Goal: Transaction & Acquisition: Purchase product/service

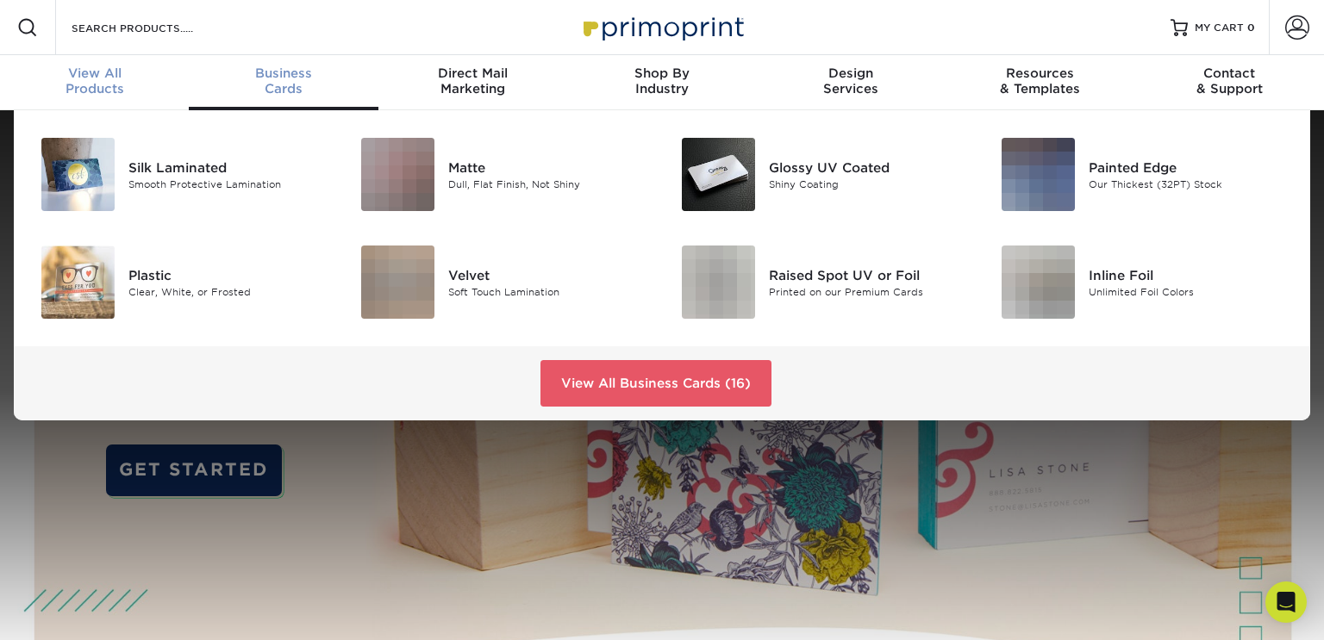
scroll to position [1, 0]
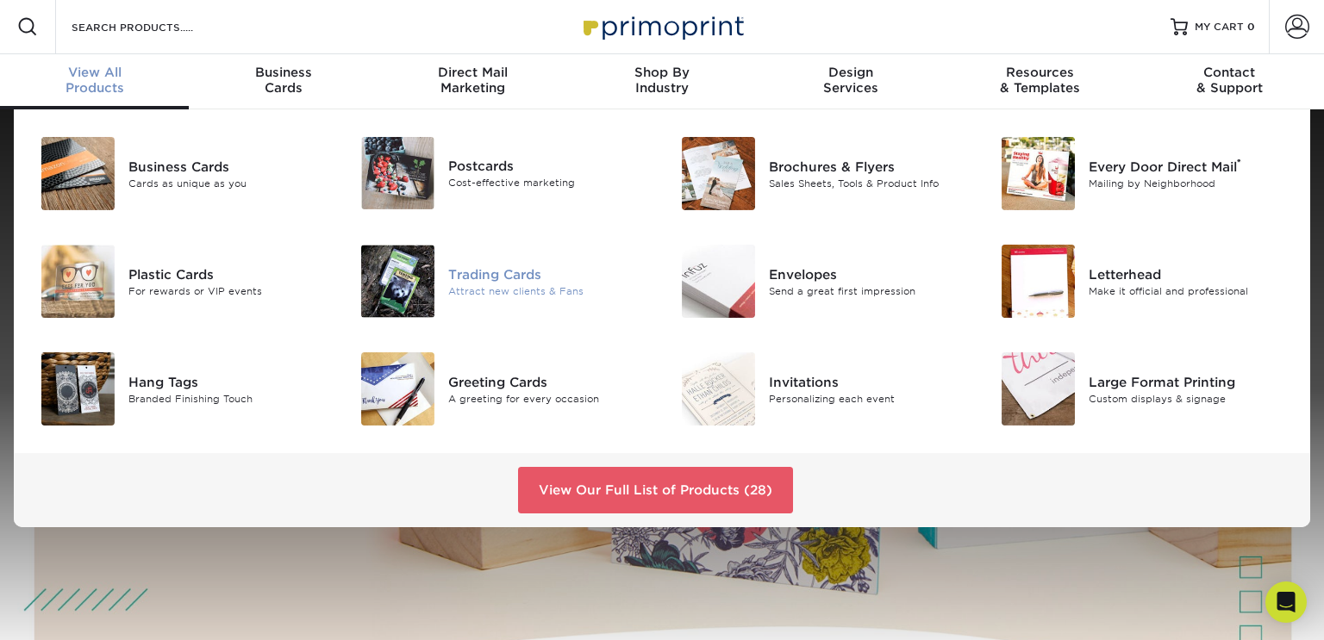
click at [521, 291] on div "Attract new clients & Fans" at bounding box center [548, 291] width 201 height 15
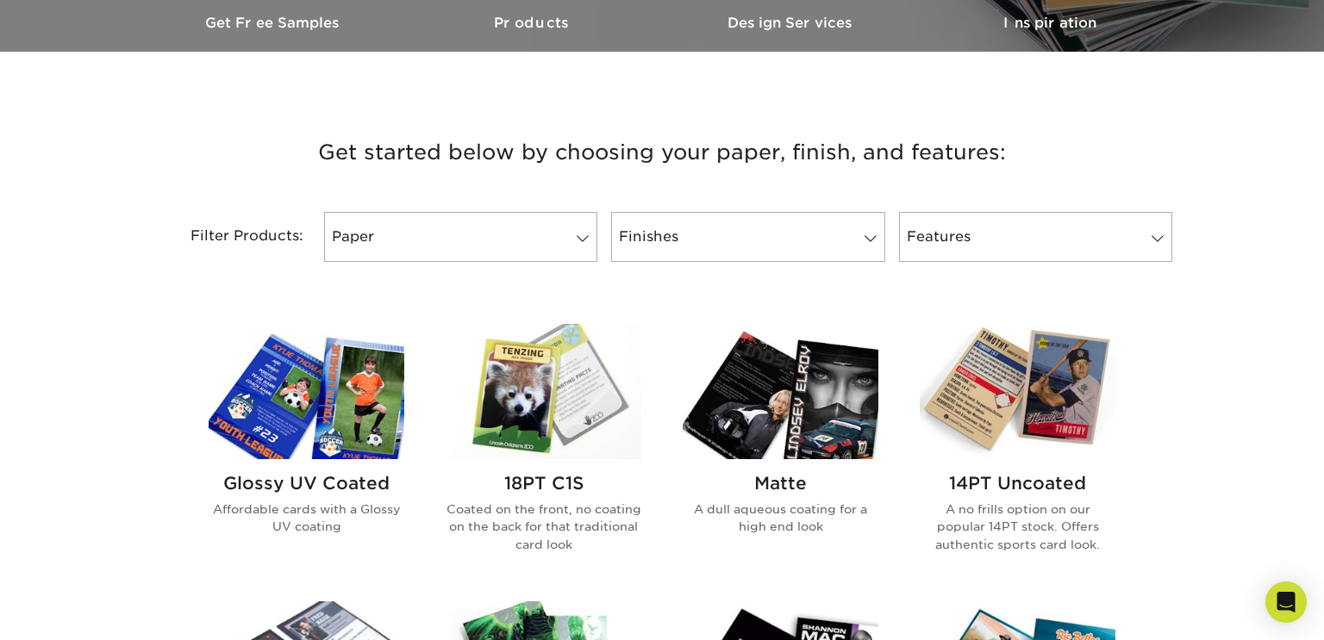
scroll to position [570, 0]
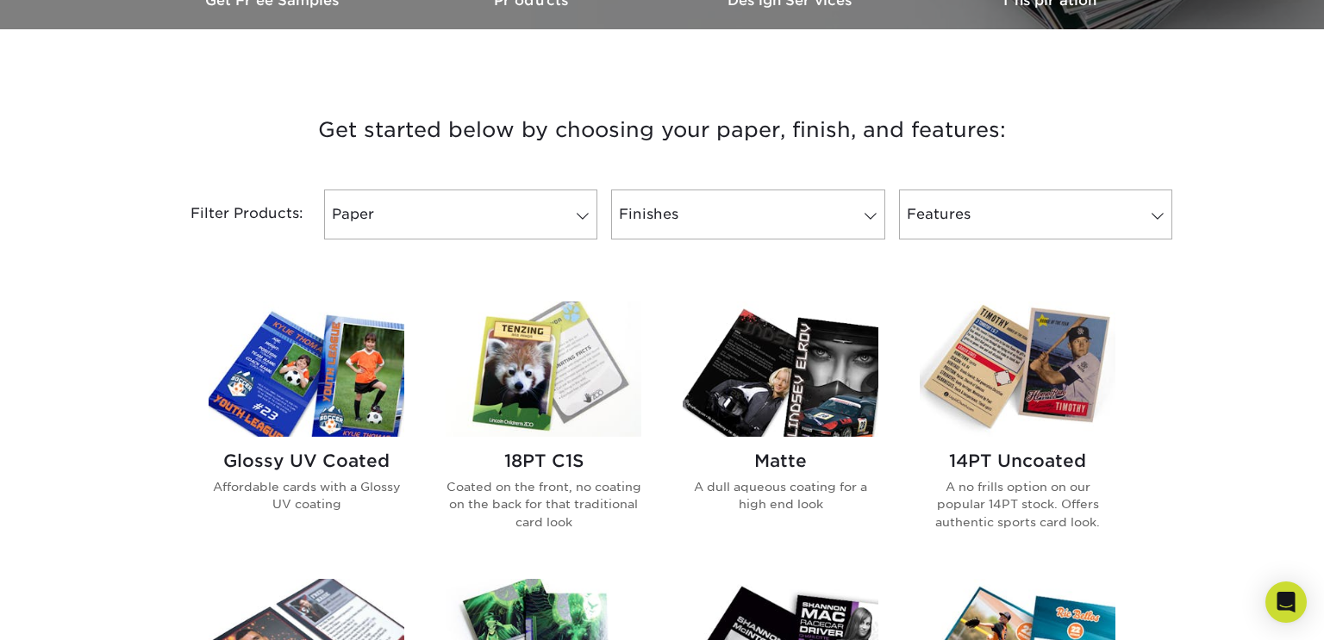
click at [1010, 456] on h2 "14PT Uncoated" at bounding box center [1018, 461] width 196 height 21
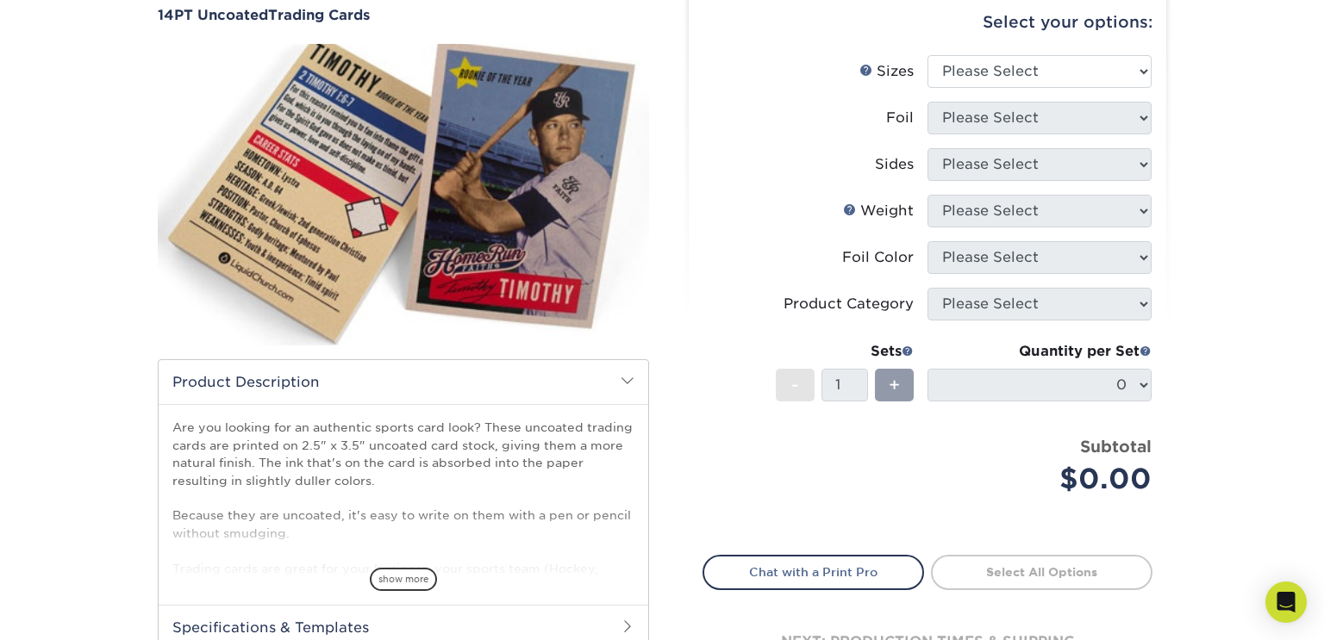
scroll to position [175, 0]
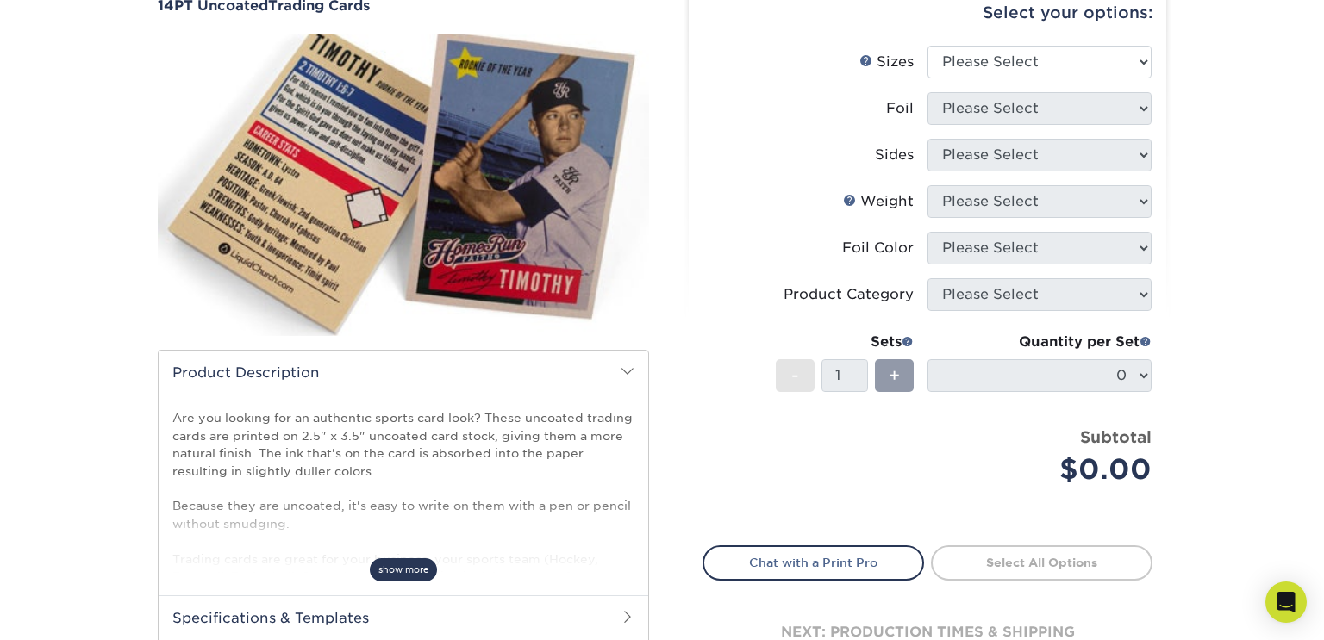
click at [401, 561] on span "show more" at bounding box center [403, 569] width 67 height 23
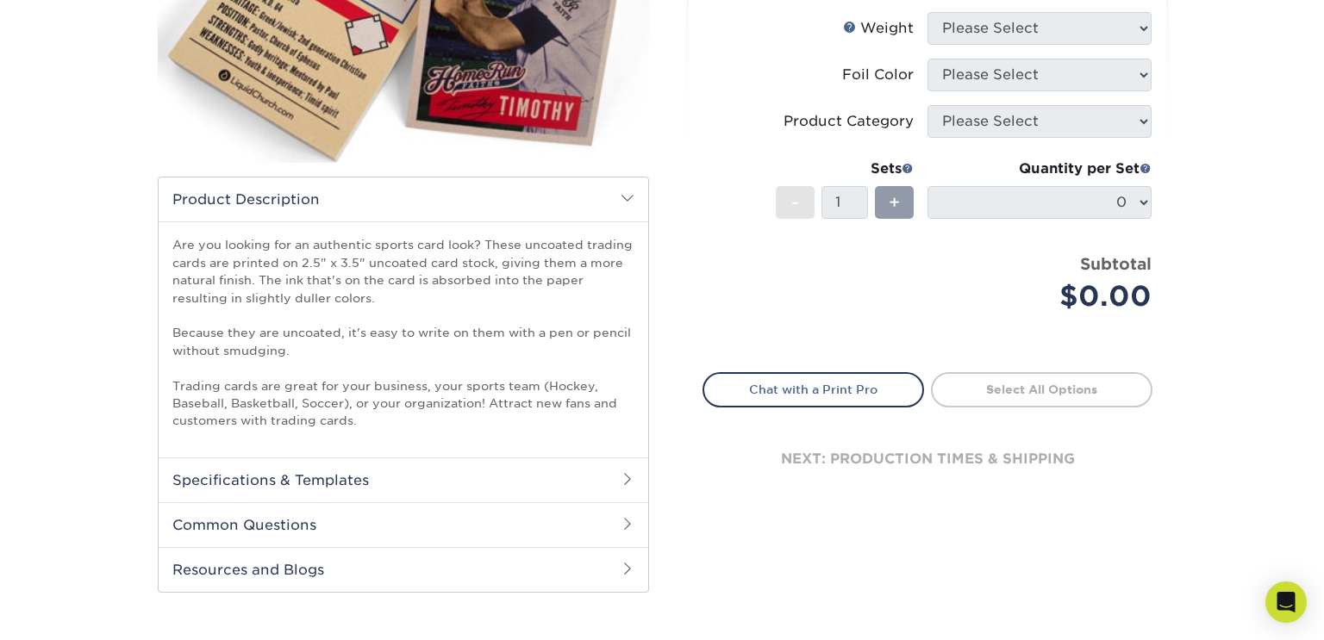
scroll to position [353, 0]
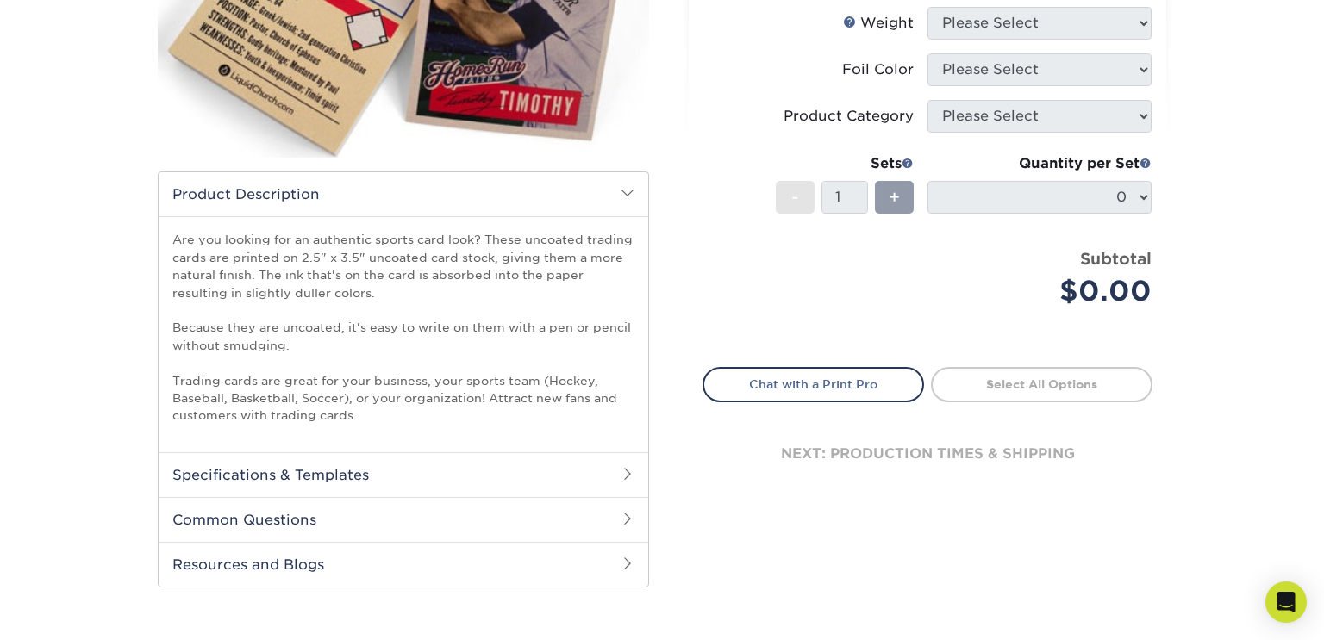
click at [318, 483] on h2 "Specifications & Templates" at bounding box center [403, 474] width 489 height 45
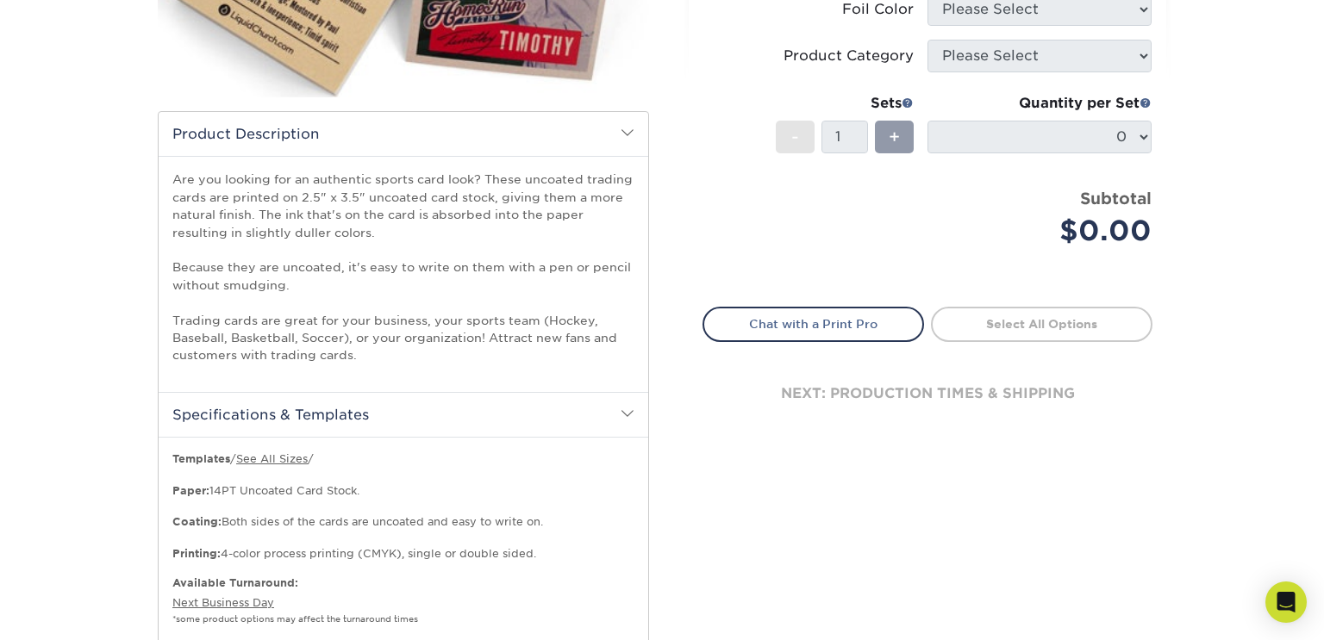
scroll to position [421, 0]
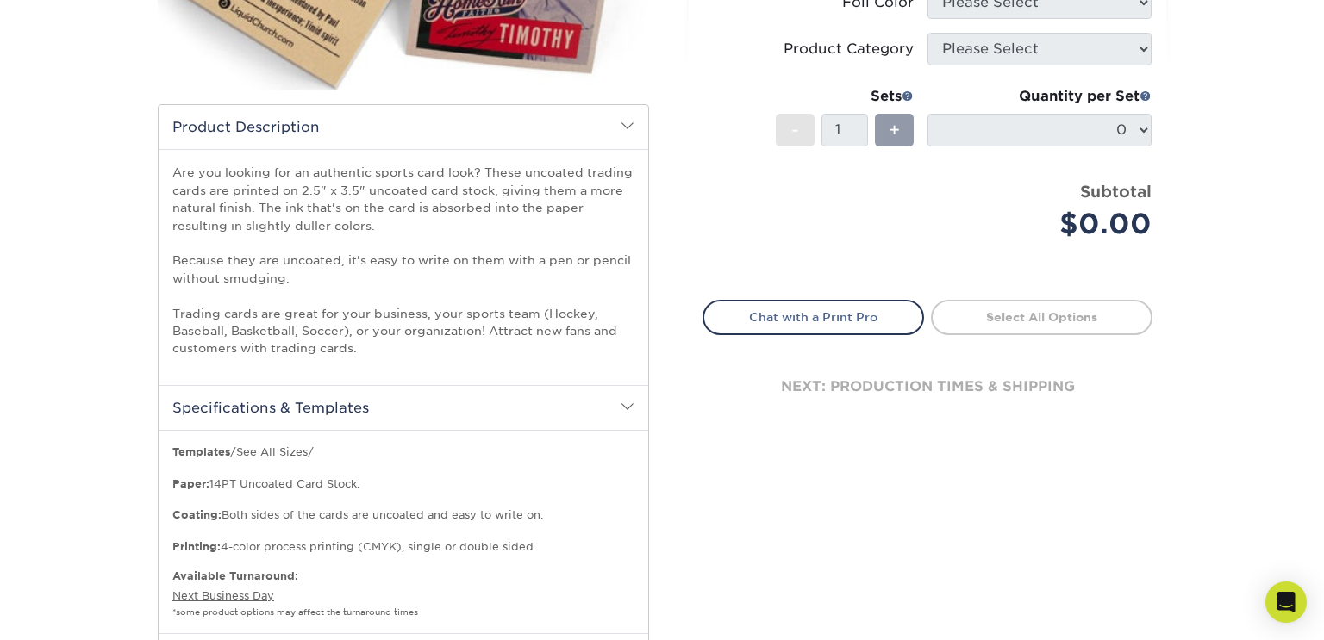
click at [375, 397] on h2 "Specifications & Templates" at bounding box center [403, 407] width 489 height 45
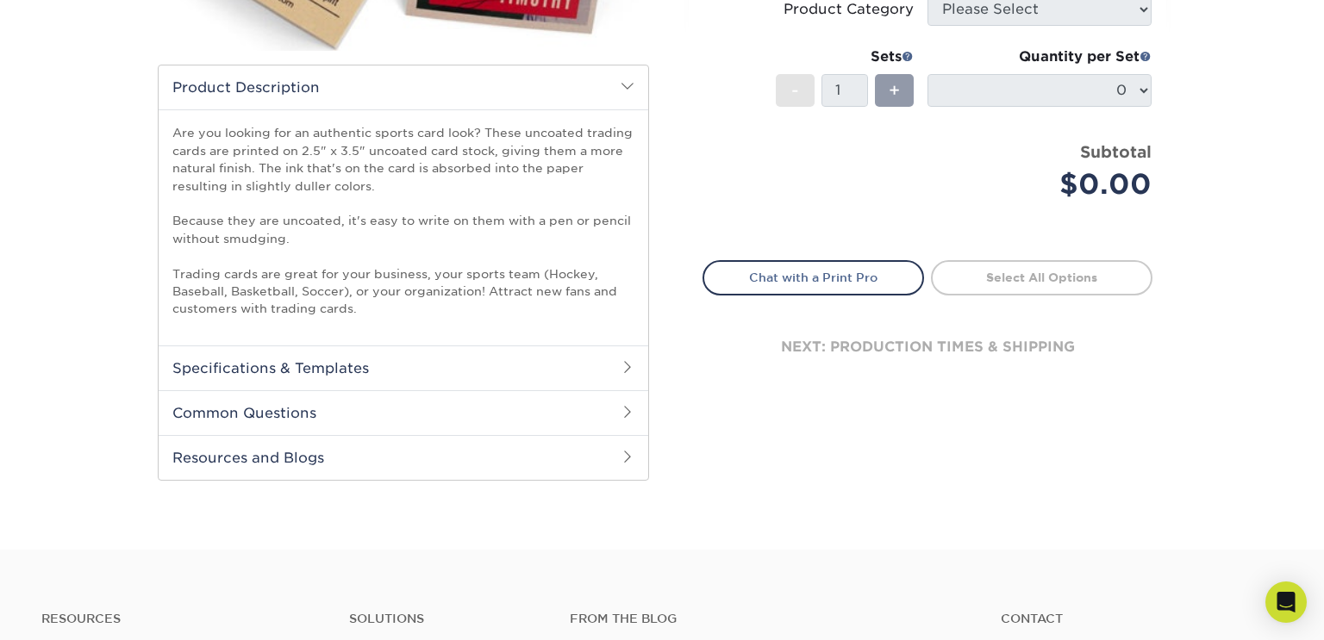
scroll to position [461, 0]
click at [375, 397] on h2 "Common Questions" at bounding box center [403, 412] width 489 height 45
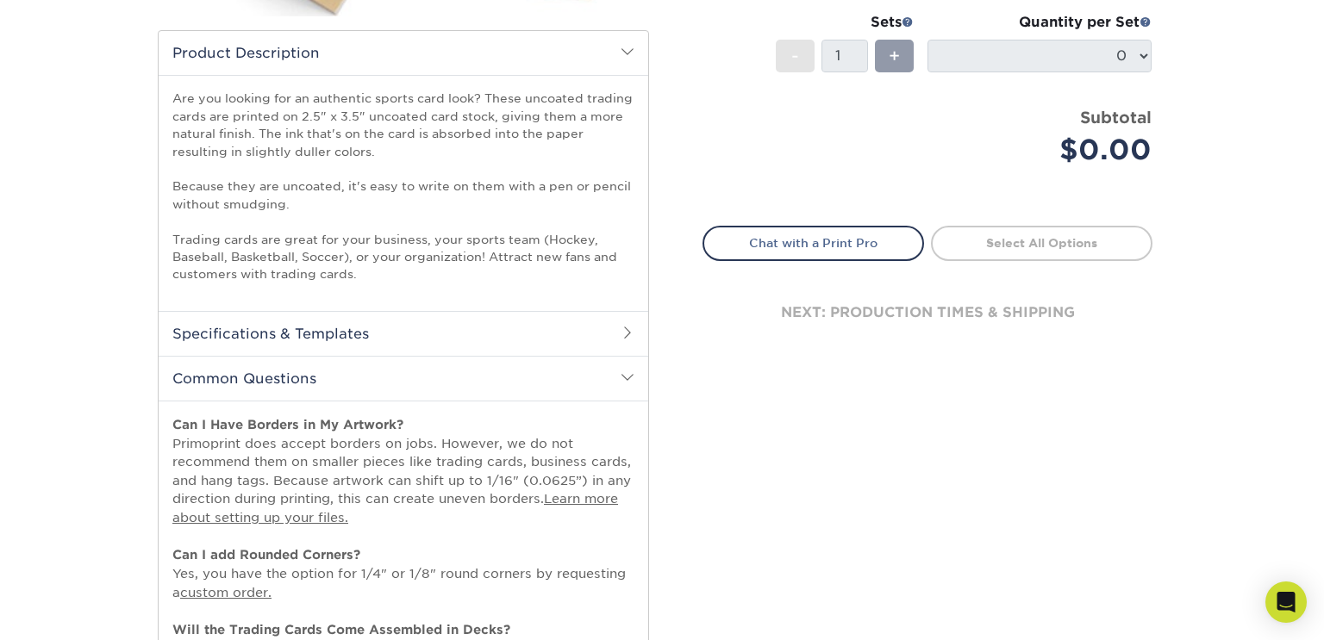
scroll to position [496, 0]
click at [375, 397] on h2 "Common Questions" at bounding box center [403, 377] width 489 height 45
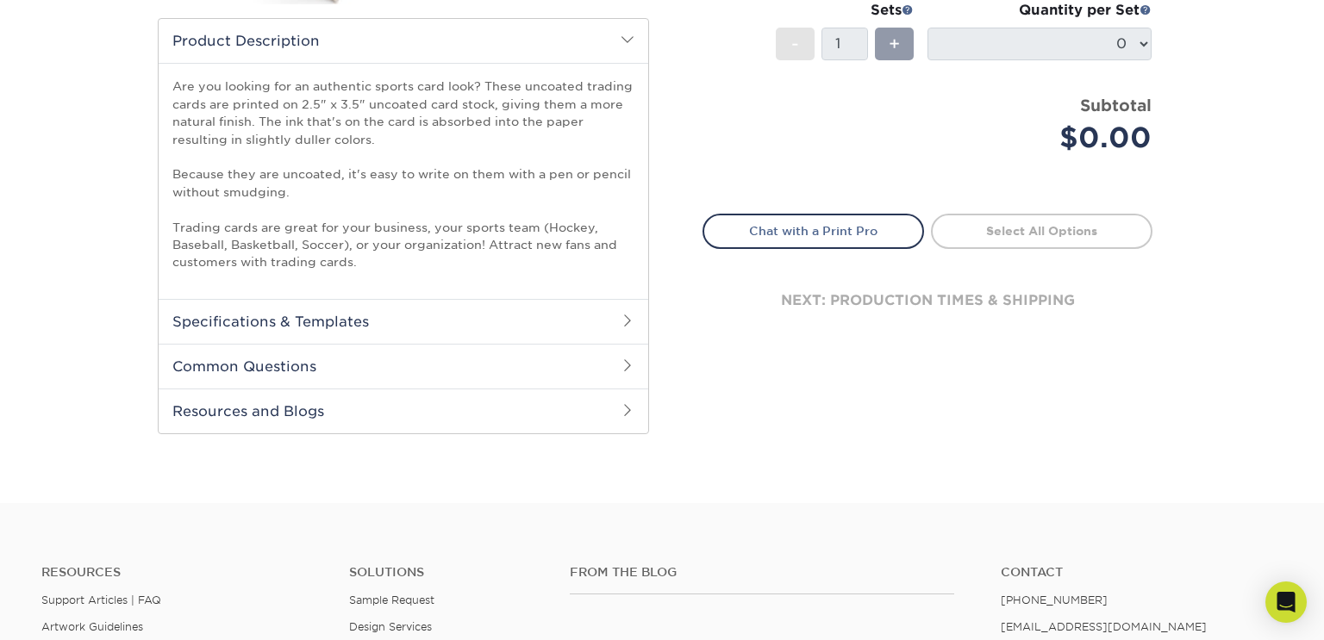
scroll to position [510, 0]
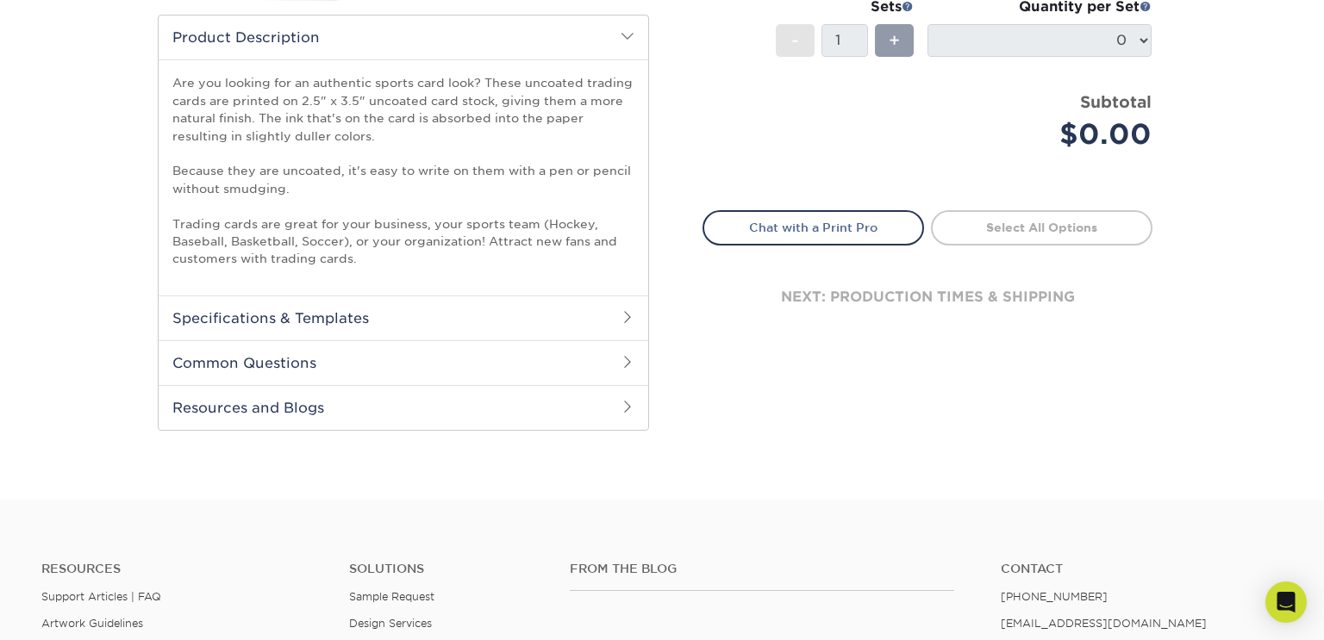
click at [375, 397] on h2 "Resources and Blogs" at bounding box center [403, 407] width 489 height 45
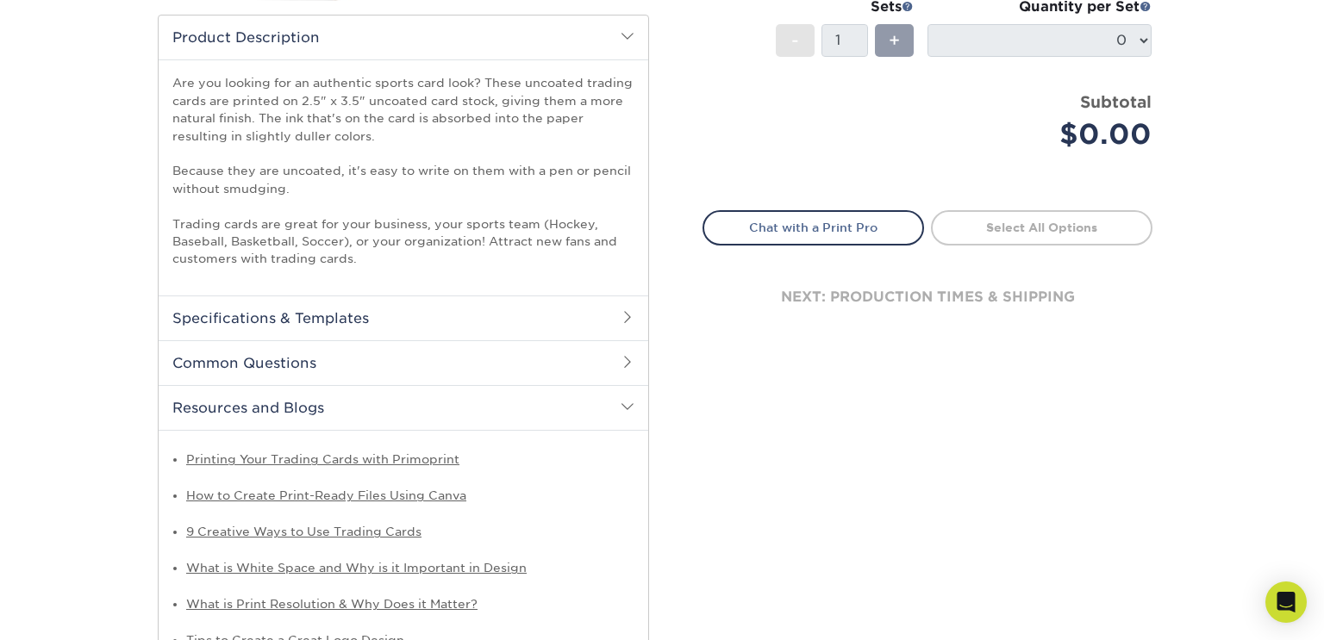
click at [375, 397] on h2 "Resources and Blogs" at bounding box center [403, 407] width 489 height 45
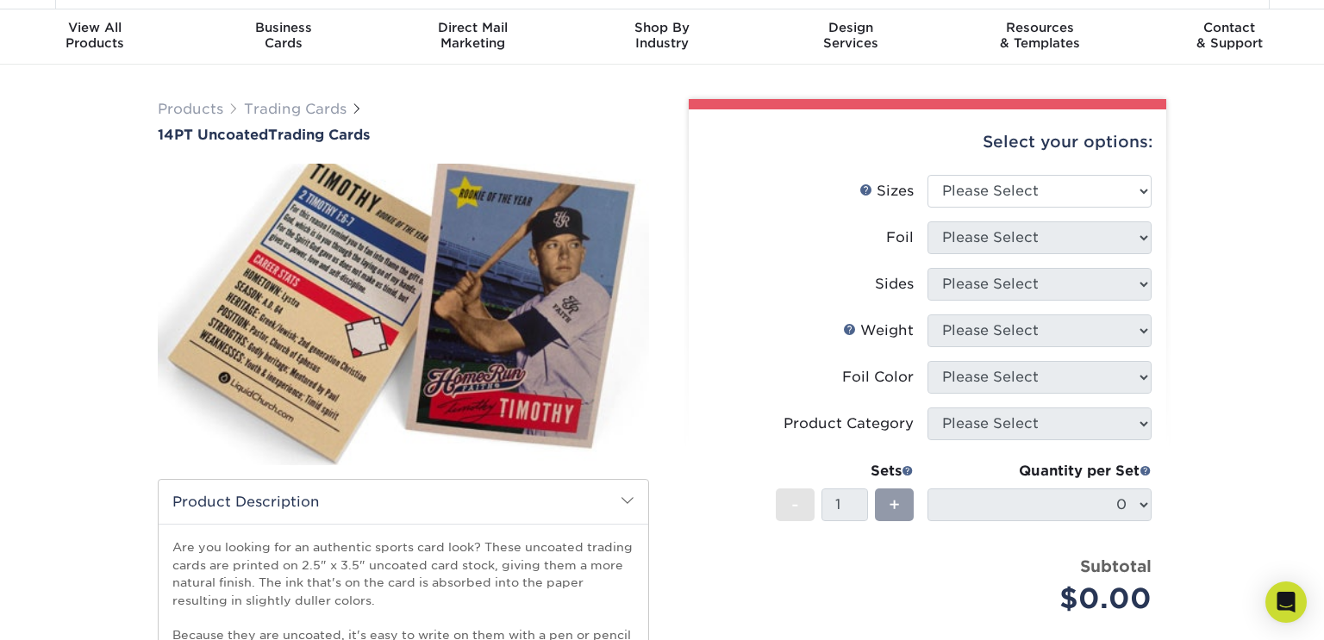
scroll to position [45, 0]
click at [961, 185] on select "Please Select 2.5" x 3.5"" at bounding box center [1039, 192] width 224 height 33
select select "2.50x3.50"
click at [927, 176] on select "Please Select 2.5" x 3.5"" at bounding box center [1039, 192] width 224 height 33
click at [979, 235] on select "Please Select Yes No" at bounding box center [1039, 238] width 224 height 33
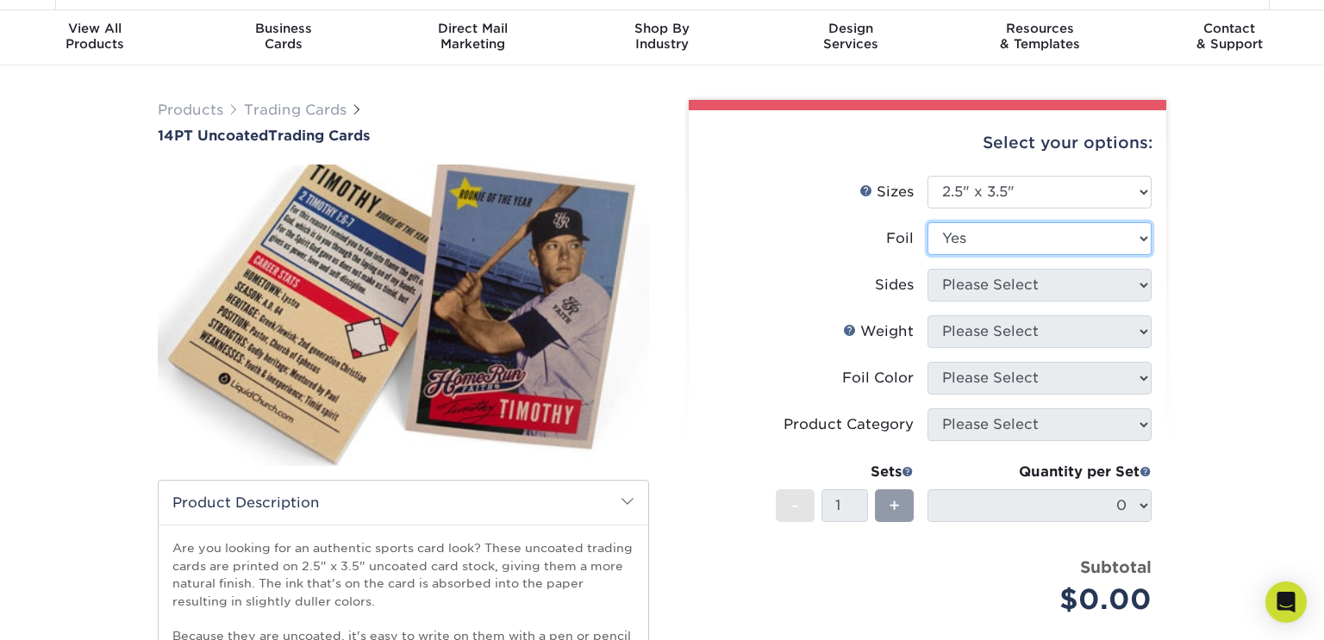
click at [927, 222] on select "Please Select Yes No" at bounding box center [1039, 238] width 224 height 33
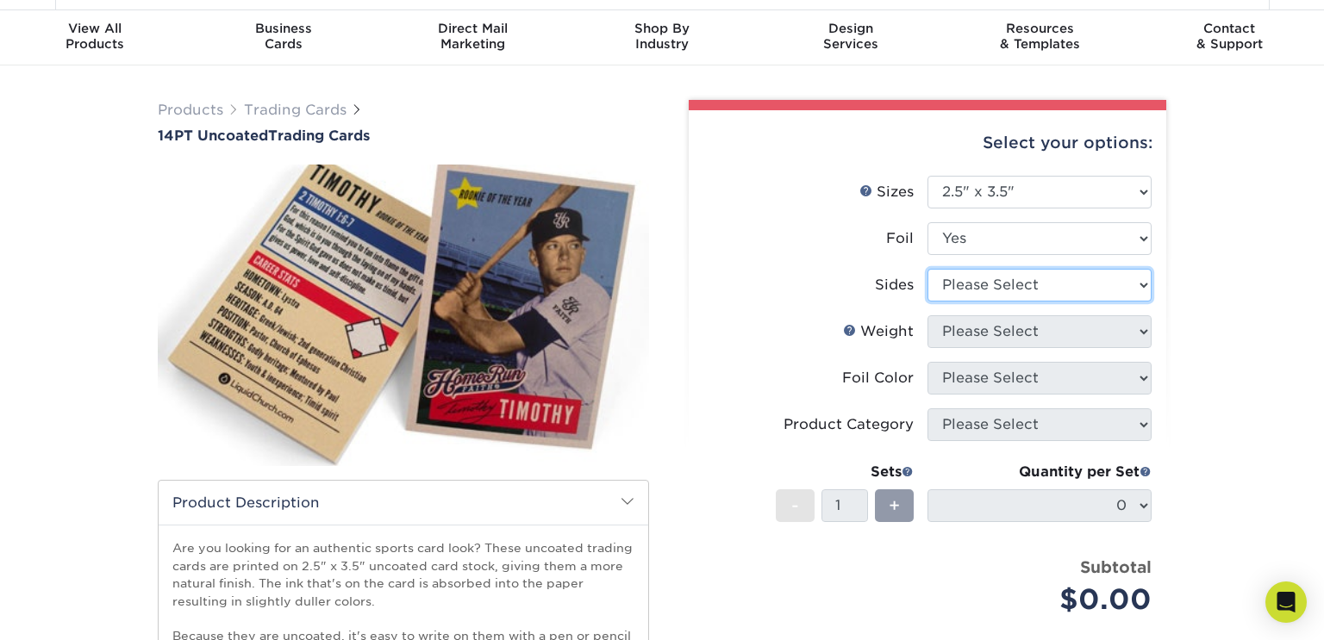
click at [975, 285] on select "Please Select Print Both Sides - Foil Both Sides Print Both Sides - Foil Front …" at bounding box center [1039, 285] width 224 height 33
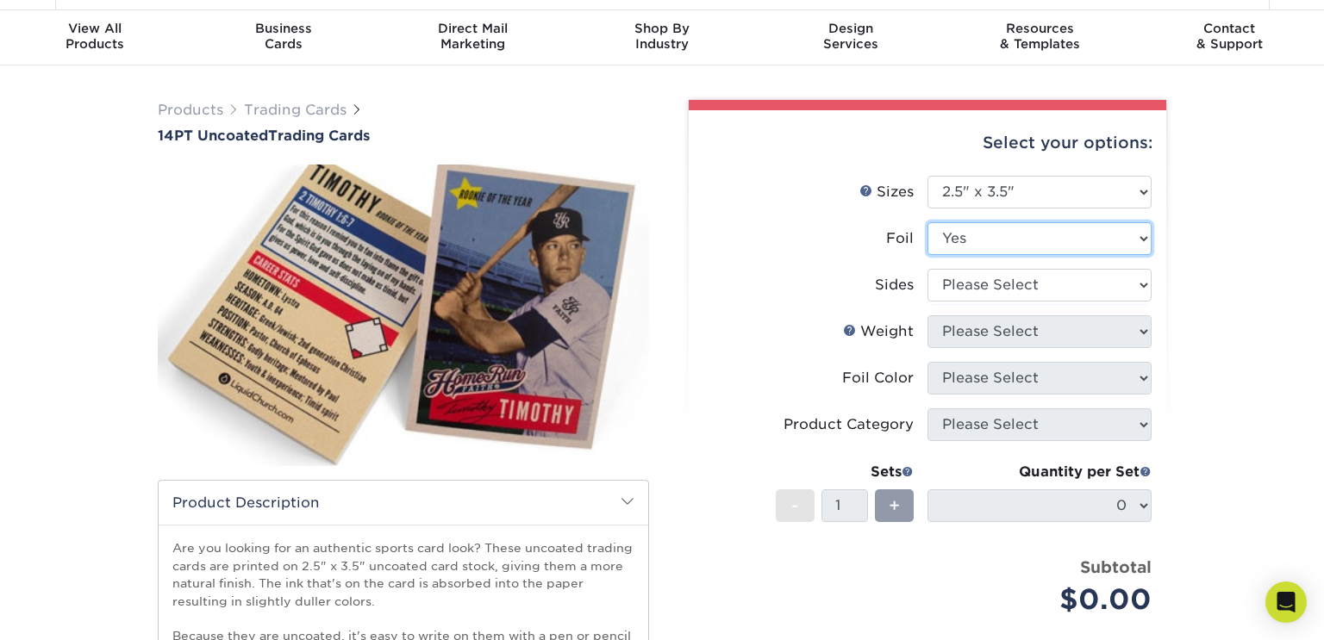
click at [981, 244] on select "Please Select Yes No" at bounding box center [1039, 238] width 224 height 33
select select "0"
click at [927, 222] on select "Please Select Yes No" at bounding box center [1039, 238] width 224 height 33
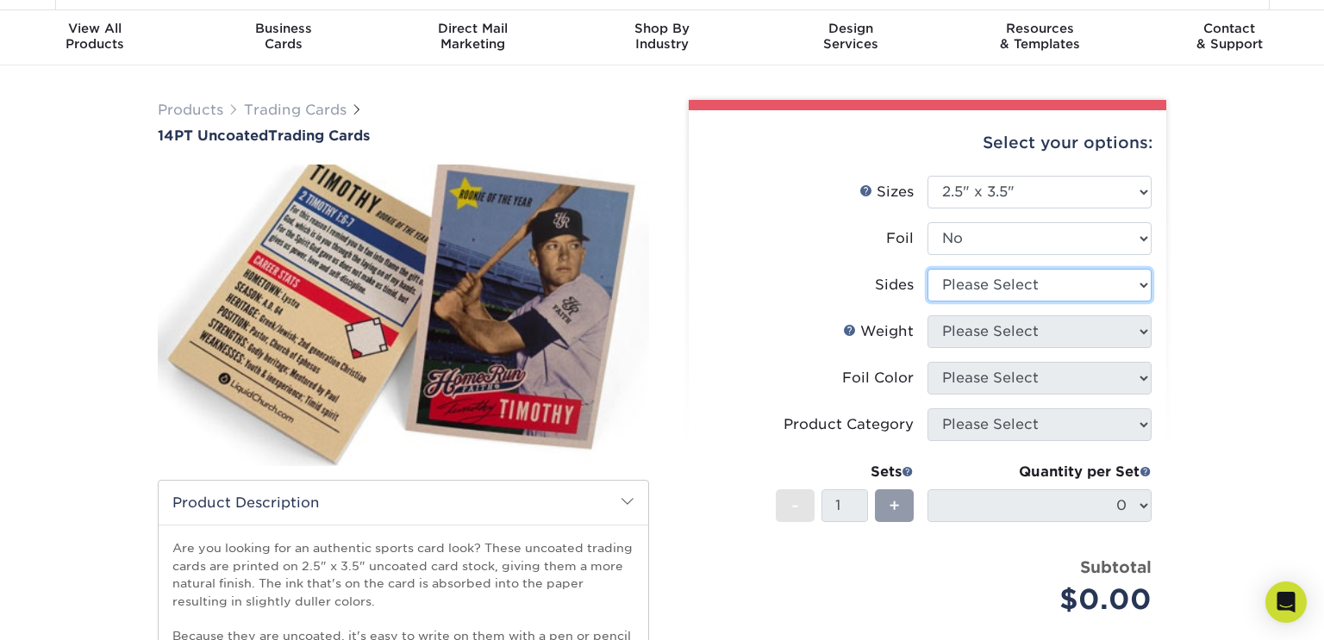
click at [981, 291] on select "Please Select Print Both Sides Print Front Only" at bounding box center [1039, 285] width 224 height 33
select select "13abbda7-1d64-4f25-8bb2-c179b224825d"
click at [927, 269] on select "Please Select Print Both Sides Print Front Only" at bounding box center [1039, 285] width 224 height 33
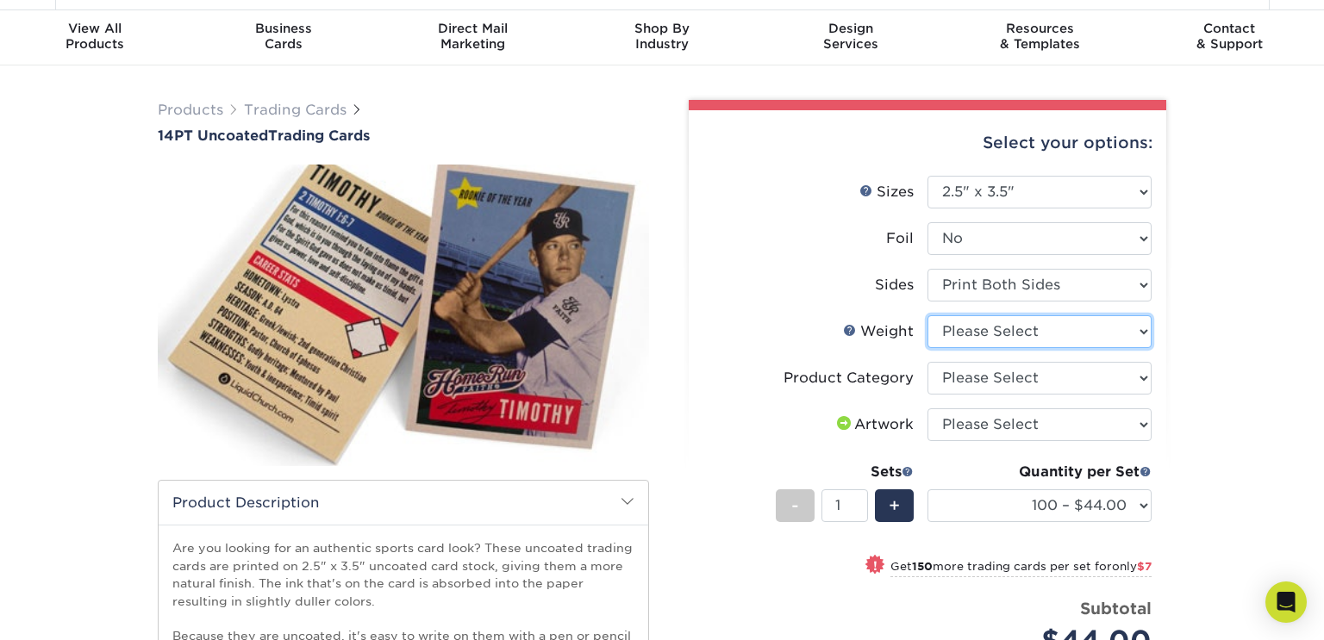
click at [978, 332] on select "Please Select 14PT Uncoated" at bounding box center [1039, 331] width 224 height 33
select select "14PT Uncoated"
click at [927, 315] on select "Please Select 14PT Uncoated" at bounding box center [1039, 331] width 224 height 33
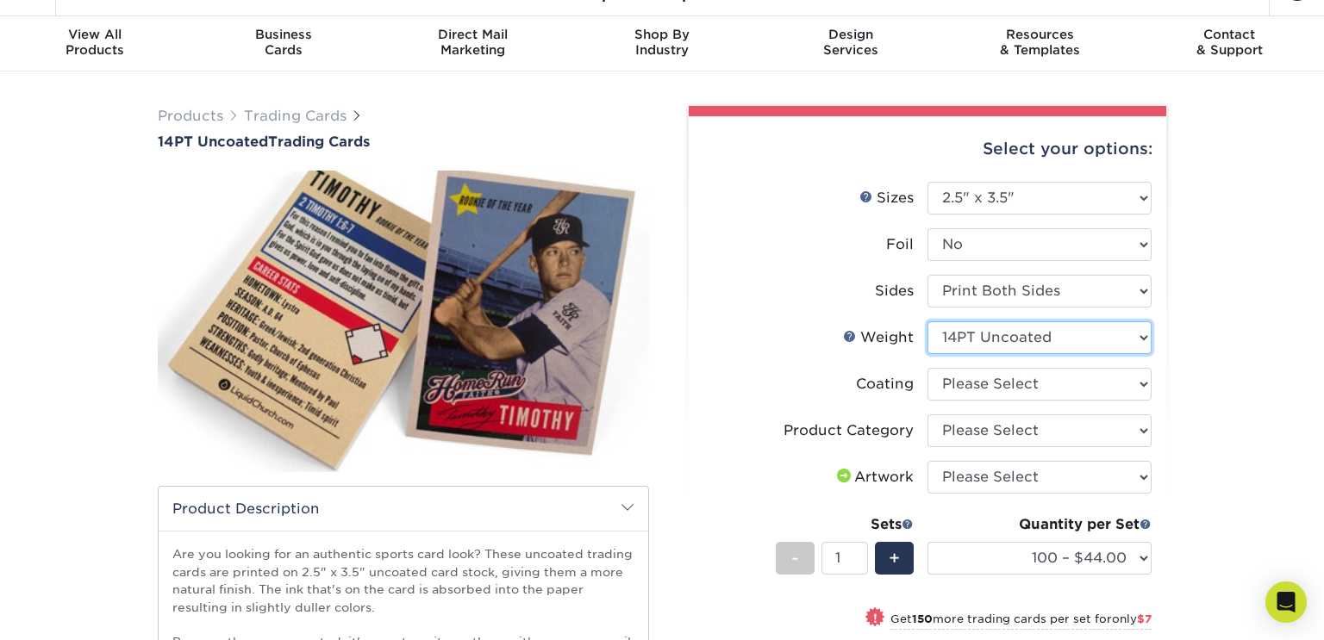
scroll to position [34, 0]
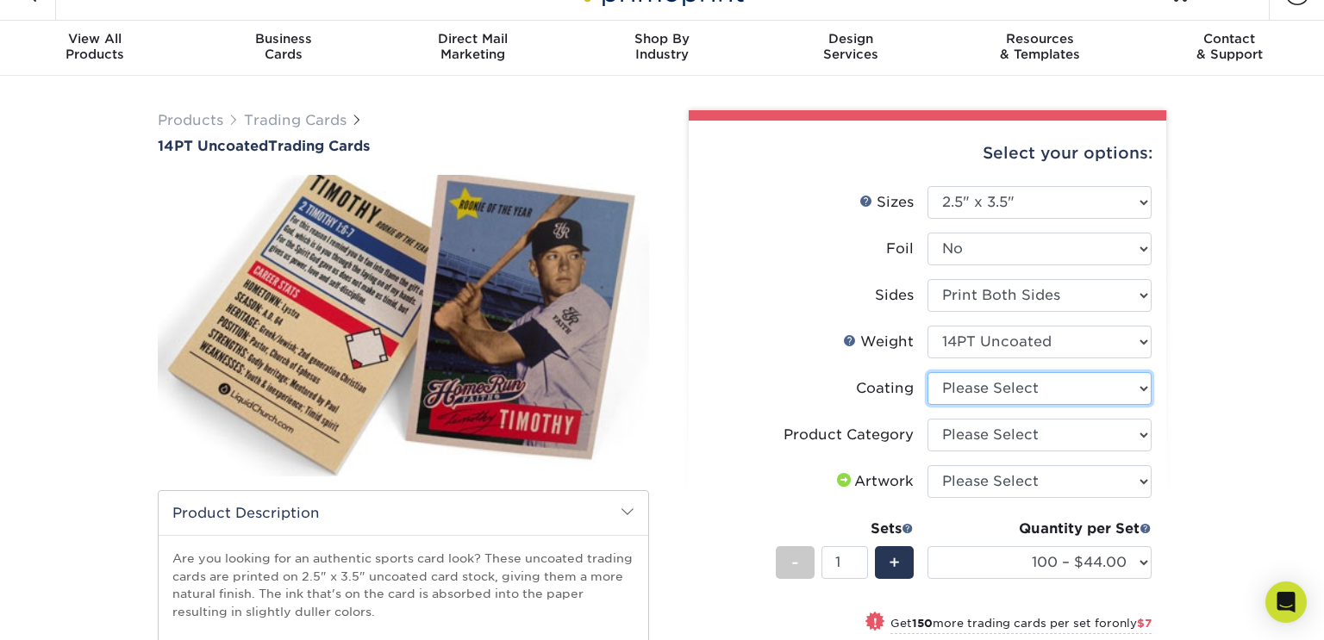
click at [1012, 382] on select at bounding box center [1039, 388] width 224 height 33
select select "3e7618de-abca-4bda-9f97-8b9129e913d8"
click at [927, 372] on select at bounding box center [1039, 388] width 224 height 33
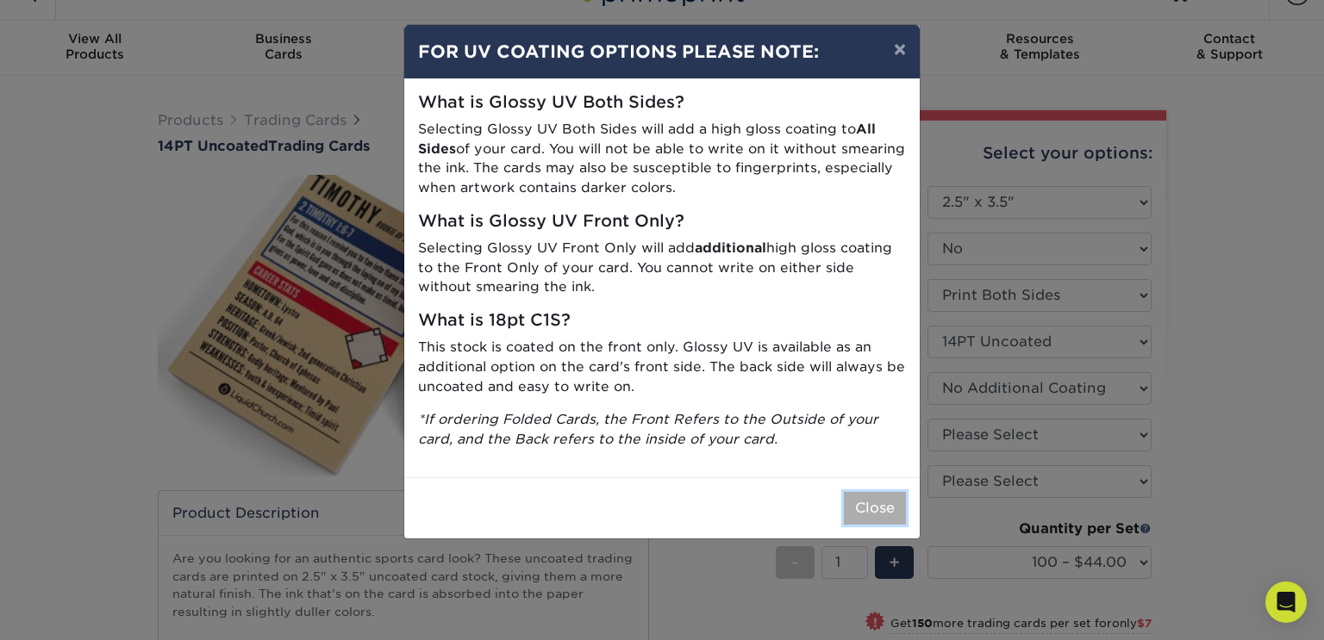
click at [865, 497] on button "Close" at bounding box center [875, 508] width 62 height 33
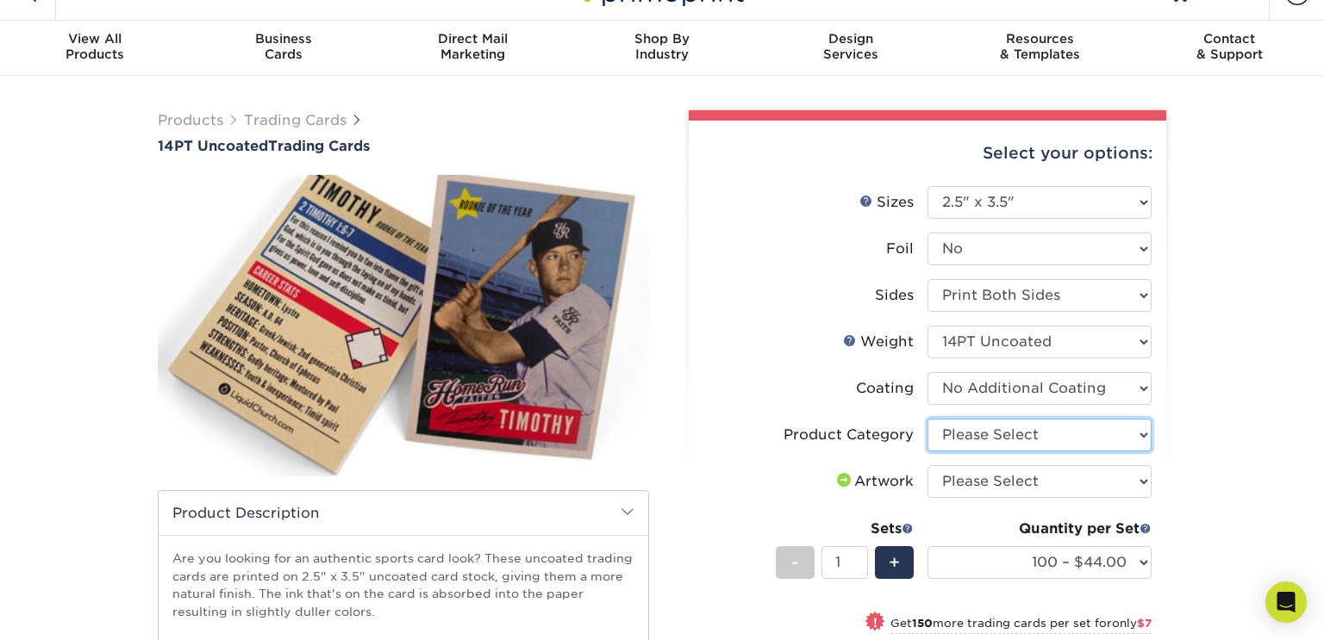
click at [954, 430] on select "Please Select Trading Cards" at bounding box center [1039, 435] width 224 height 33
select select "c2f9bce9-36c2-409d-b101-c29d9d031e18"
click at [927, 419] on select "Please Select Trading Cards" at bounding box center [1039, 435] width 224 height 33
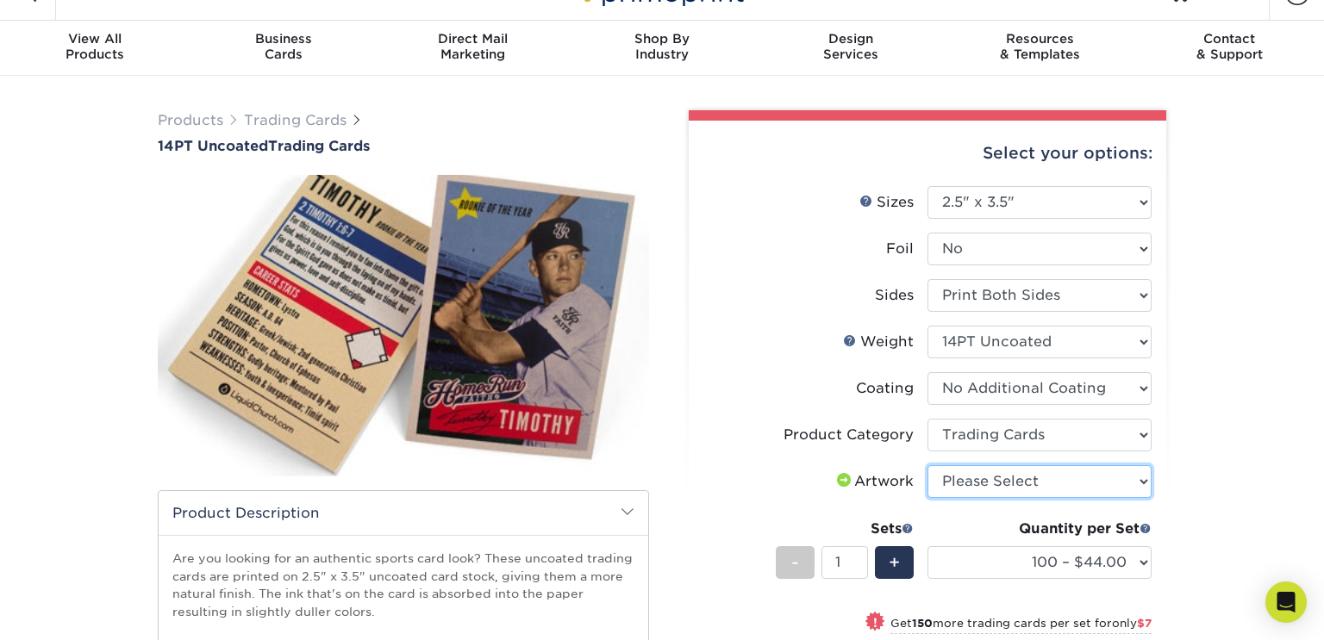
click at [969, 480] on select "Please Select I will upload files I need a design - $100" at bounding box center [1039, 481] width 224 height 33
select select "upload"
click at [927, 465] on select "Please Select I will upload files I need a design - $100" at bounding box center [1039, 481] width 224 height 33
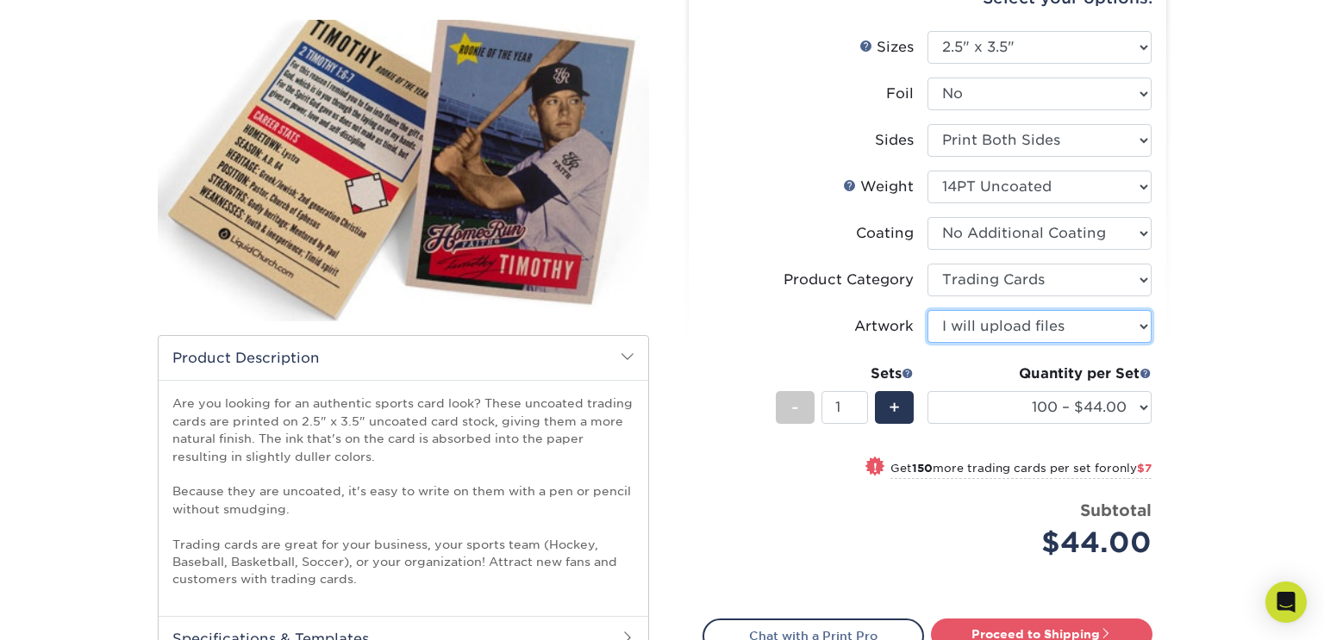
scroll to position [192, 0]
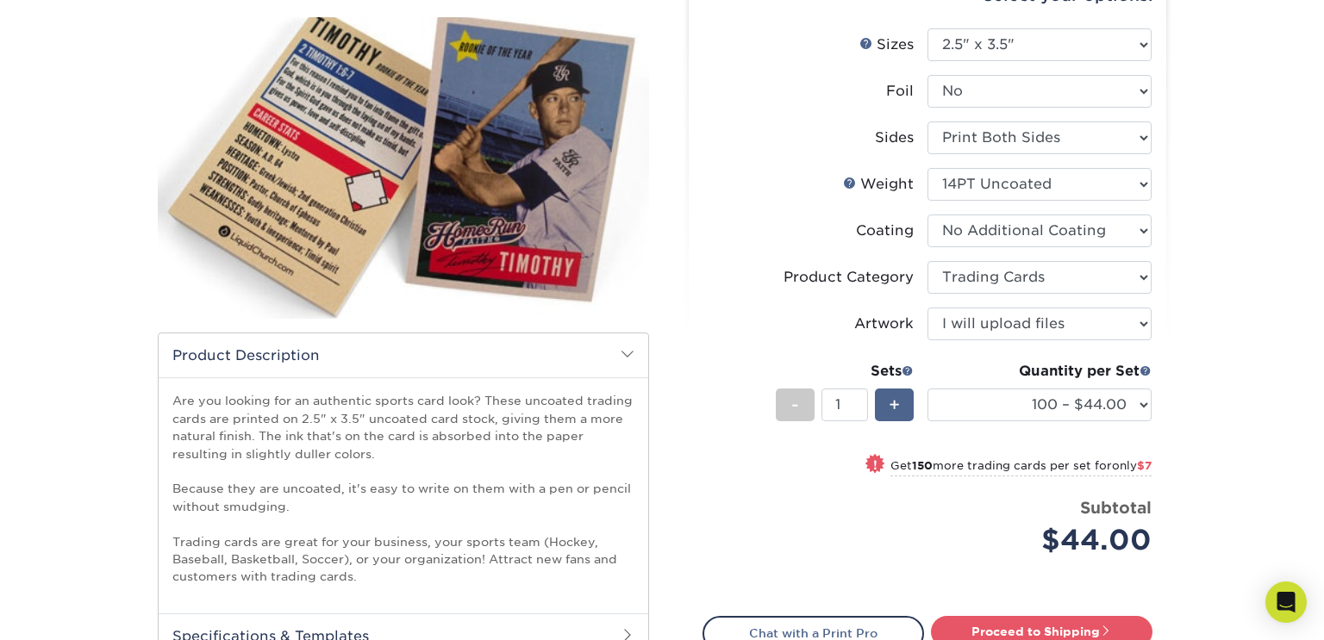
click at [903, 412] on div "+" at bounding box center [894, 405] width 39 height 33
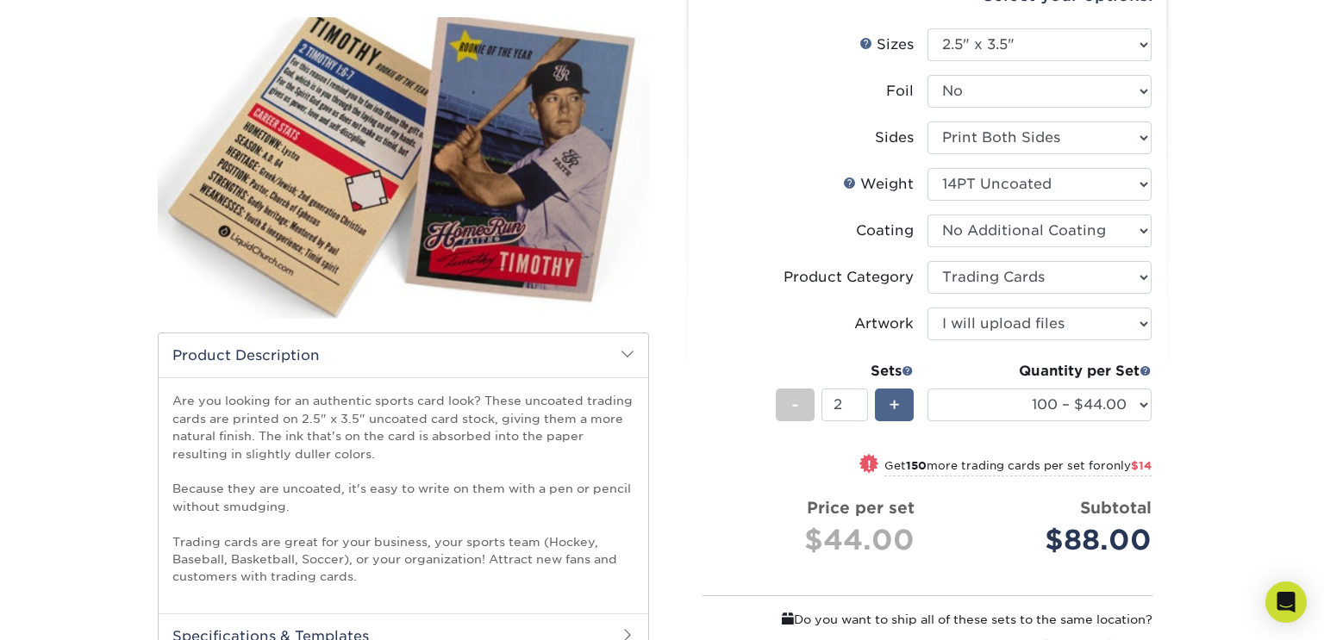
click at [903, 412] on div "+" at bounding box center [894, 405] width 39 height 33
click at [809, 404] on div "-" at bounding box center [795, 405] width 39 height 33
type input "1"
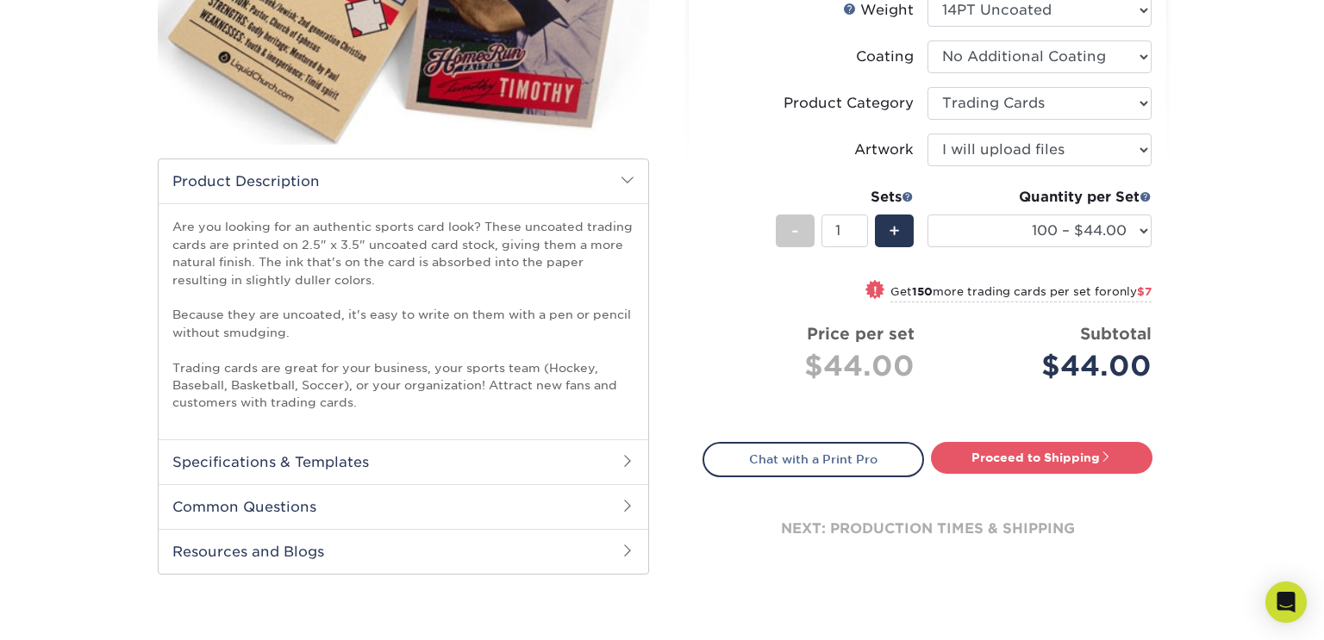
scroll to position [372, 0]
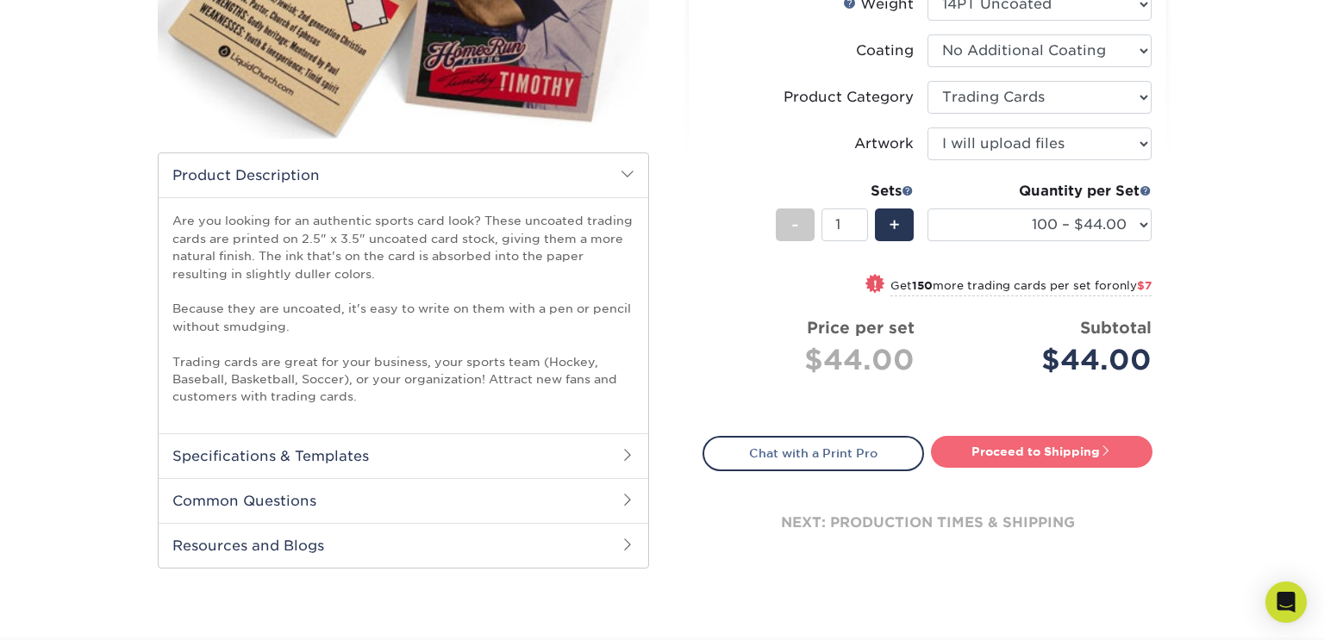
click at [1015, 448] on link "Proceed to Shipping" at bounding box center [1041, 451] width 221 height 31
type input "Set 1"
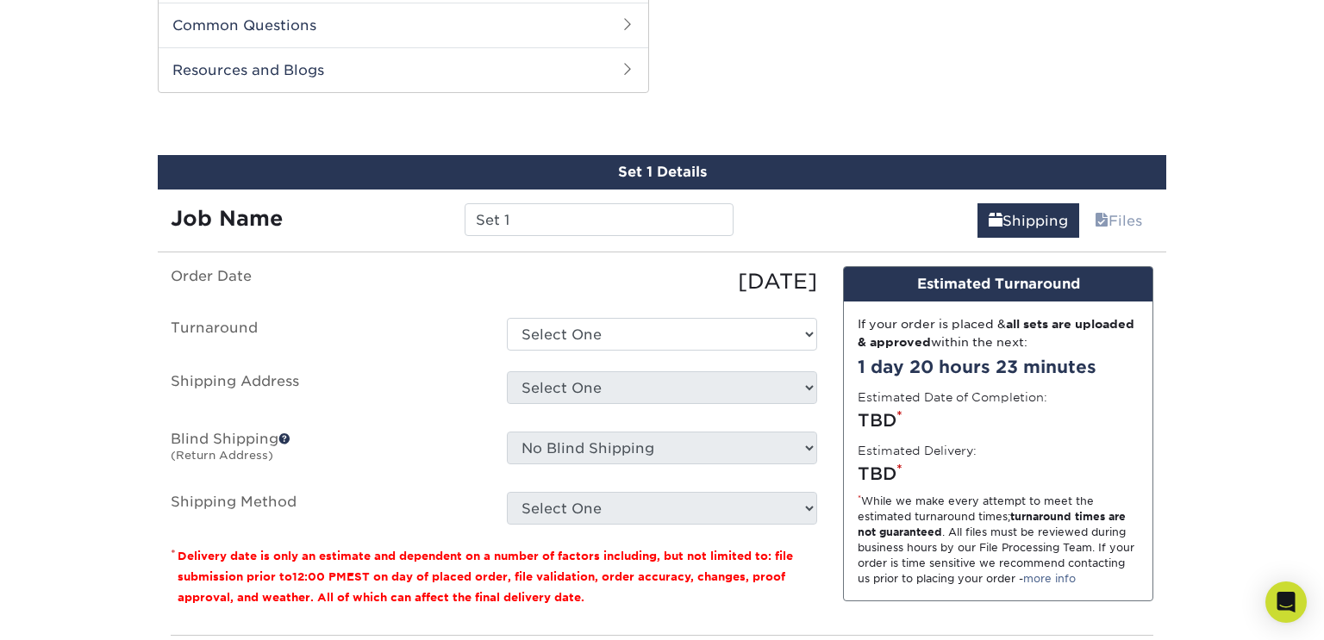
scroll to position [856, 0]
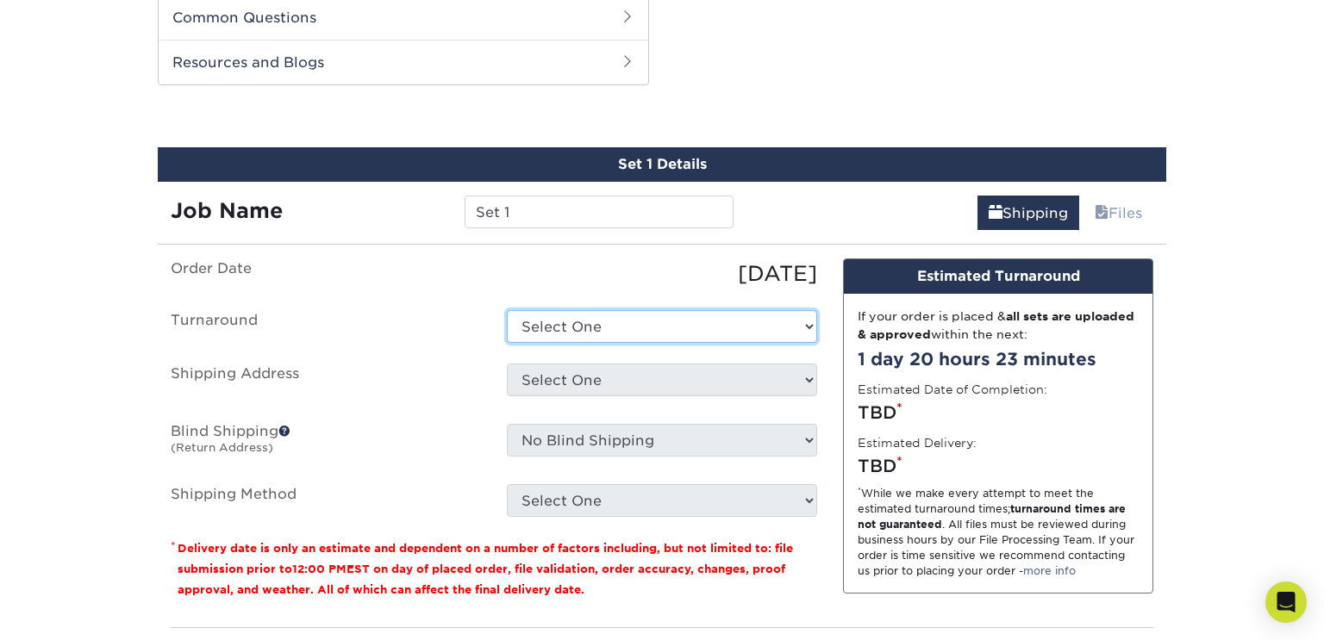
click at [796, 325] on select "Select One 2-4 Business Days 2 Day Next Business Day" at bounding box center [662, 326] width 310 height 33
select select "0cf973fe-bf75-479b-b69a-df131477f2d6"
click at [507, 310] on select "Select One 2-4 Business Days 2 Day Next Business Day" at bounding box center [662, 326] width 310 height 33
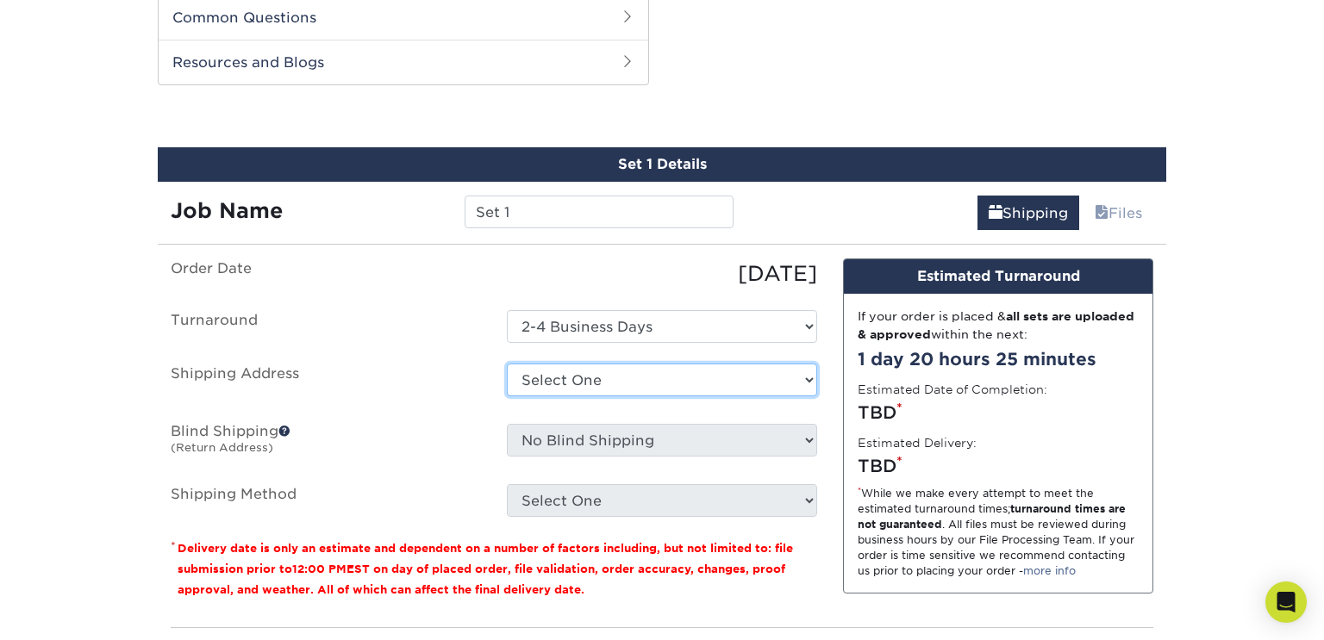
click at [732, 372] on select "Select One + Add New Address - Login" at bounding box center [662, 380] width 310 height 33
click at [507, 364] on select "Select One + Add New Address - Login" at bounding box center [662, 380] width 310 height 33
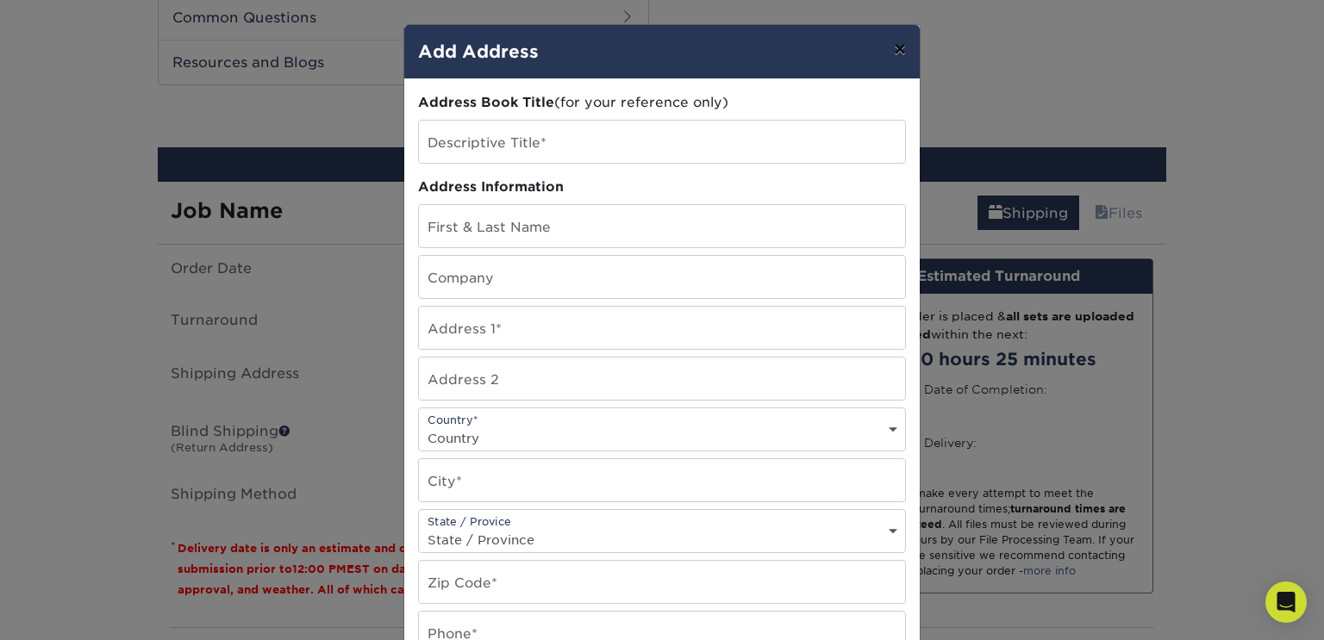
click at [902, 50] on button "×" at bounding box center [900, 49] width 40 height 48
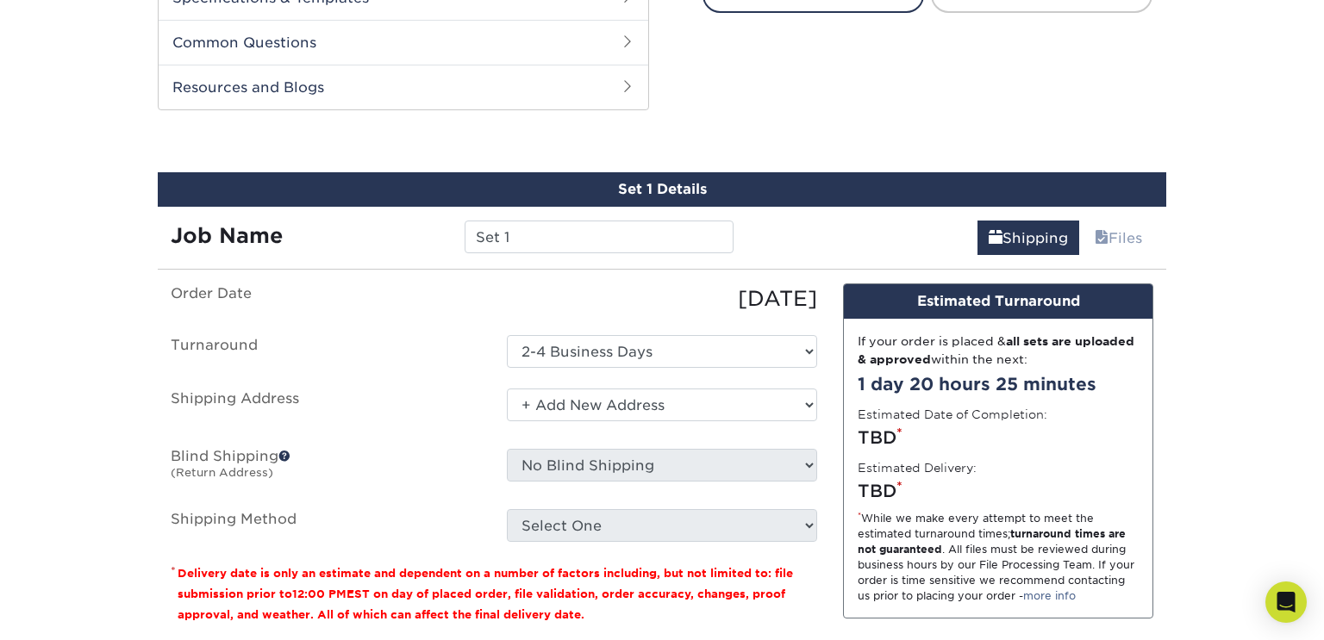
scroll to position [834, 0]
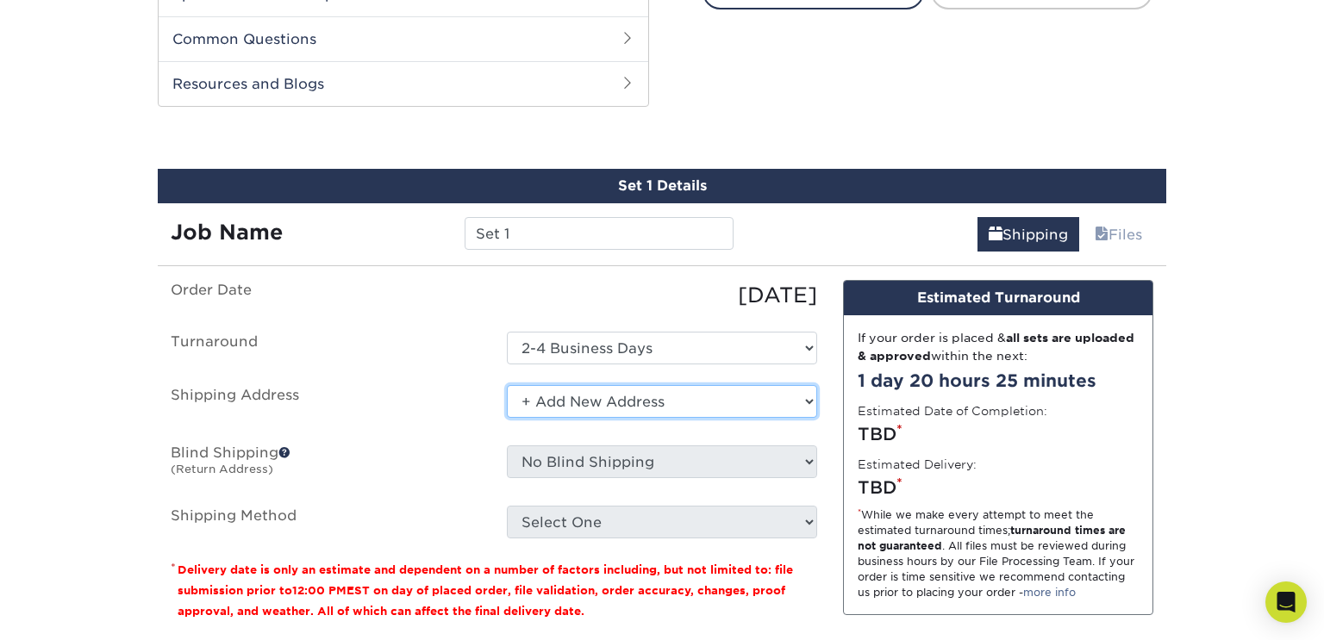
click at [789, 411] on select "Select One + Add New Address - Login" at bounding box center [662, 401] width 310 height 33
click at [507, 385] on select "Select One + Add New Address - Login" at bounding box center [662, 401] width 310 height 33
click at [532, 400] on select "Select One + Add New Address - Login" at bounding box center [662, 401] width 310 height 33
click at [507, 385] on select "Select One + Add New Address - Login" at bounding box center [662, 401] width 310 height 33
click at [589, 403] on select "Select One + Add New Address - Login" at bounding box center [662, 401] width 310 height 33
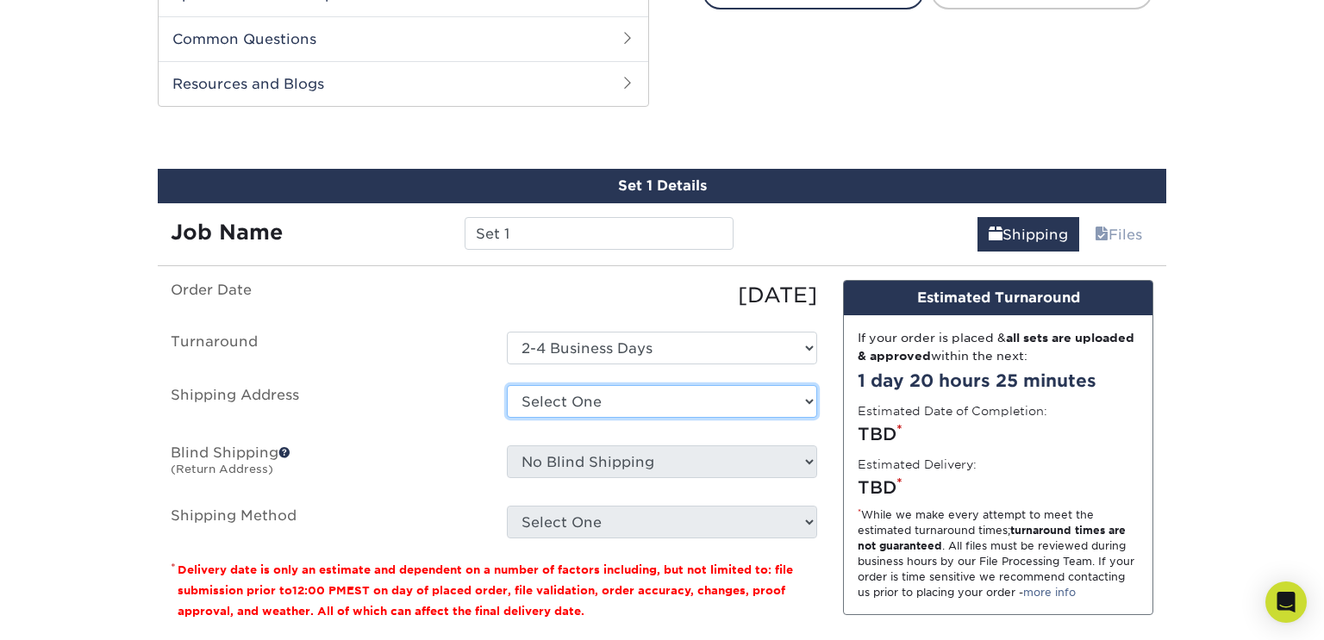
select select "newaddress"
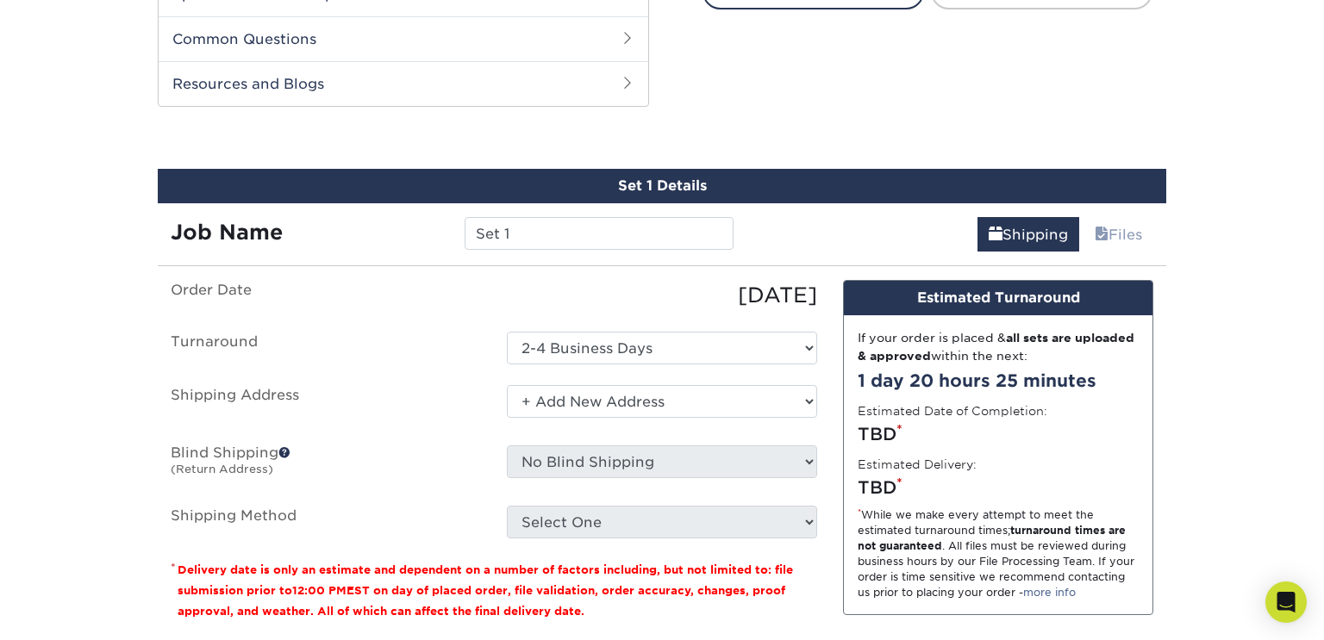
click at [507, 385] on select "Select One + Add New Address - Login" at bounding box center [662, 401] width 310 height 33
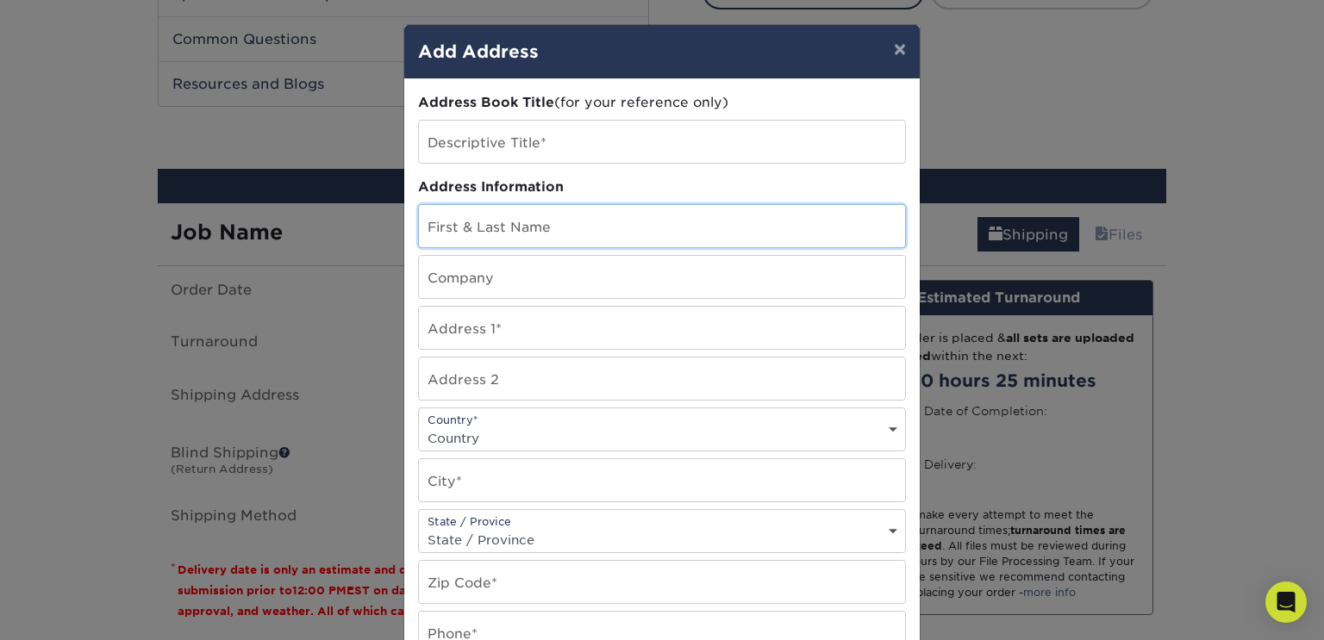
click at [536, 210] on input "text" at bounding box center [662, 226] width 486 height 42
type input "Adam Schnore"
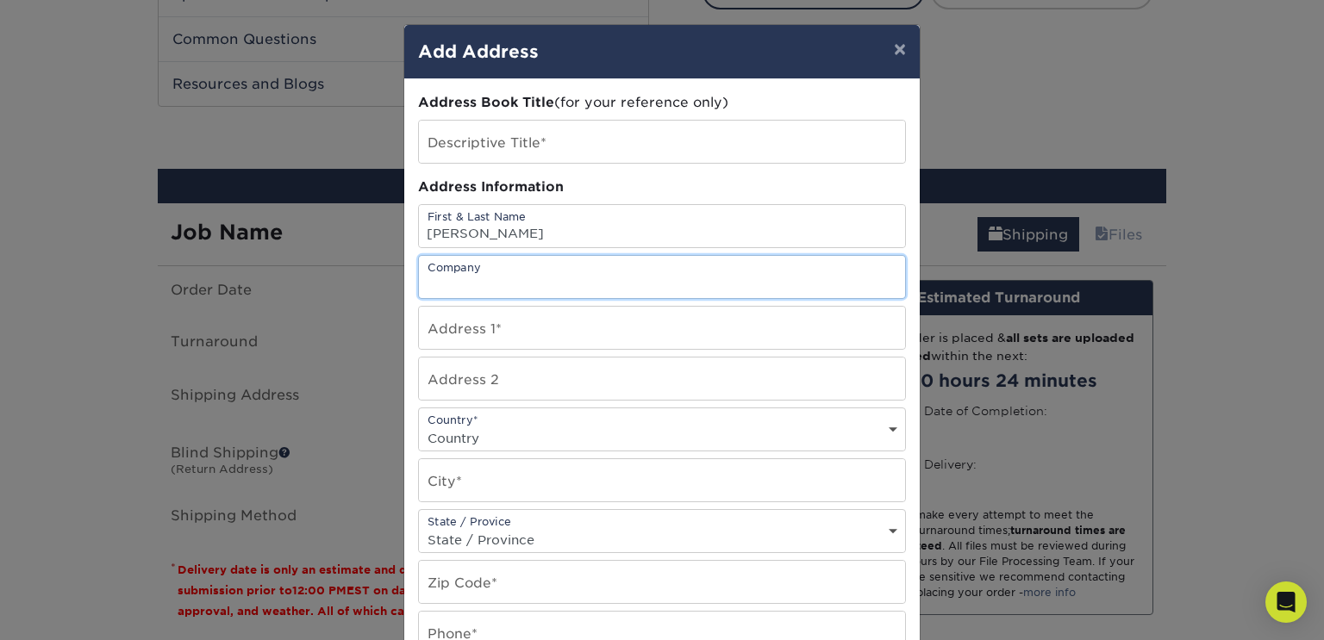
click at [471, 273] on input "text" at bounding box center [662, 277] width 486 height 42
type input "n/a"
click at [440, 321] on input "text" at bounding box center [662, 328] width 486 height 42
type input "2254 Karendale circle"
click at [459, 428] on select "Country United States Canada ----------------------------- Afghanistan Albania …" at bounding box center [662, 438] width 486 height 25
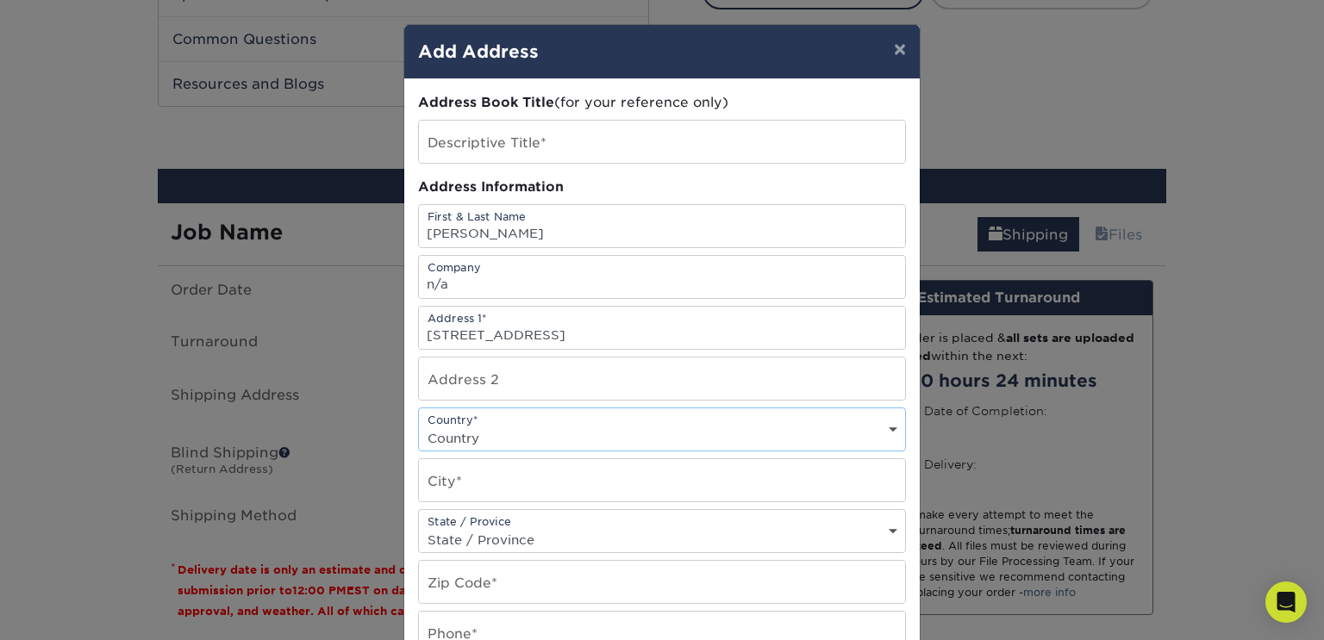
select select "US"
click at [419, 426] on select "Country United States Canada ----------------------------- Afghanistan Albania …" at bounding box center [662, 438] width 486 height 25
click at [533, 481] on input "text" at bounding box center [662, 480] width 486 height 42
type input "Riverside"
click at [517, 529] on select "State / Province Alabama Alaska Arizona Arkansas California Colorado Connecticu…" at bounding box center [662, 539] width 486 height 25
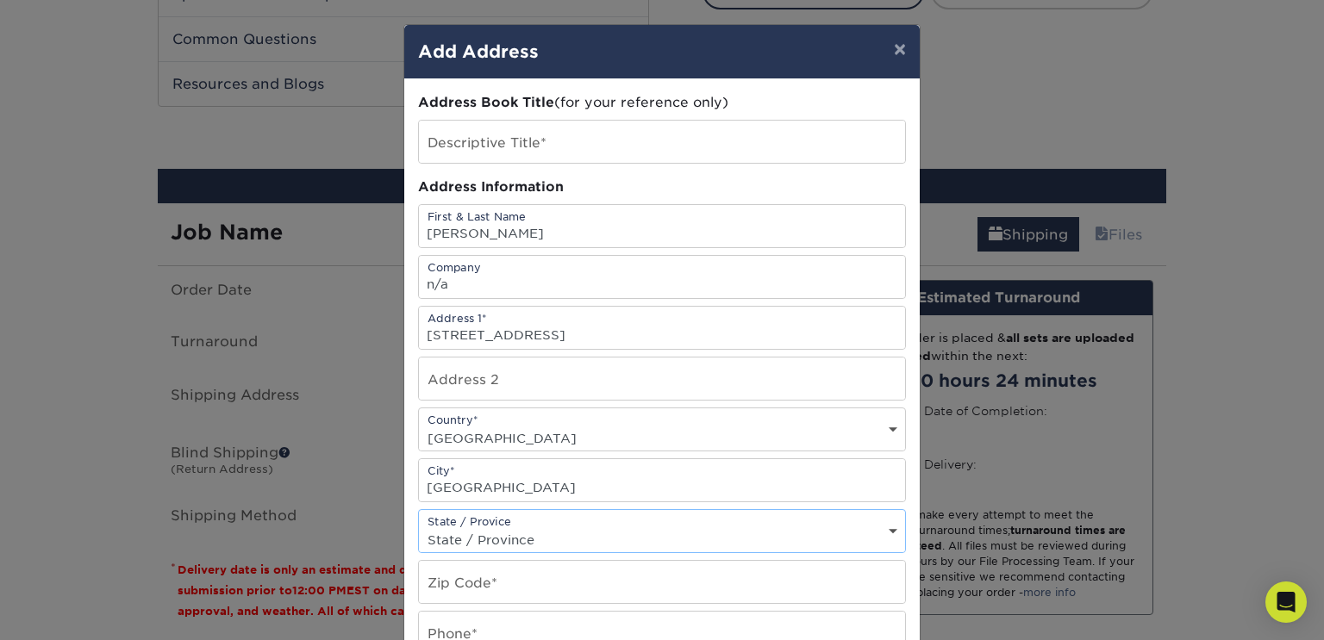
select select "CA"
click at [419, 527] on select "State / Province Alabama Alaska Arizona Arkansas California Colorado Connecticu…" at bounding box center [662, 539] width 486 height 25
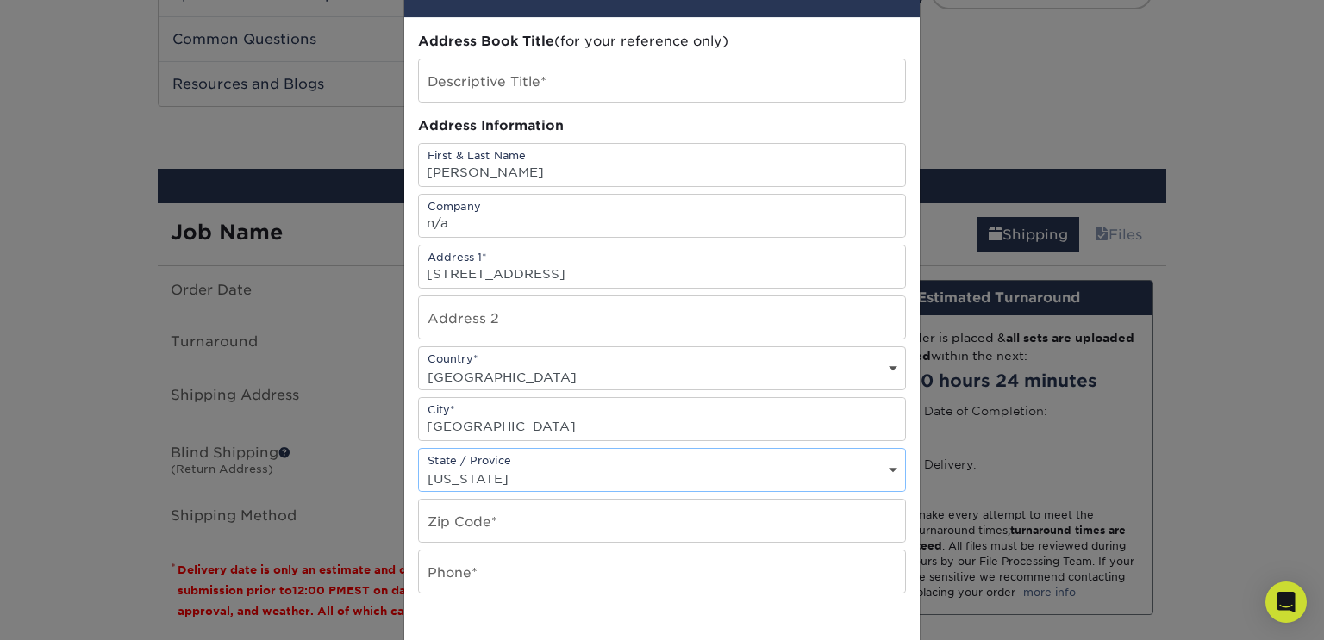
scroll to position [62, 0]
click at [495, 506] on input "text" at bounding box center [662, 520] width 486 height 42
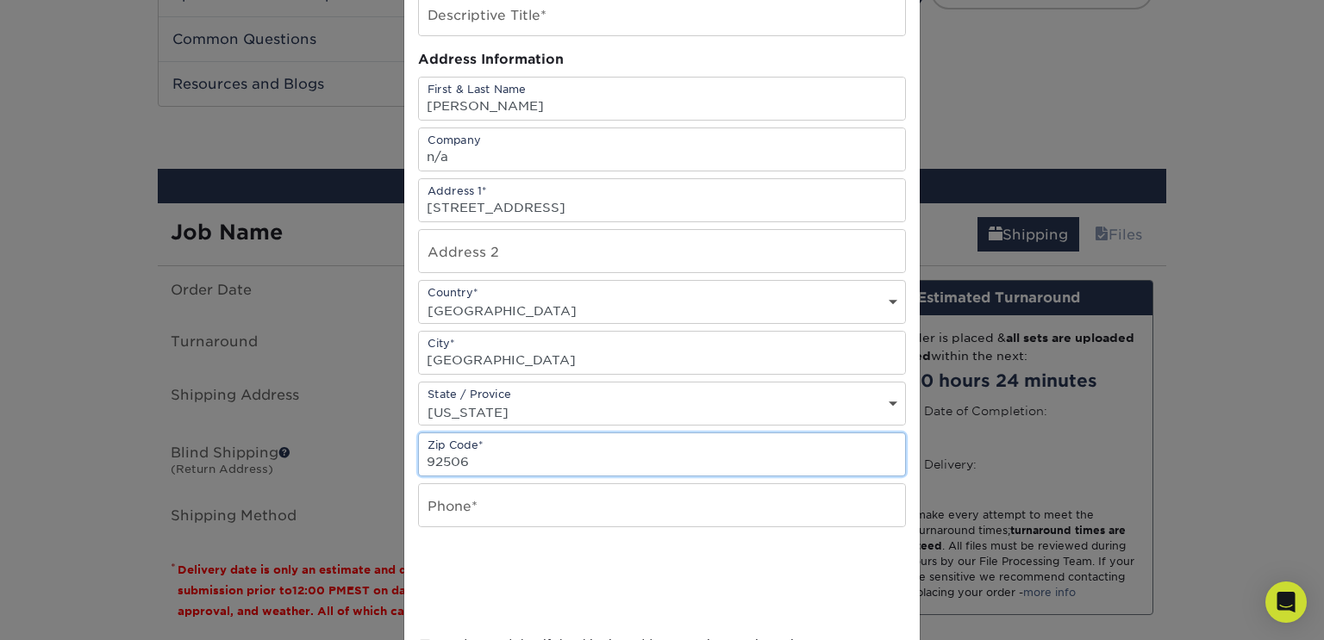
scroll to position [132, 0]
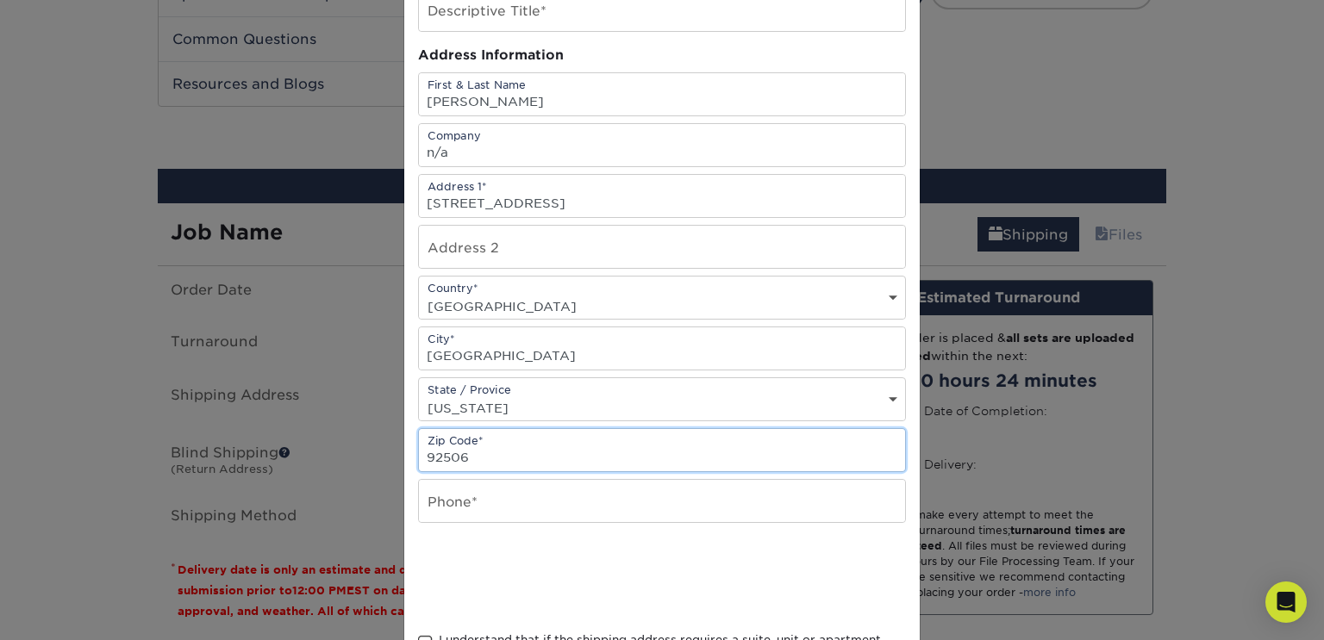
type input "92506"
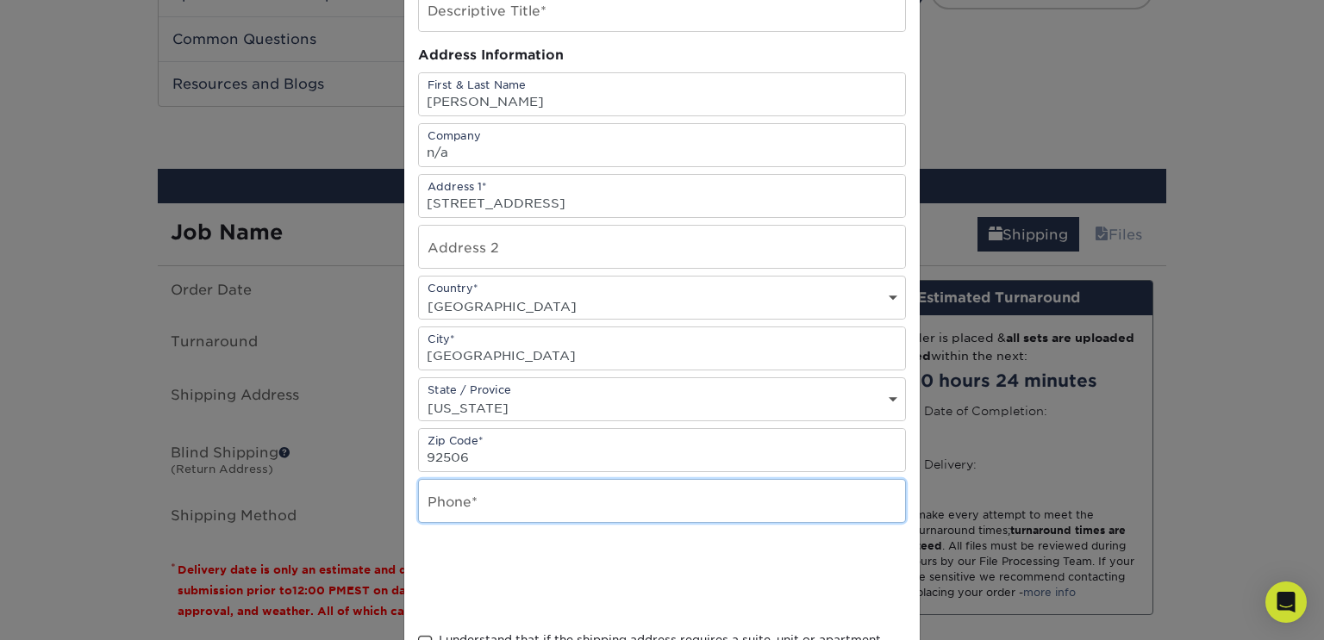
click at [476, 510] on input "text" at bounding box center [662, 501] width 486 height 42
type input "9514065674"
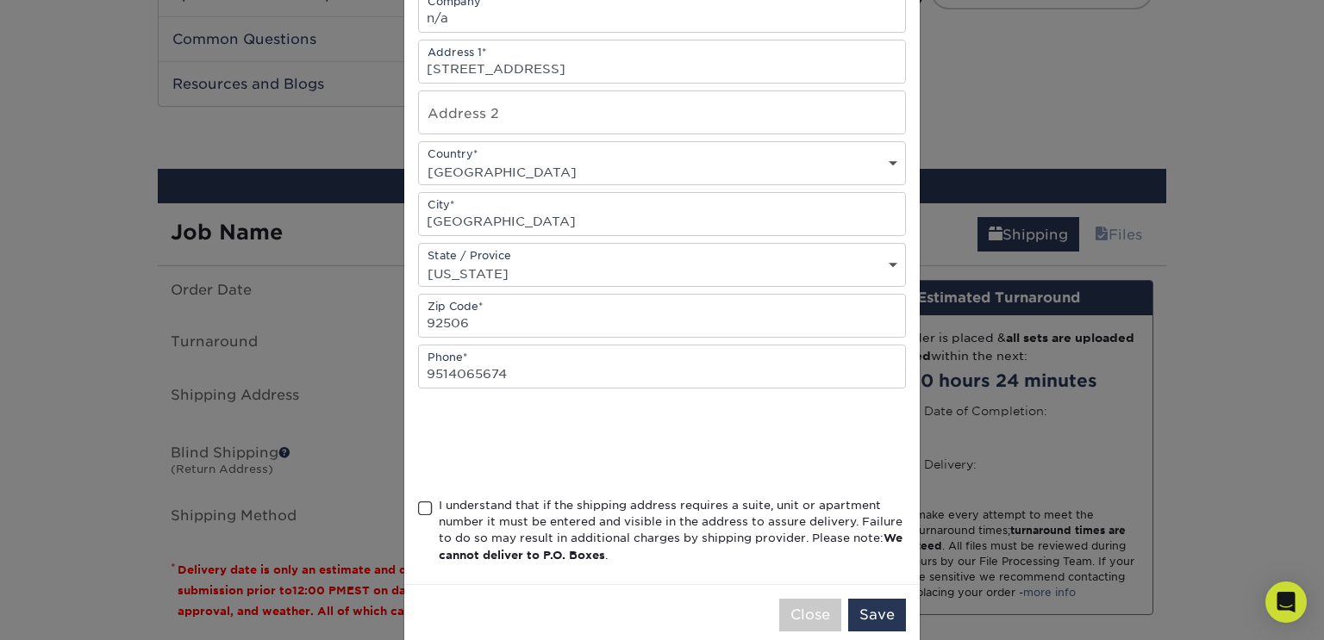
scroll to position [268, 0]
click at [422, 505] on span at bounding box center [425, 507] width 15 height 16
click at [0, 0] on input "I understand that if the shipping address requires a suite, unit or apartment n…" at bounding box center [0, 0] width 0 height 0
click at [855, 600] on button "Save" at bounding box center [877, 613] width 58 height 33
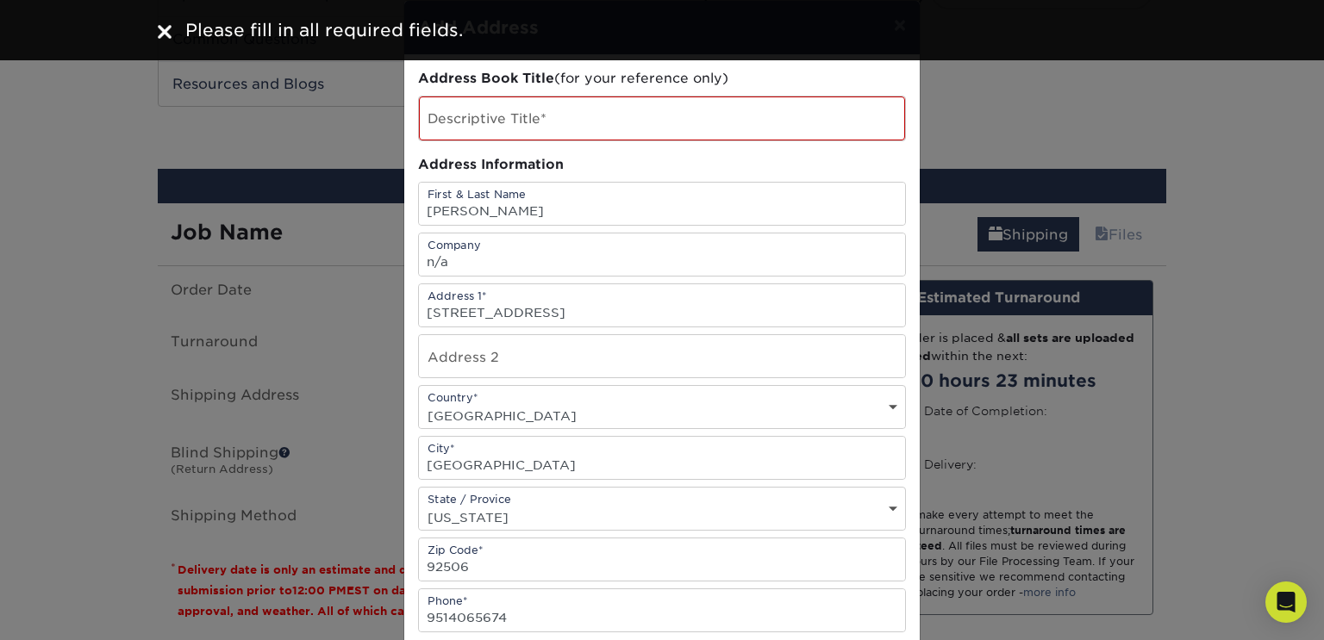
scroll to position [0, 0]
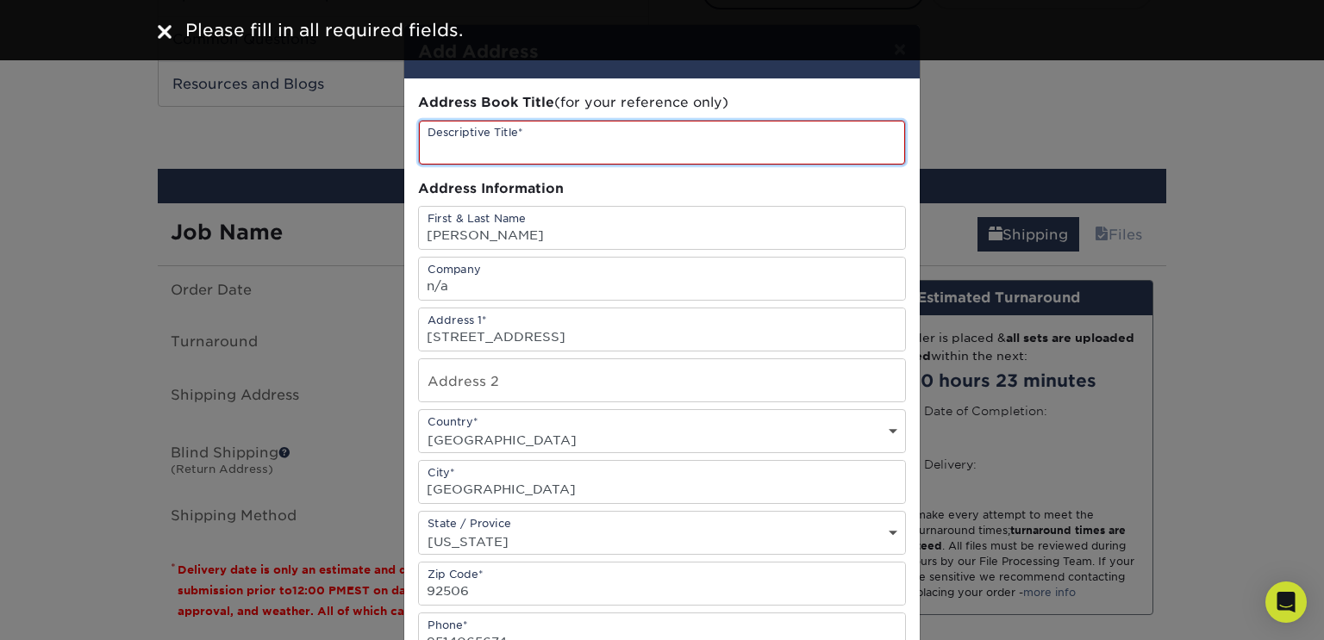
click at [489, 144] on input "text" at bounding box center [662, 143] width 486 height 44
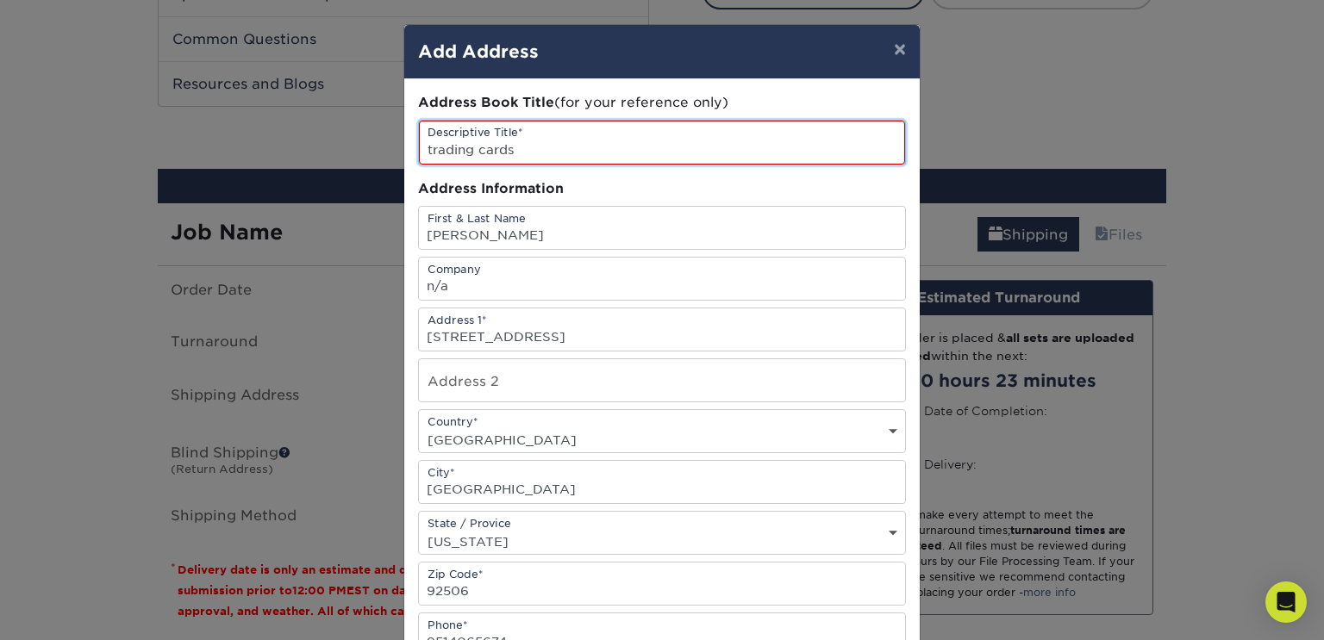
scroll to position [293, 0]
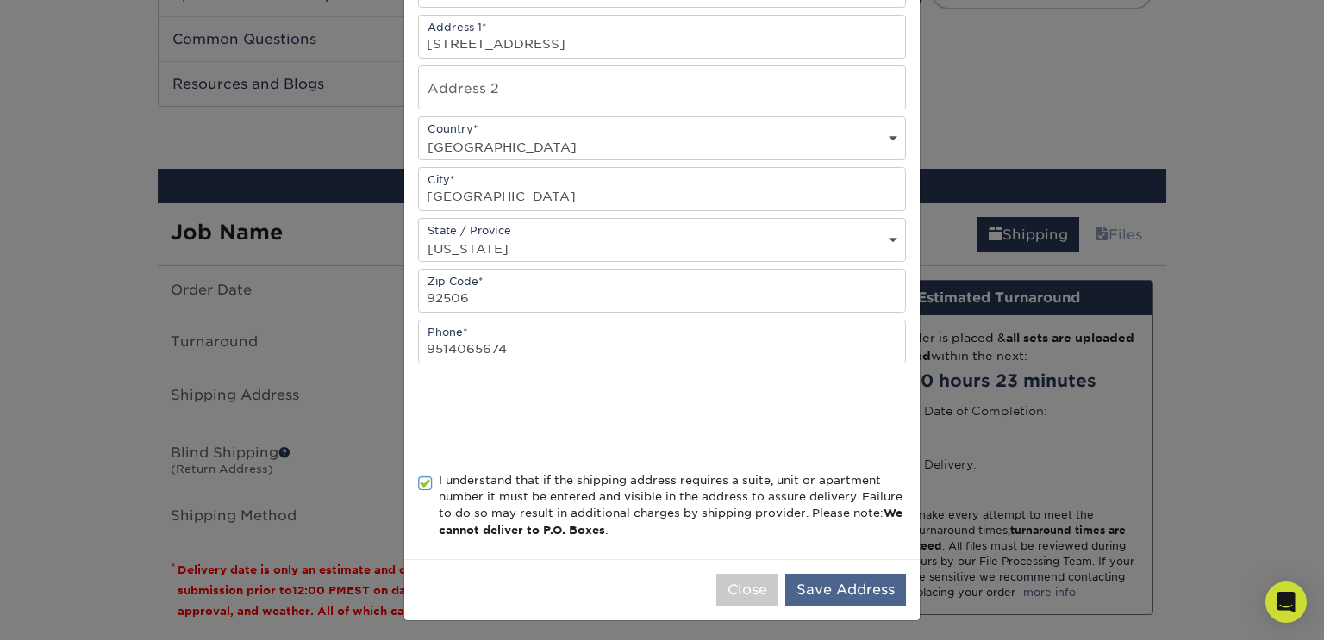
type input "trading cards"
click at [811, 574] on button "Save Address" at bounding box center [845, 590] width 121 height 33
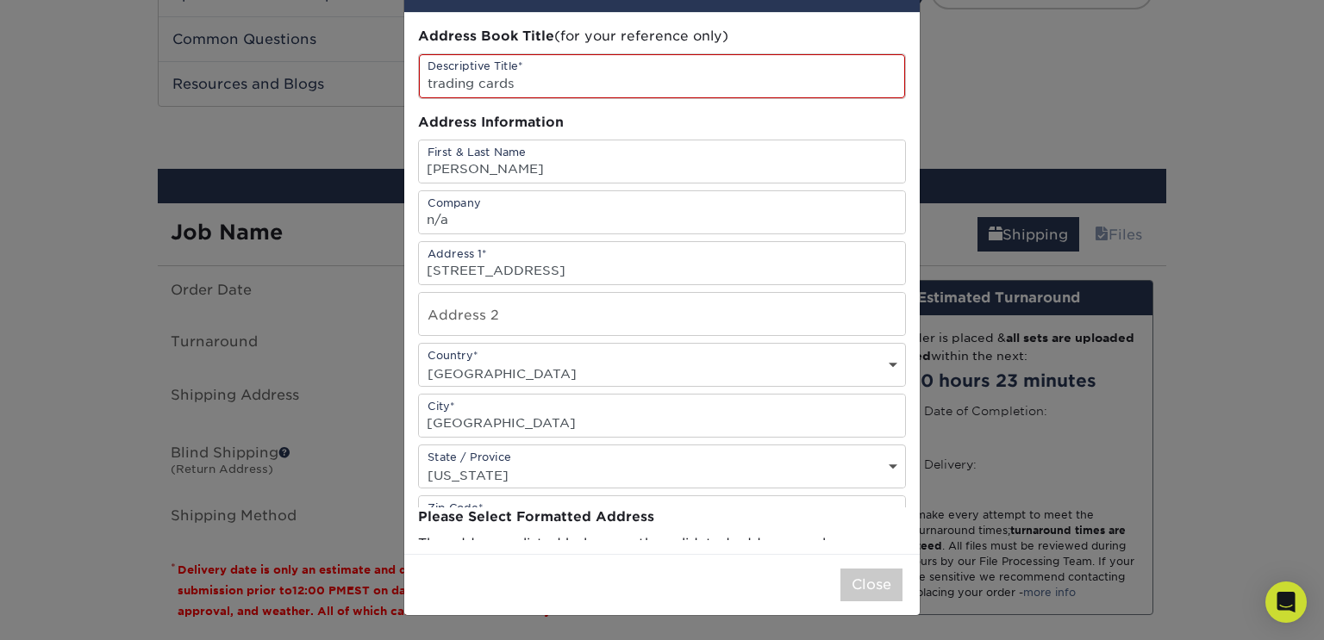
scroll to position [0, 0]
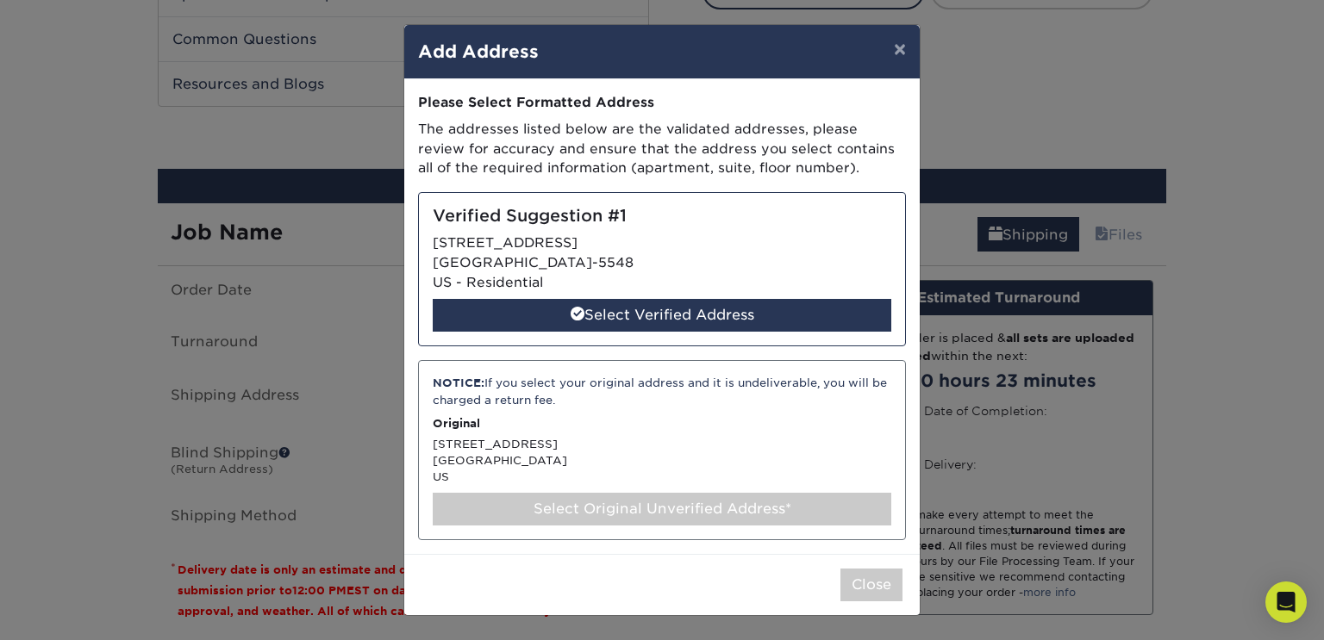
click at [723, 265] on div "Verified Suggestion #1 2254 KARENDALE CIR RIVERSIDE, CA 92506-5548 US - Residen…" at bounding box center [662, 269] width 488 height 154
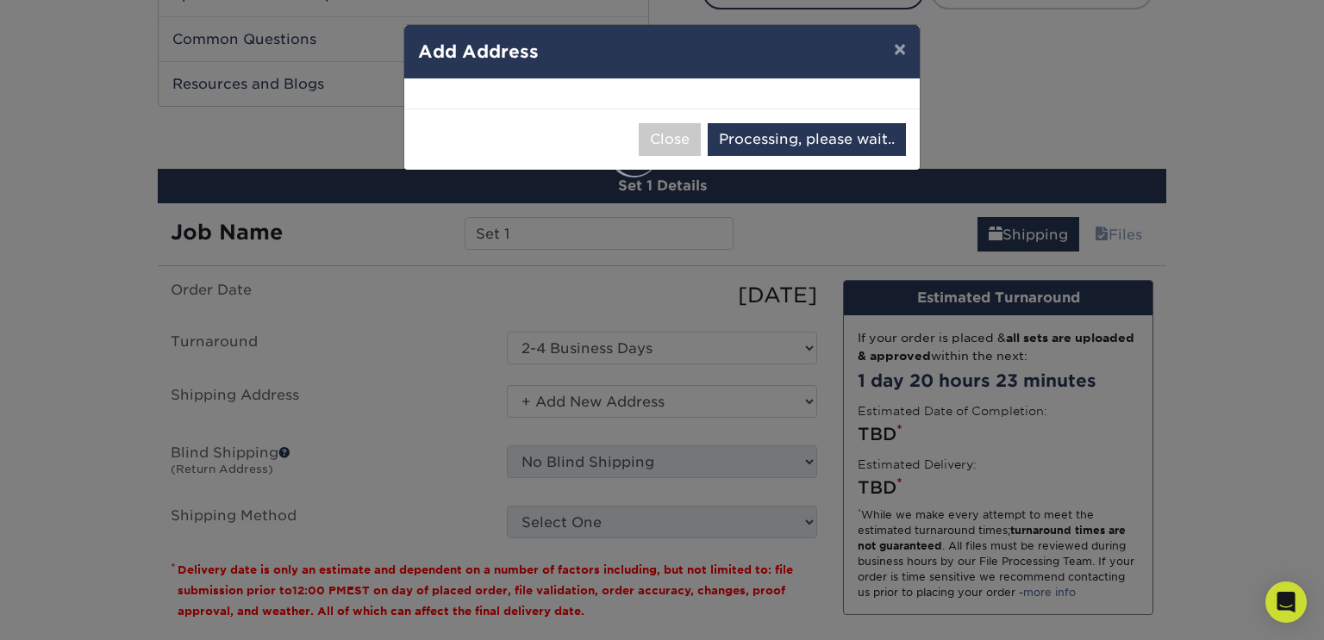
select select "285358"
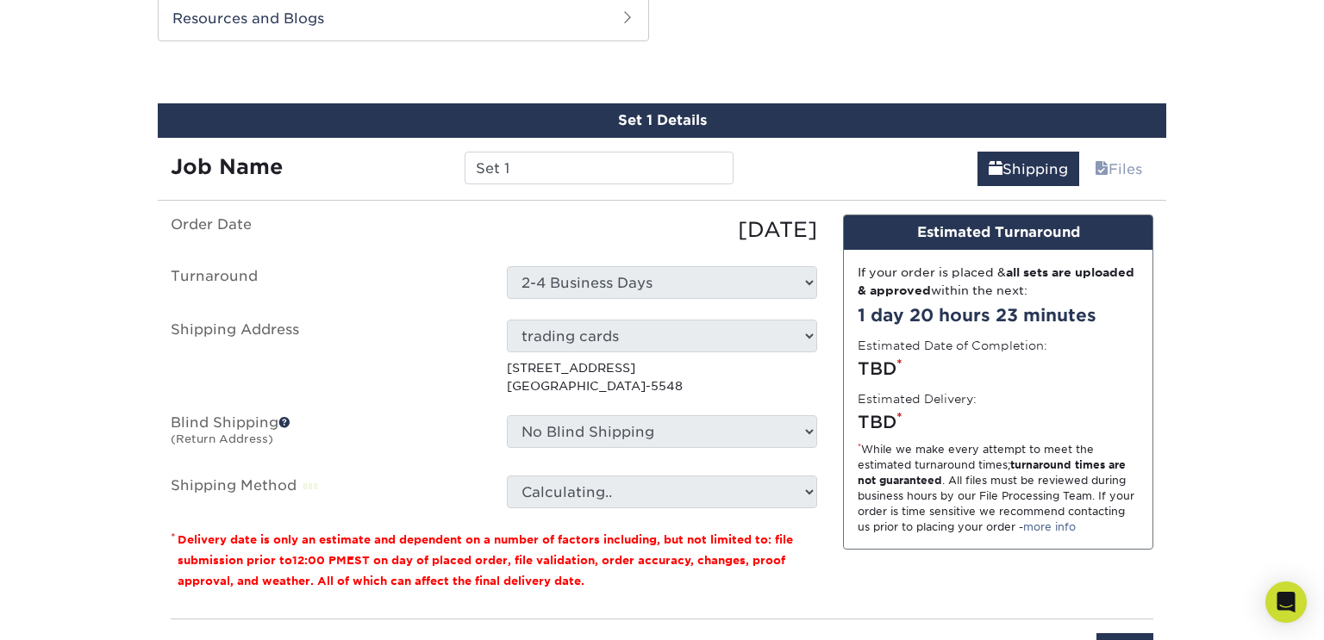
scroll to position [901, 0]
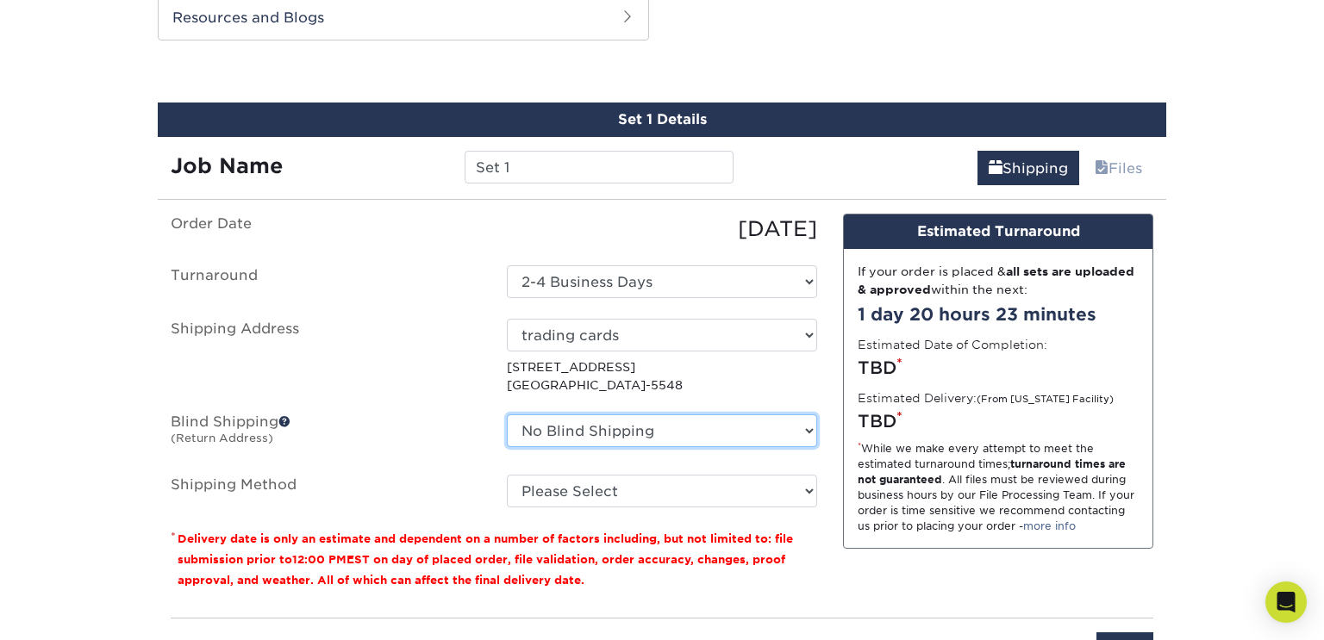
click at [670, 439] on select "No Blind Shipping + Add New Address" at bounding box center [662, 431] width 310 height 33
click at [726, 394] on ul "Order Date 08/23/2025 Turnaround Select One 2-4 Business Days 2 Day Next Busine…" at bounding box center [494, 361] width 646 height 294
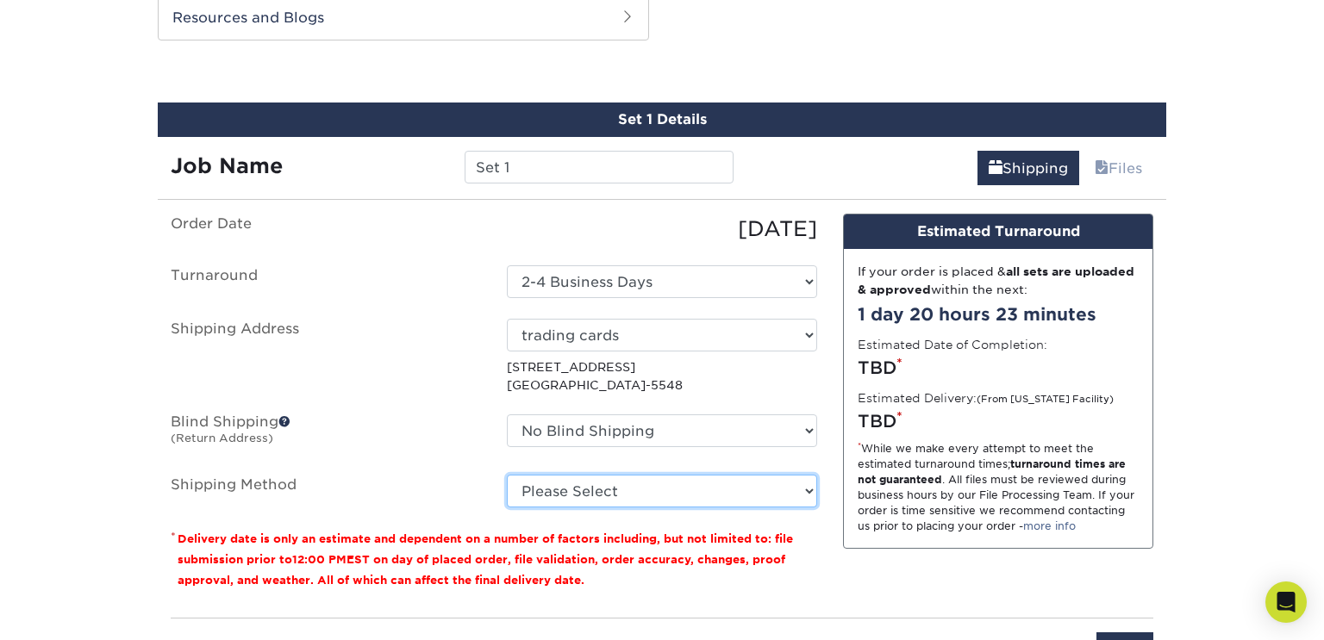
click at [626, 485] on select "Please Select Ground Shipping (+$24.37) 3 Day Shipping Service (+$31.11) 2 Day …" at bounding box center [662, 491] width 310 height 33
select select "03"
click at [507, 475] on select "Please Select Ground Shipping (+$24.37) 3 Day Shipping Service (+$31.11) 2 Day …" at bounding box center [662, 491] width 310 height 33
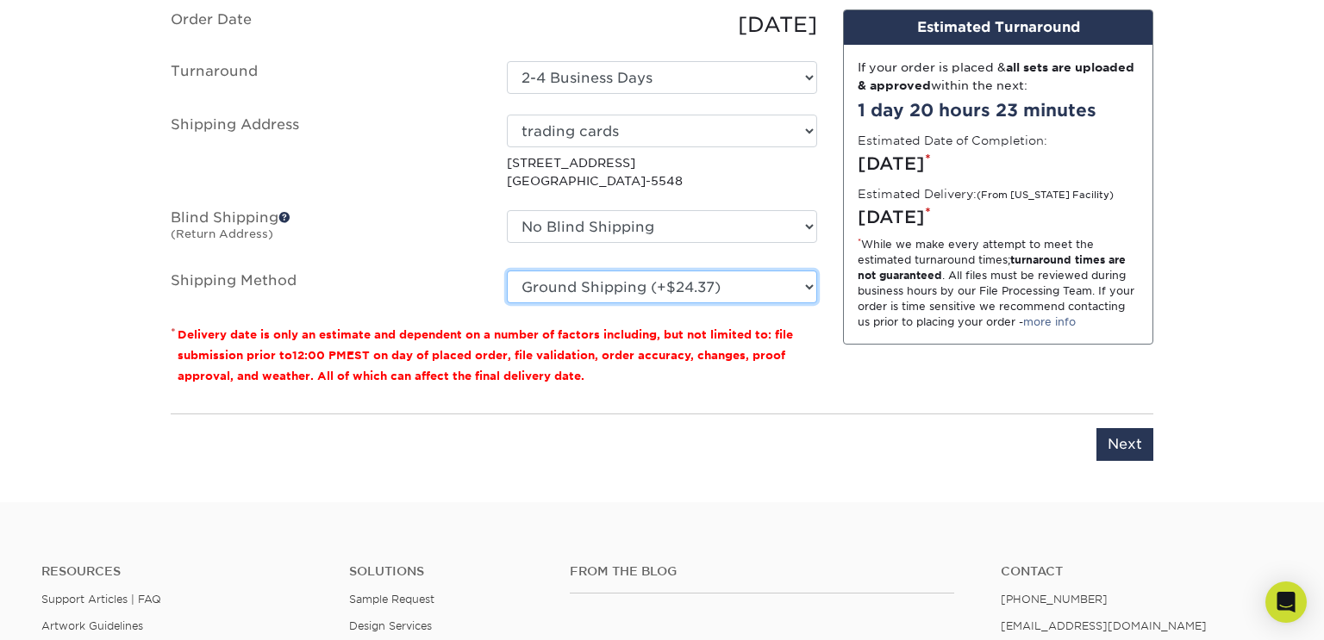
scroll to position [1107, 0]
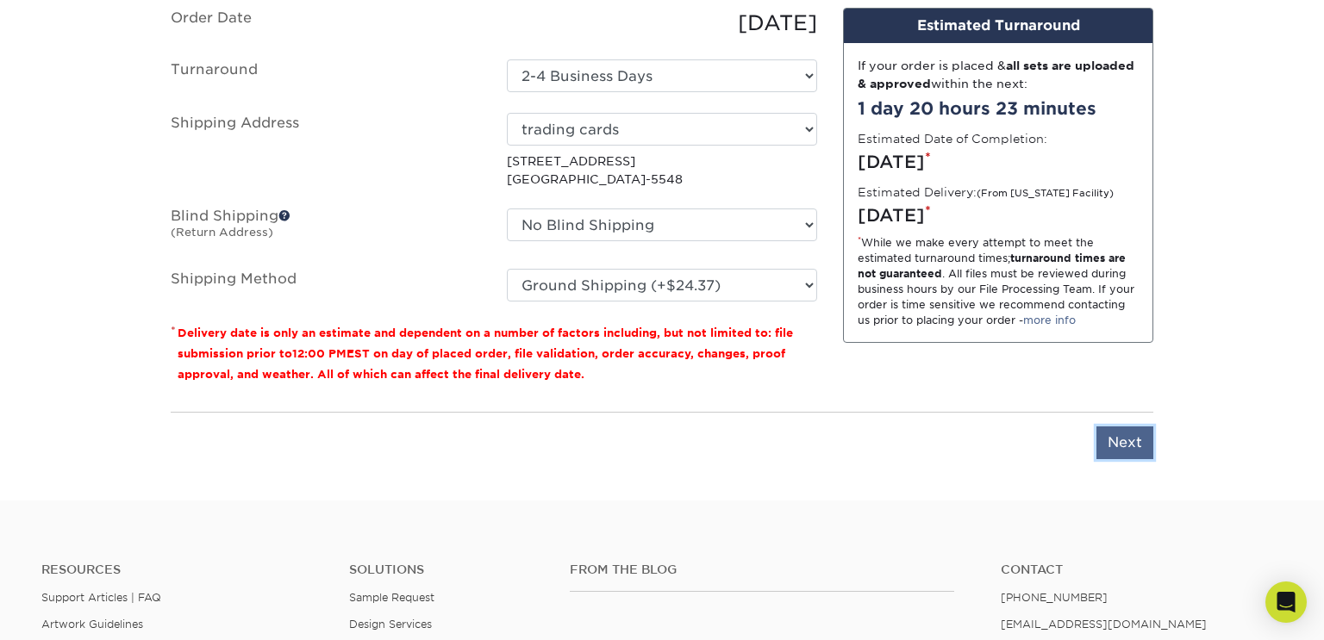
click at [1119, 434] on input "Next" at bounding box center [1124, 443] width 57 height 33
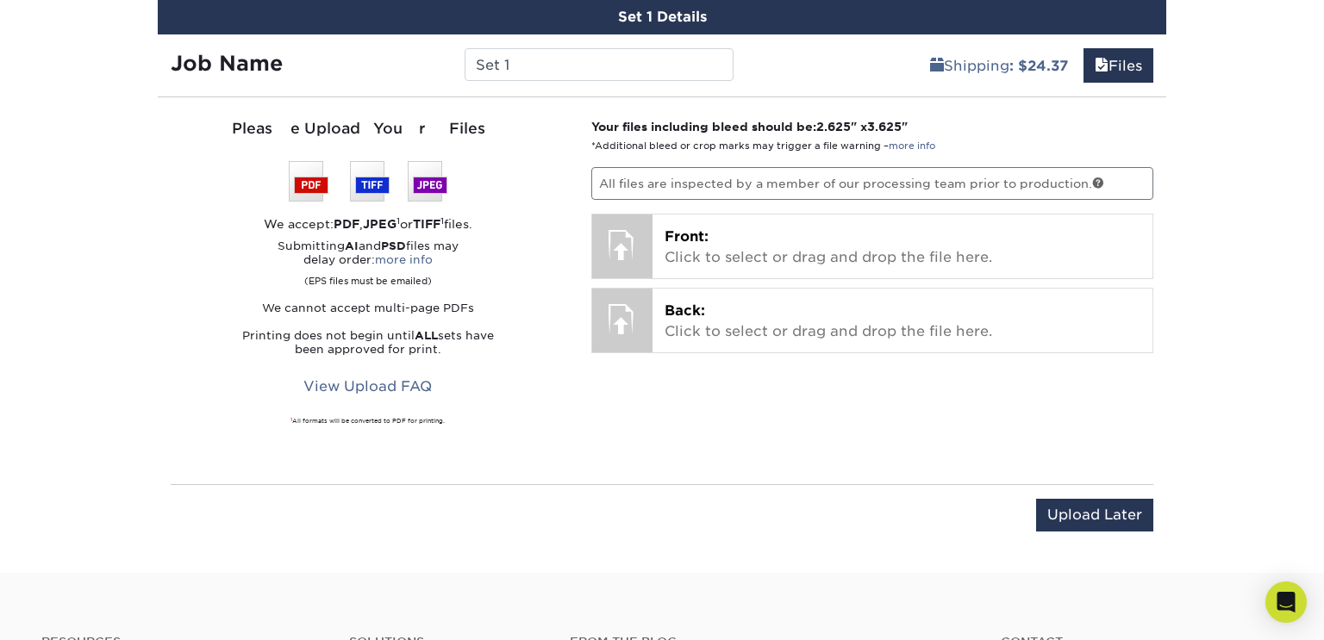
scroll to position [1002, 0]
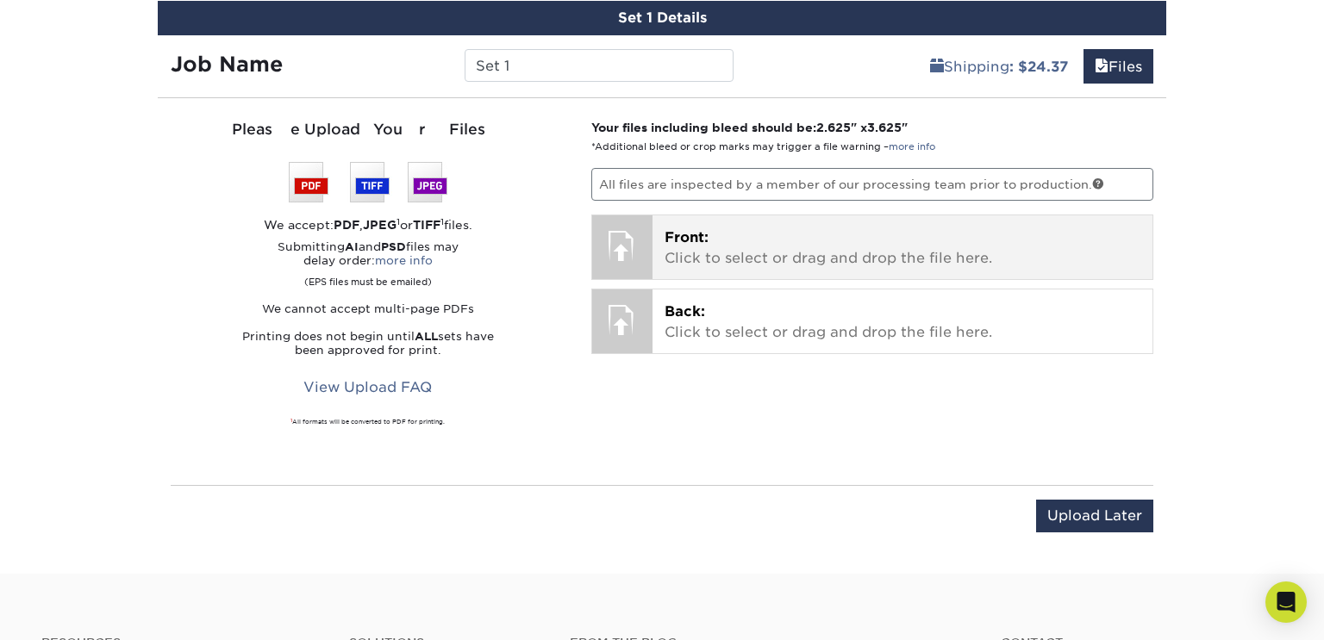
click at [792, 267] on div "Front: Click to select or drag and drop the file here. Choose file" at bounding box center [902, 247] width 501 height 64
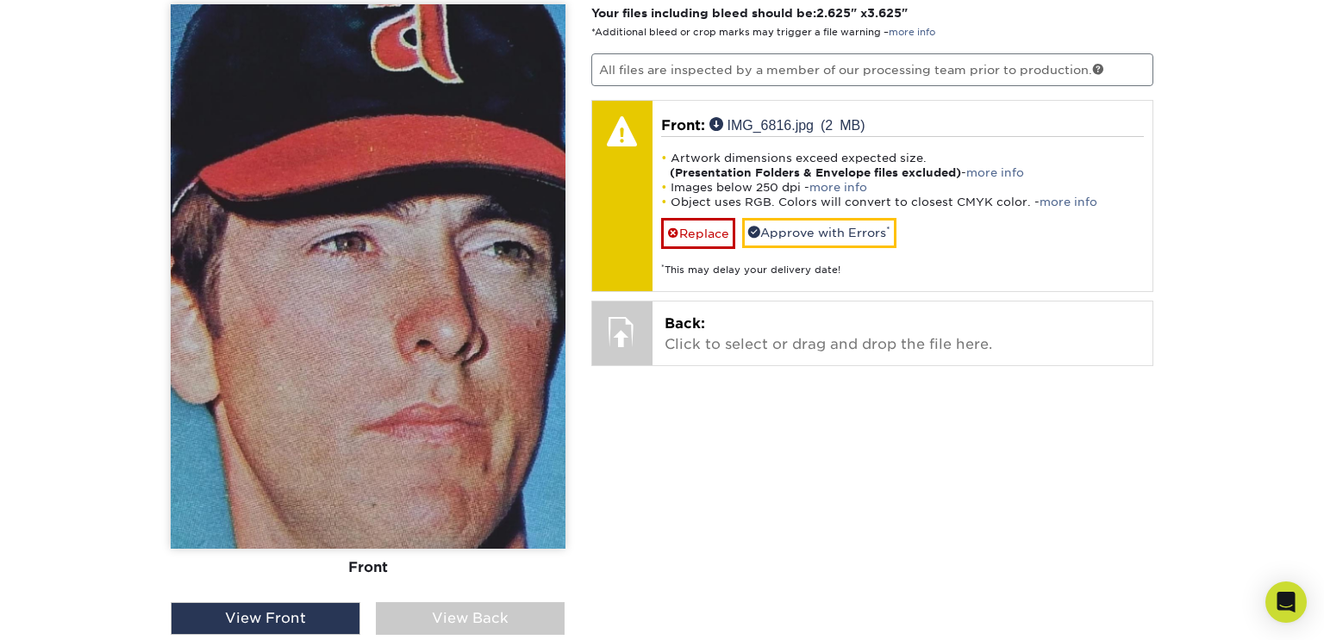
scroll to position [1170, 0]
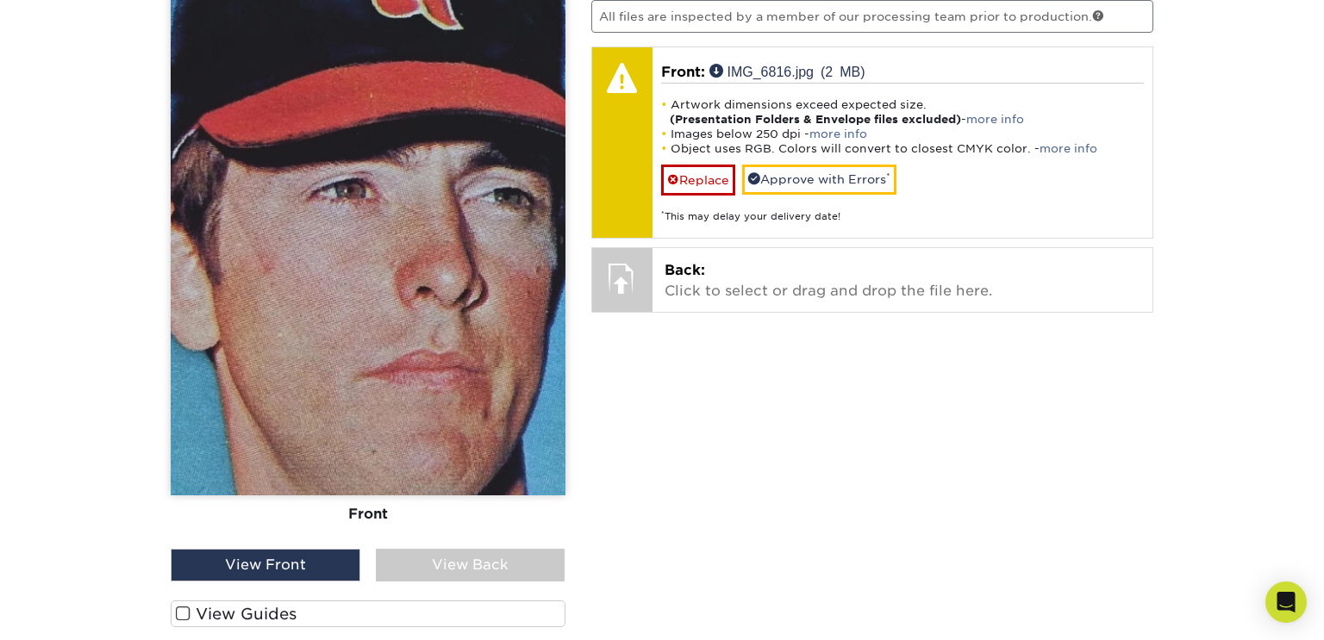
click at [408, 561] on div "View Back" at bounding box center [471, 565] width 190 height 33
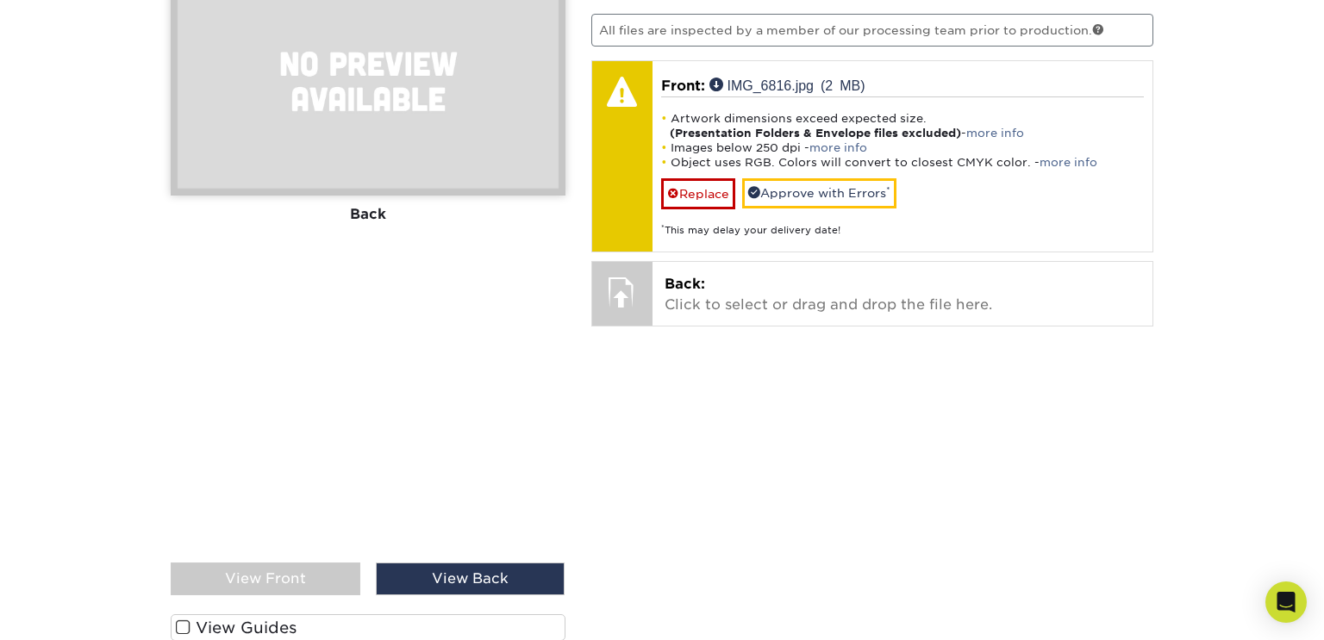
scroll to position [1174, 0]
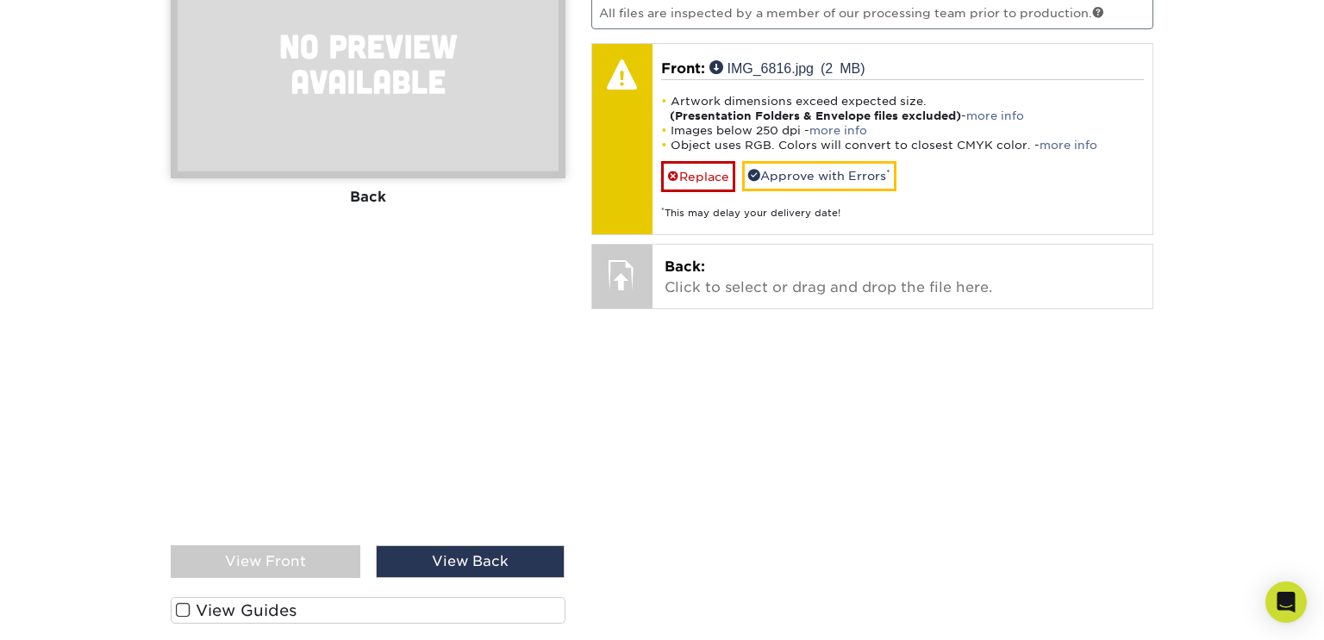
click at [334, 552] on div "View Front" at bounding box center [266, 562] width 190 height 33
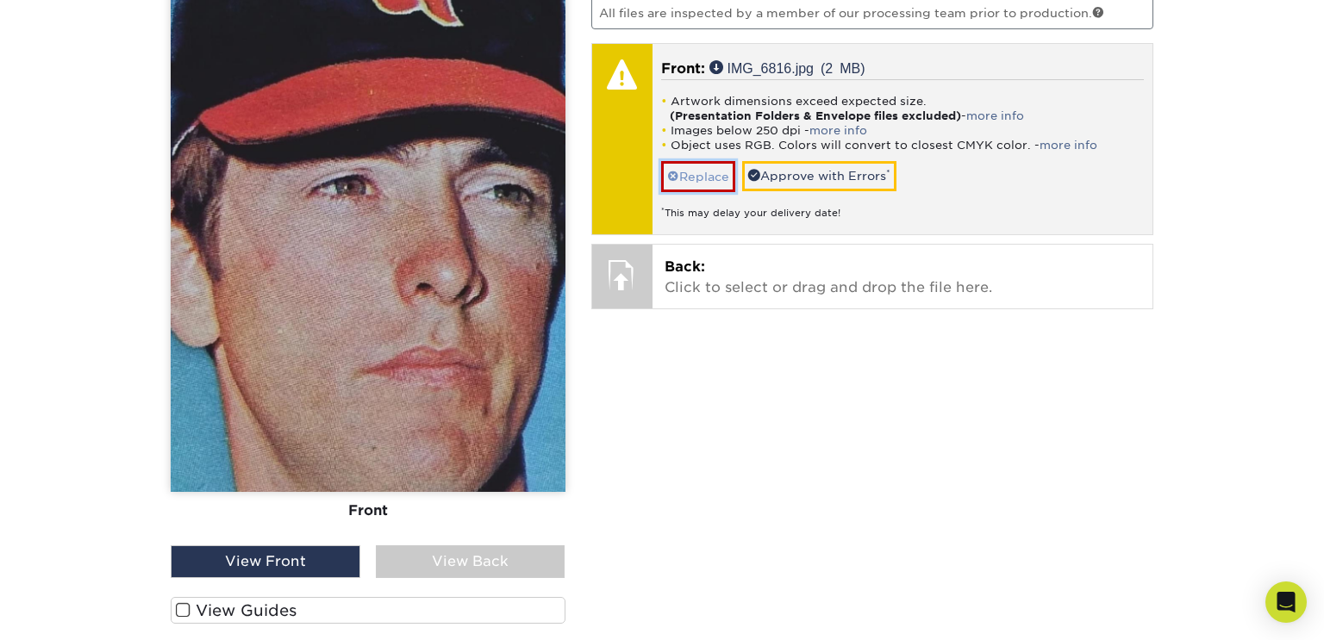
click at [671, 172] on span at bounding box center [673, 177] width 12 height 14
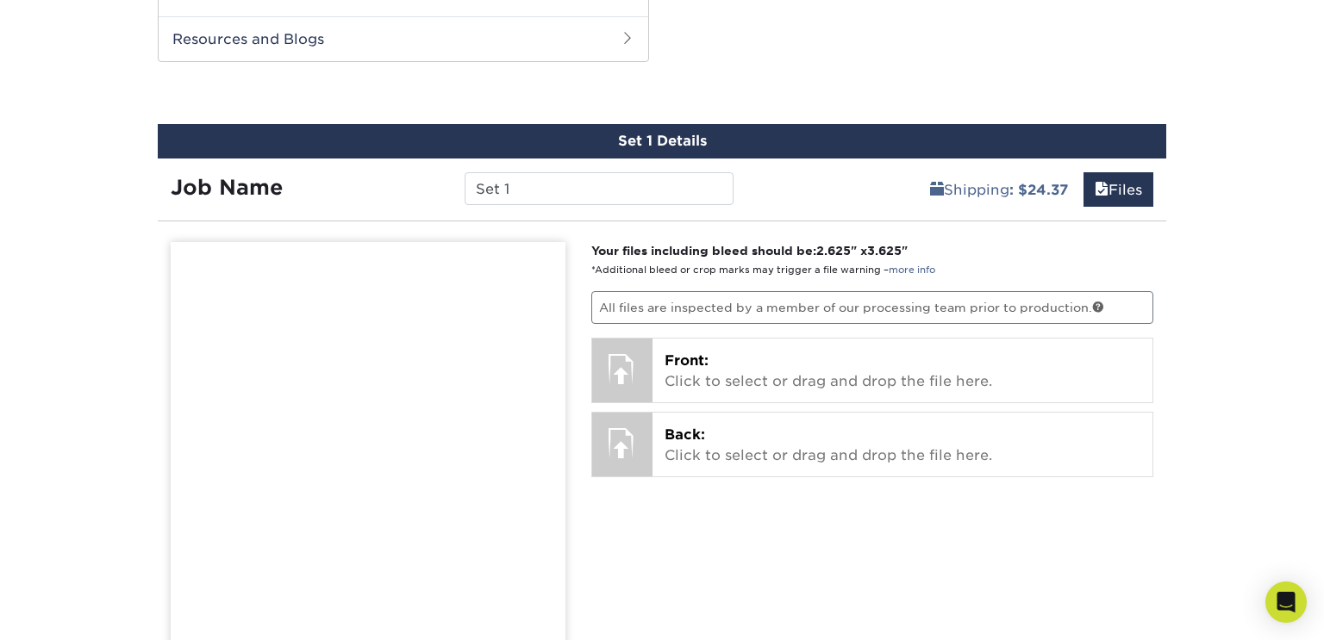
scroll to position [878, 0]
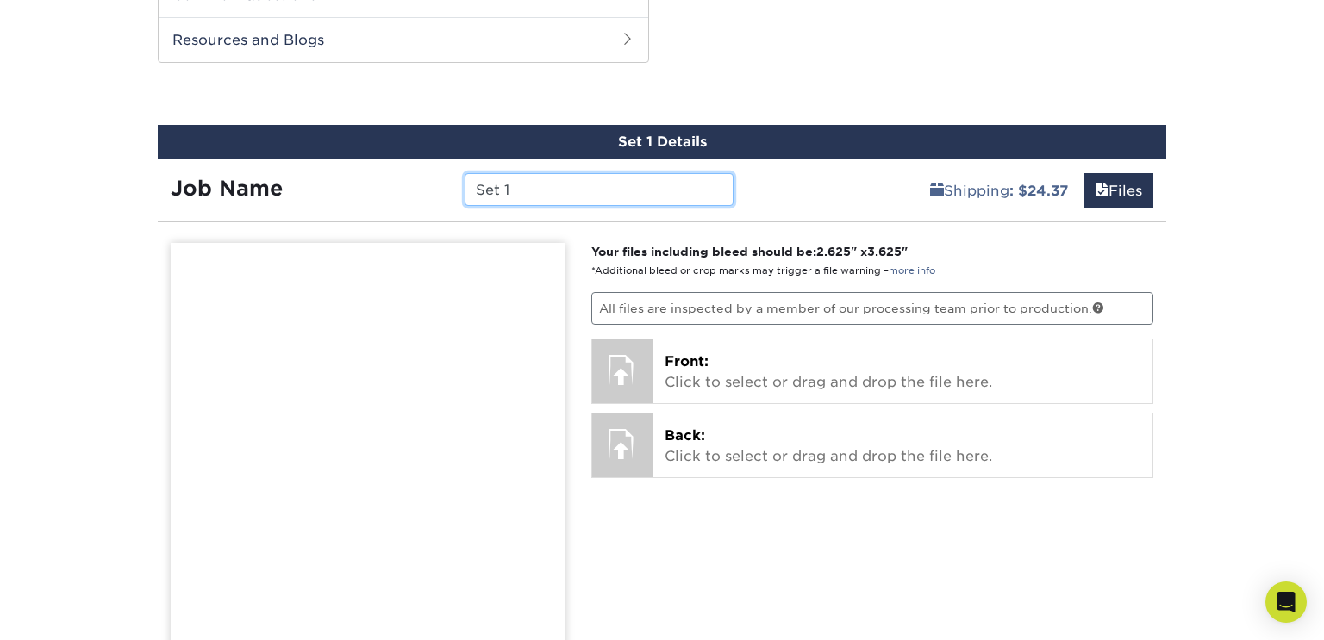
click at [534, 190] on input "Set 1" at bounding box center [599, 189] width 268 height 33
type input "S"
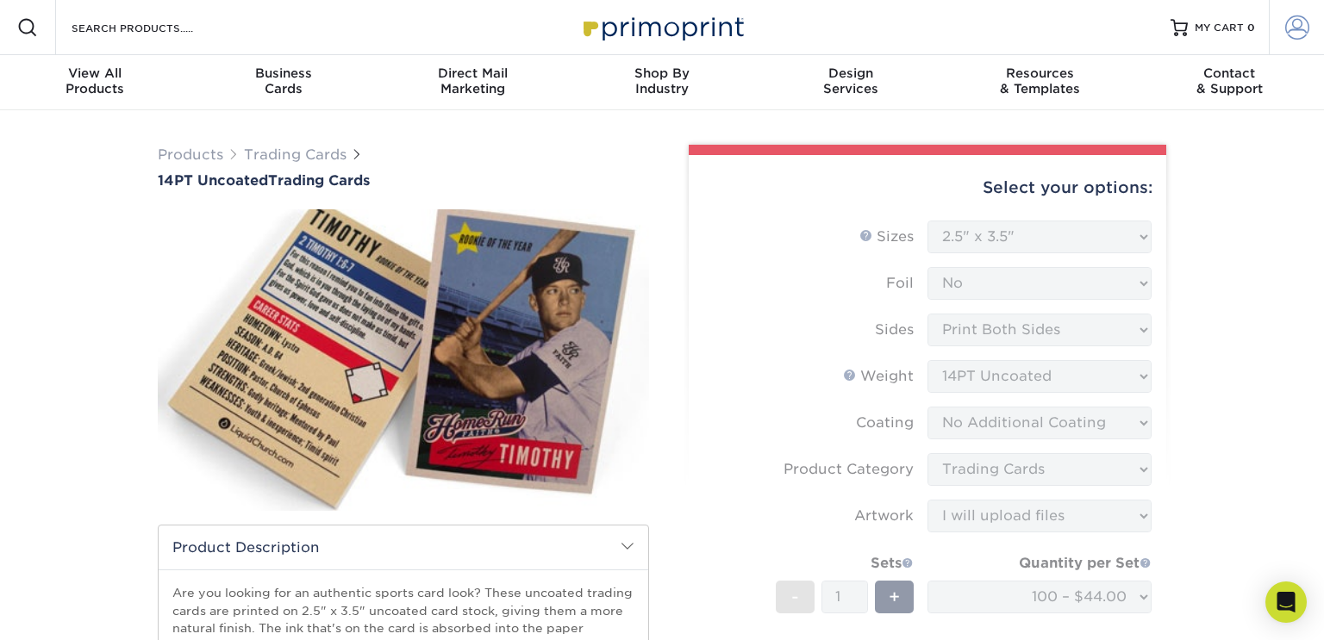
type input "Nolan Ryan Topps 1968"
click at [1294, 30] on span at bounding box center [1297, 28] width 24 height 24
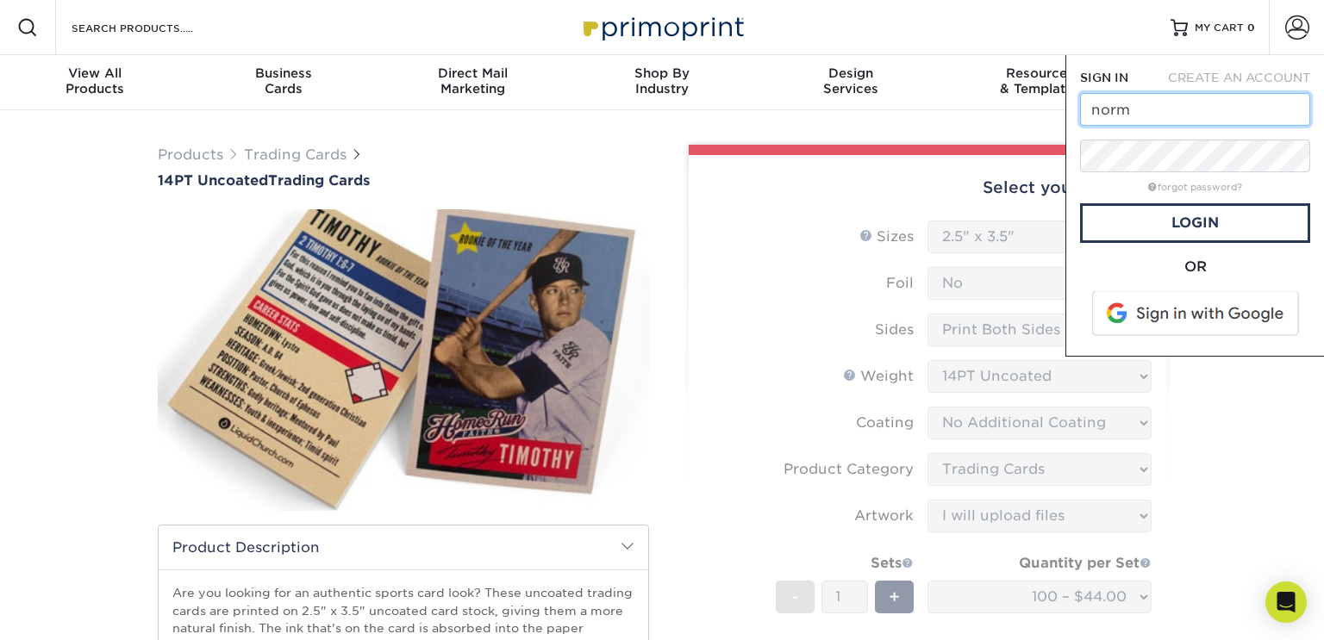
type input "norm75856@gmail.com"
click at [1222, 71] on span "CREATE AN ACCOUNT" at bounding box center [1239, 78] width 142 height 14
type input "norm75856@gmail.com"
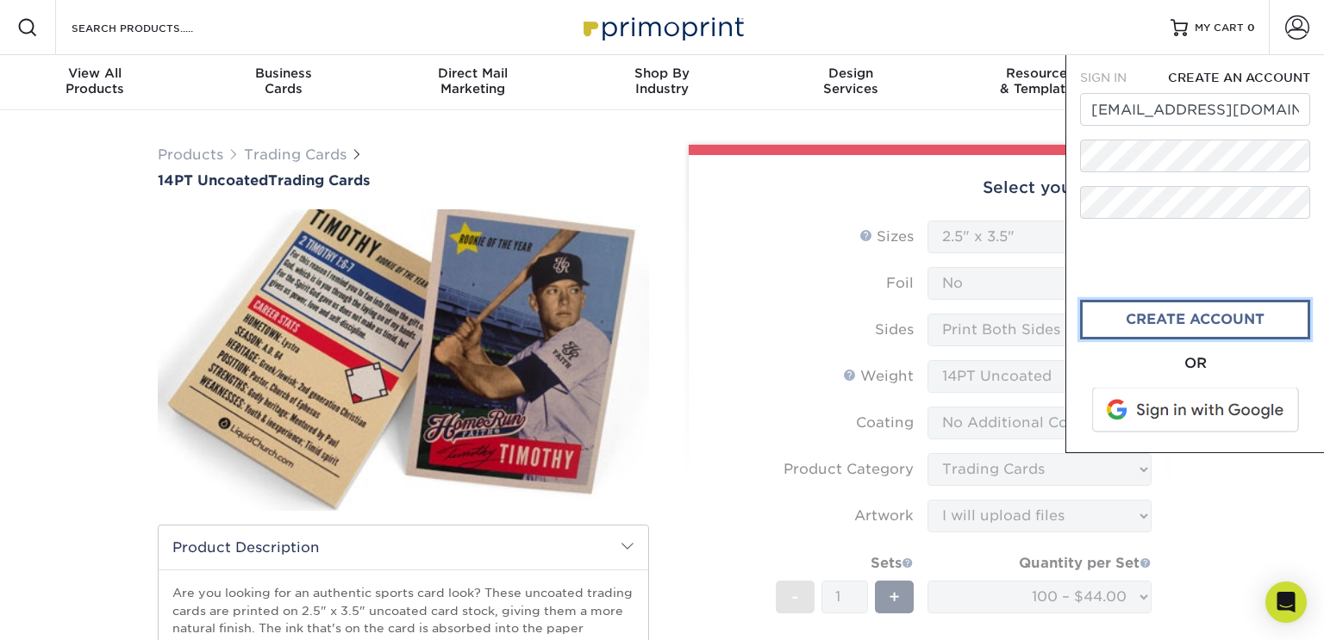
click at [1169, 317] on link "create account" at bounding box center [1195, 320] width 230 height 40
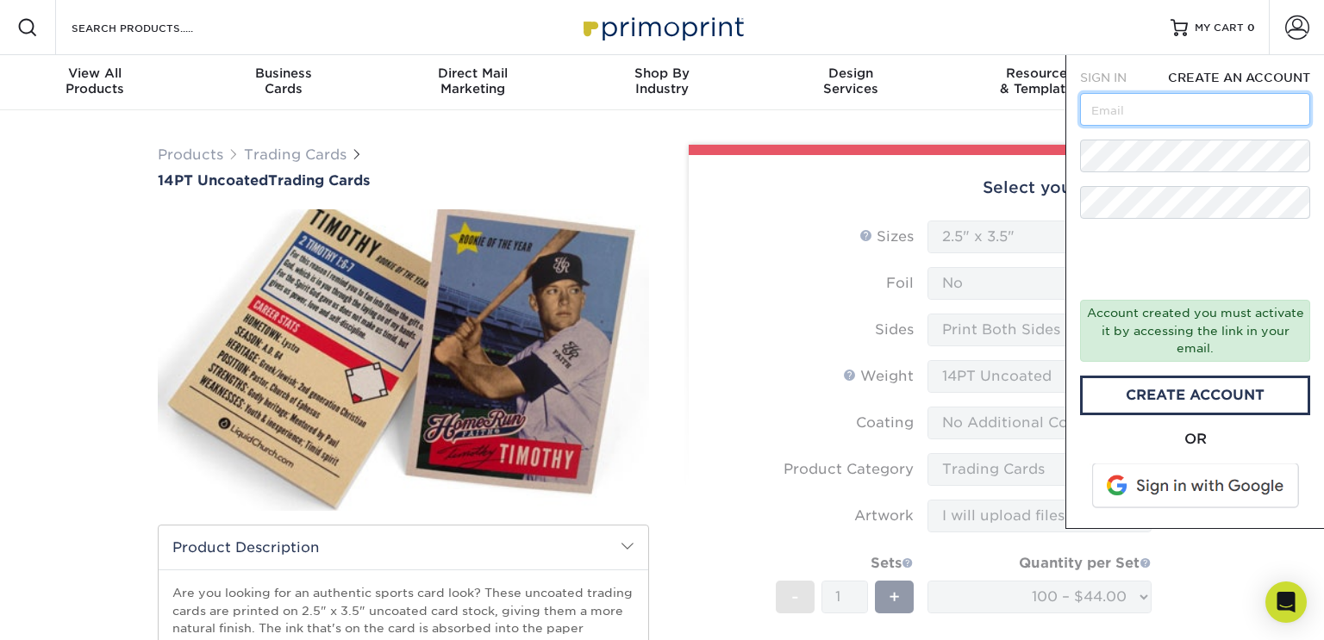
click at [1169, 124] on input "text" at bounding box center [1195, 109] width 230 height 33
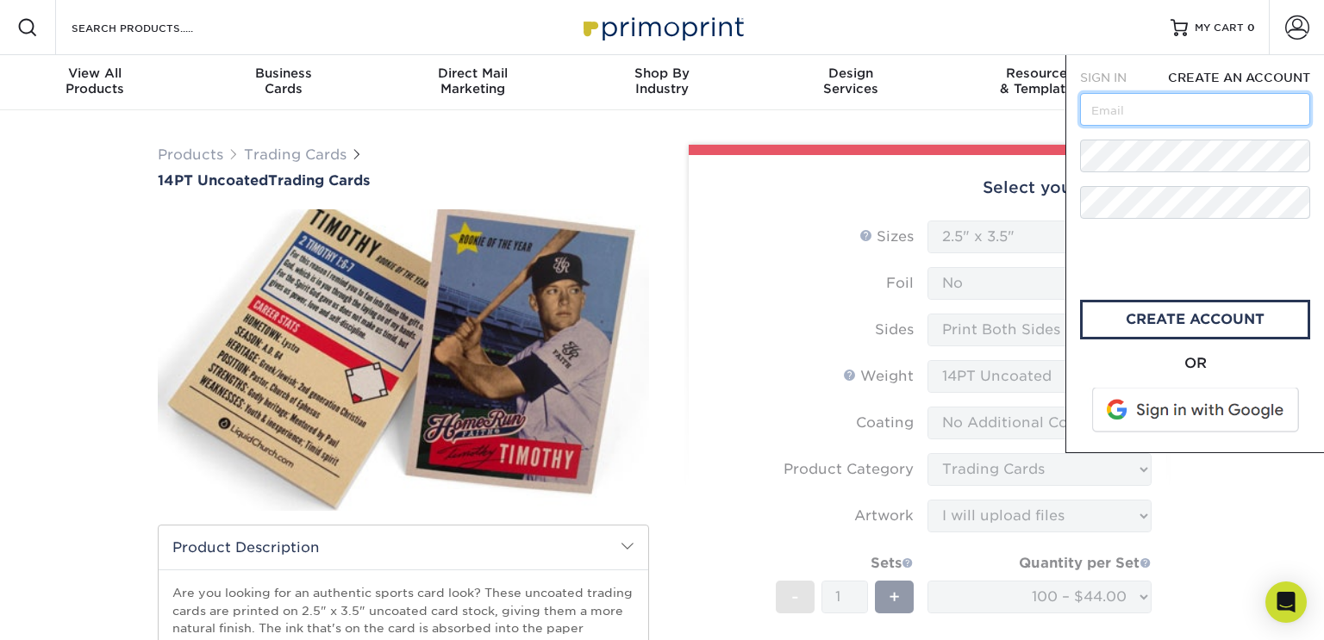
type input "norm75856@gmail.com"
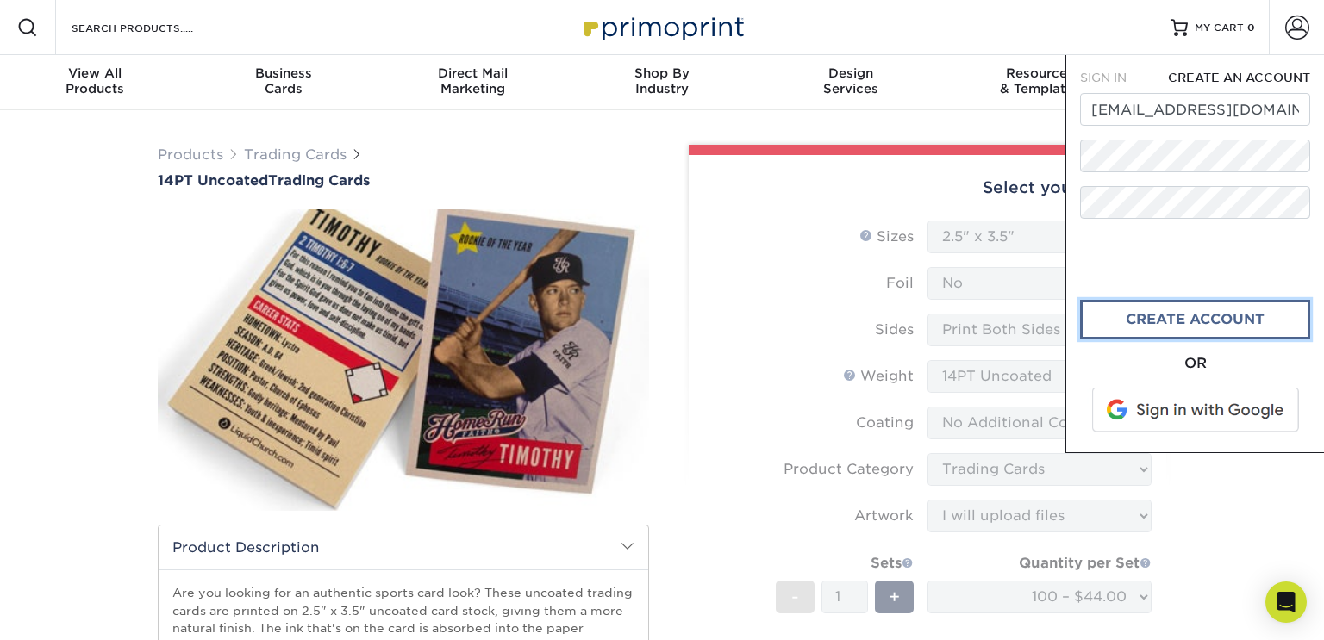
click at [1181, 326] on link "CREATE ACCOUNT" at bounding box center [1195, 320] width 230 height 40
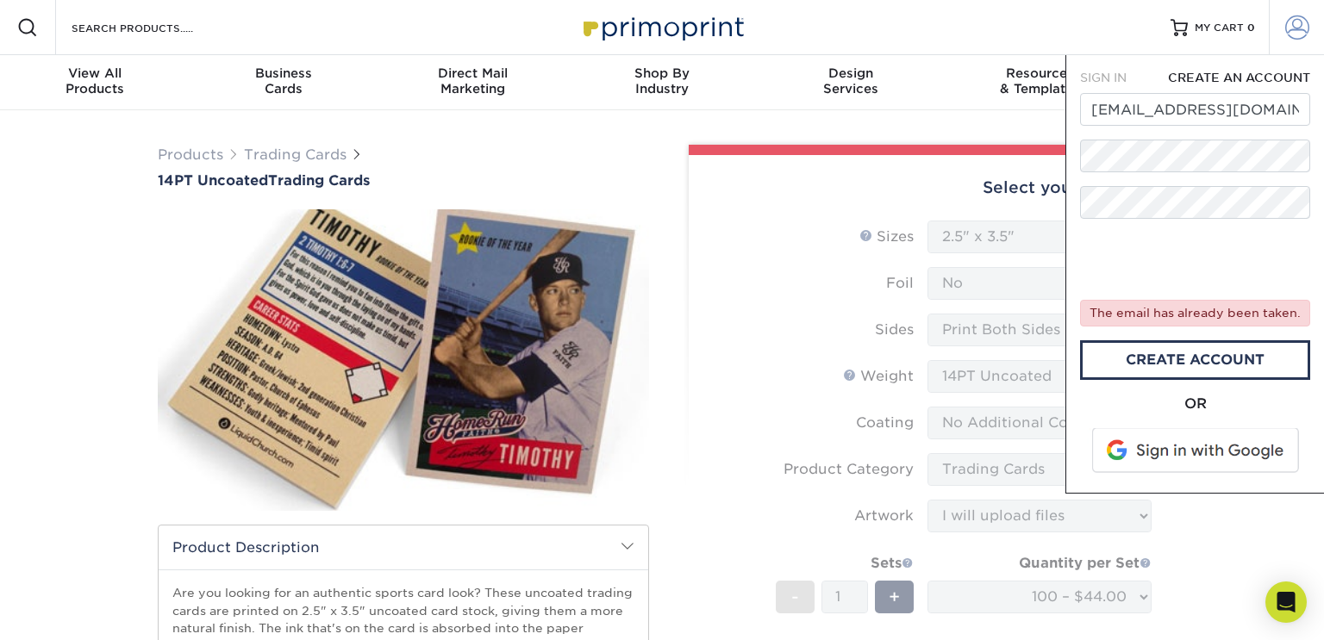
click at [1286, 40] on link "Account" at bounding box center [1296, 27] width 55 height 55
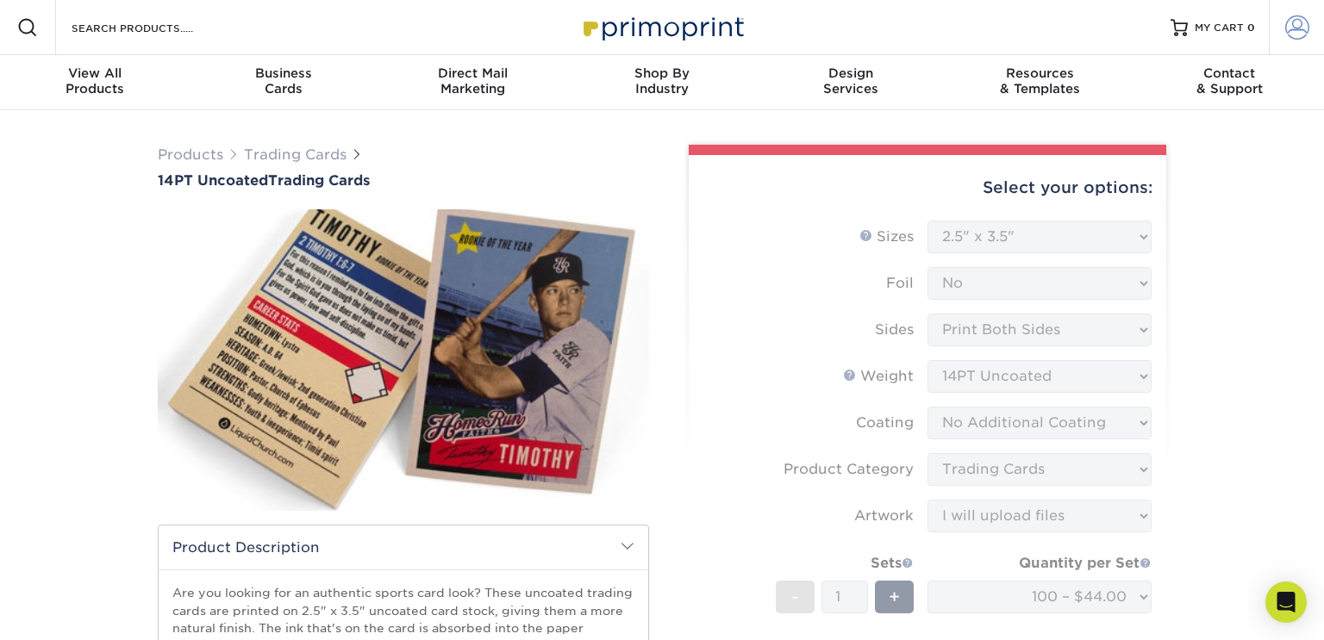
click at [1286, 40] on link "Account" at bounding box center [1296, 27] width 55 height 55
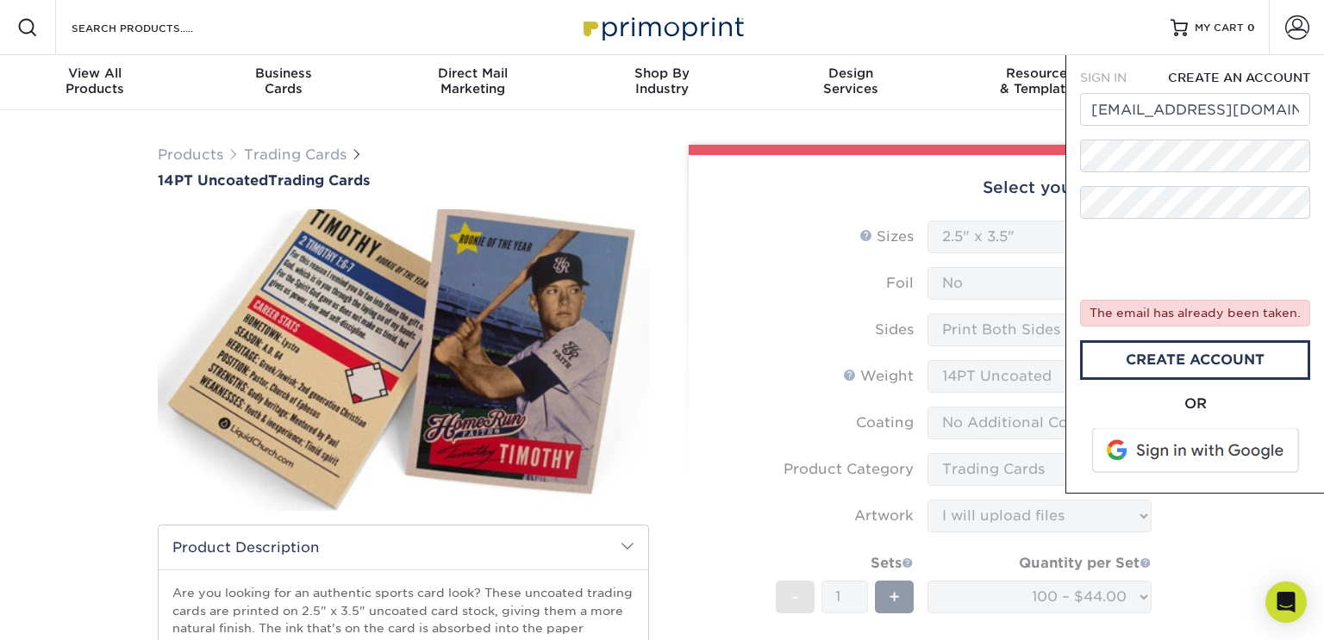
click at [1114, 75] on span "SIGN IN" at bounding box center [1103, 78] width 47 height 14
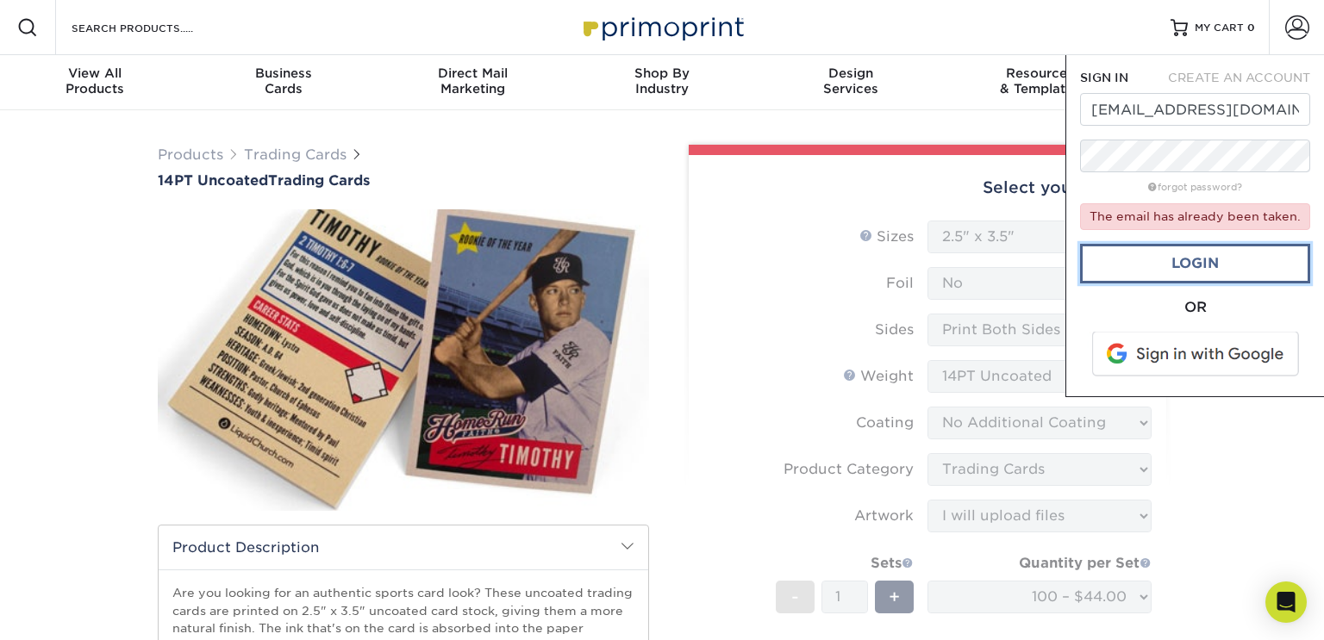
click at [1184, 266] on link "Login" at bounding box center [1195, 264] width 230 height 40
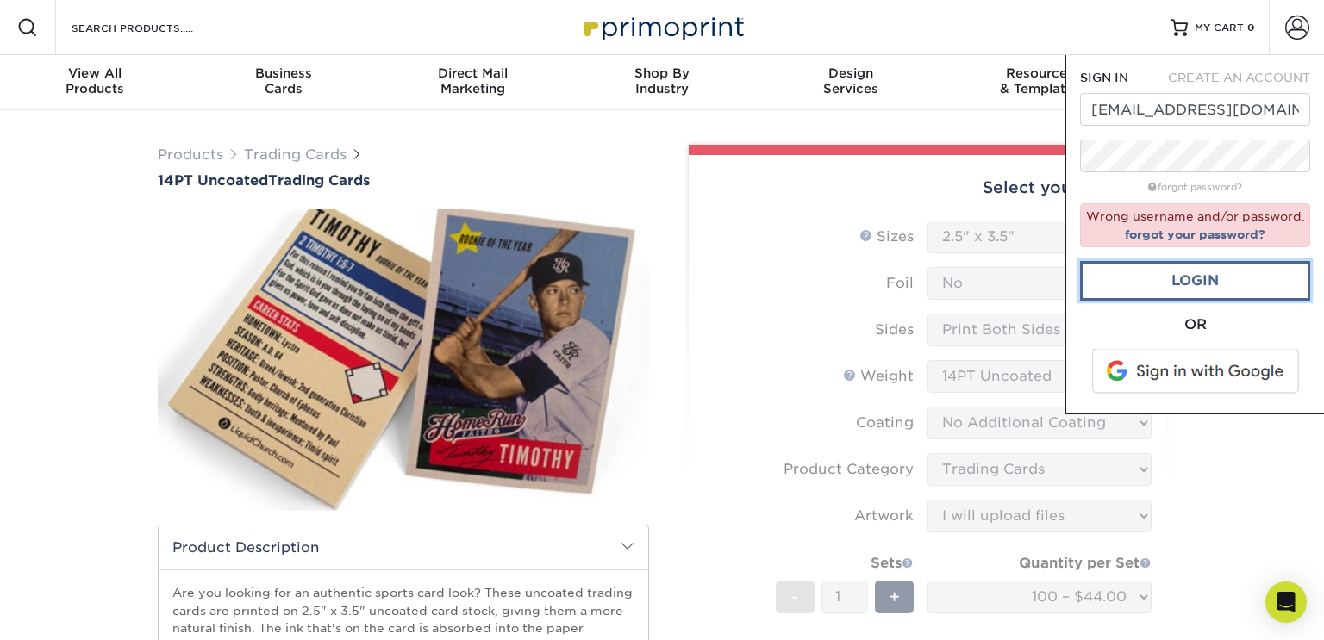
click at [1194, 270] on link "Login" at bounding box center [1195, 281] width 230 height 40
click at [1156, 279] on link "Login" at bounding box center [1195, 281] width 230 height 40
click at [1191, 294] on link "Login" at bounding box center [1195, 281] width 230 height 40
click at [1174, 370] on span at bounding box center [1197, 371] width 220 height 45
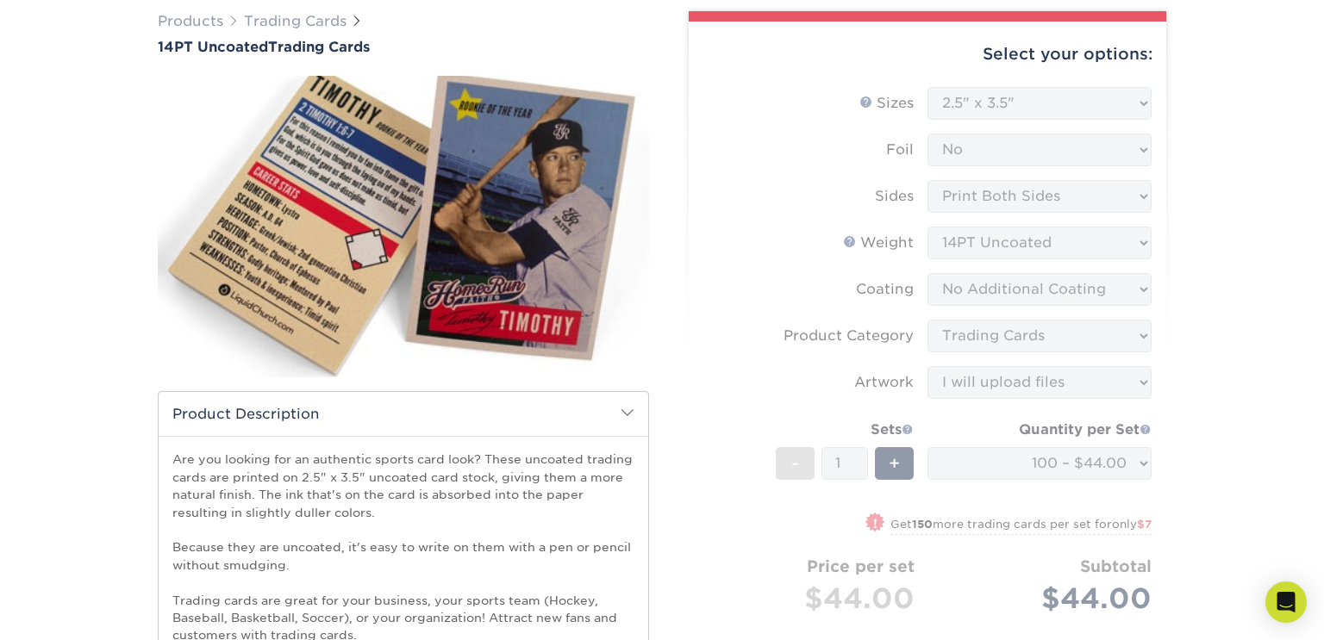
scroll to position [135, 0]
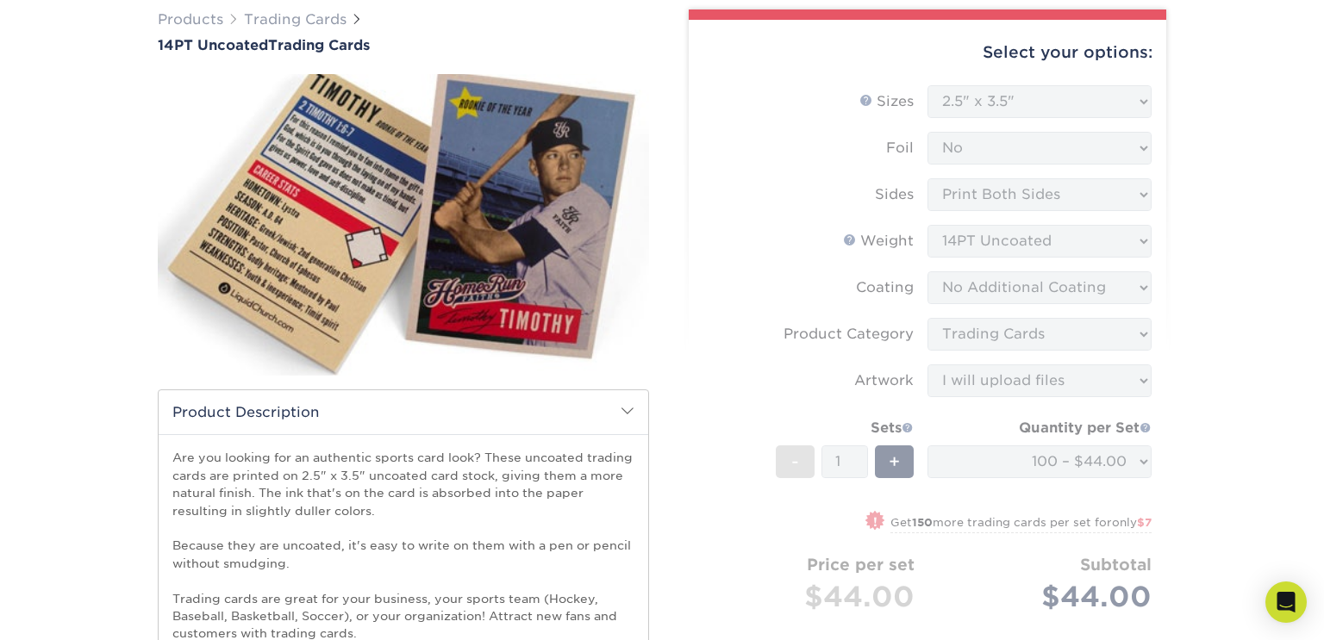
click at [1135, 203] on form "Sizes Help Sizes Please Select 2.5" x 3.5" Foil Please Select Yes No -" at bounding box center [927, 369] width 450 height 568
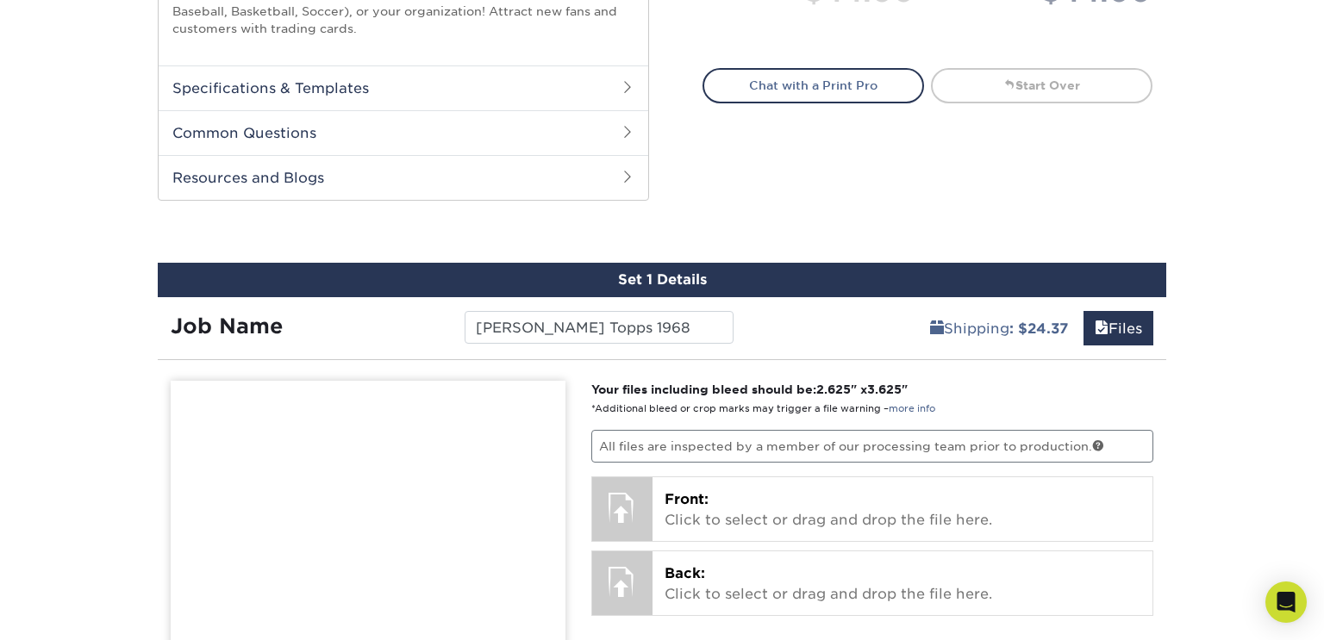
scroll to position [0, 0]
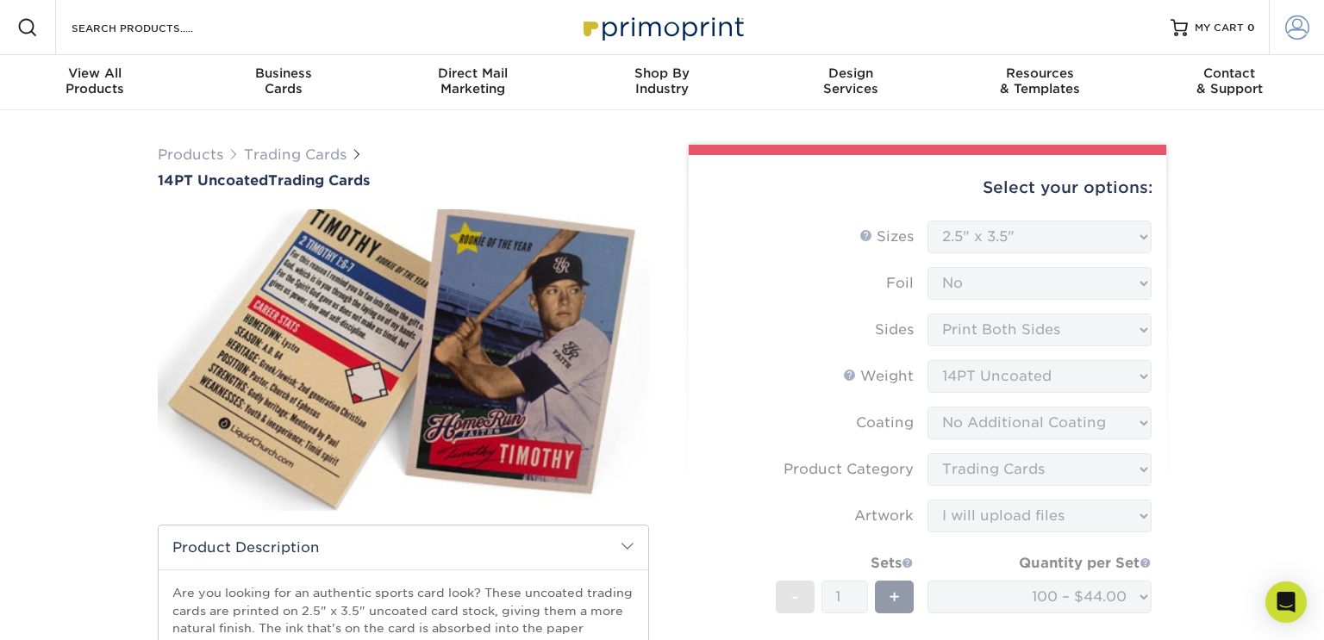
click at [1275, 37] on link "Account" at bounding box center [1296, 27] width 55 height 55
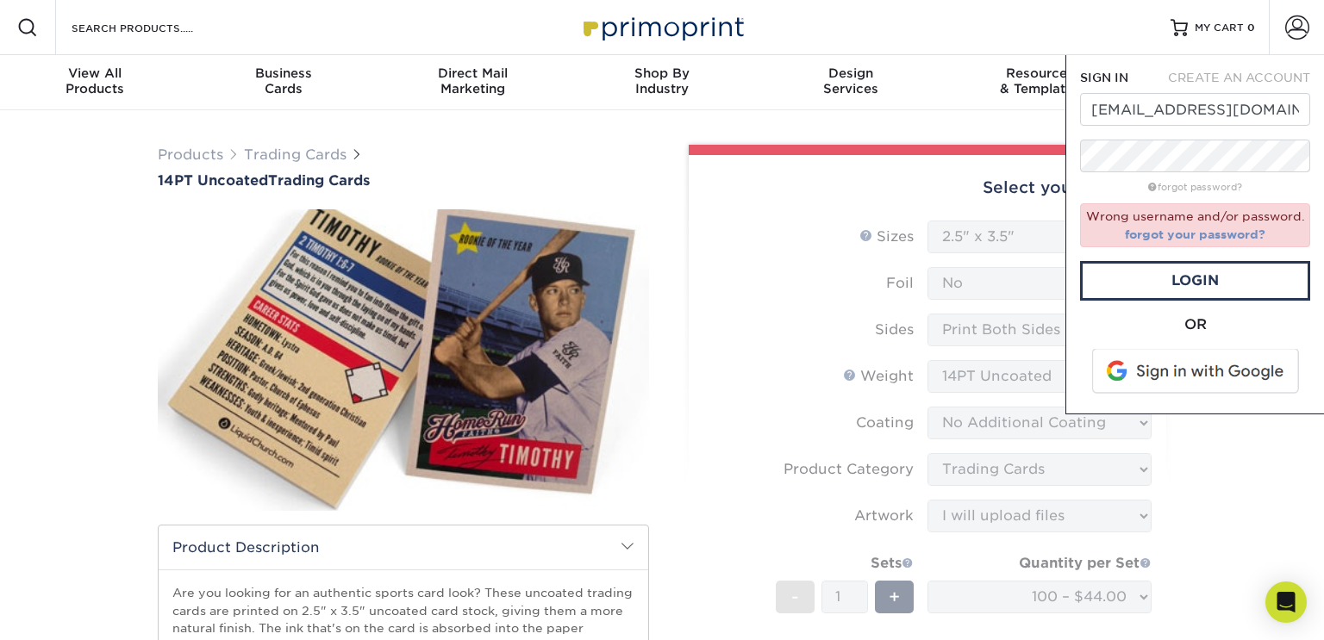
click at [1191, 232] on link "forgot your password?" at bounding box center [1195, 235] width 140 height 14
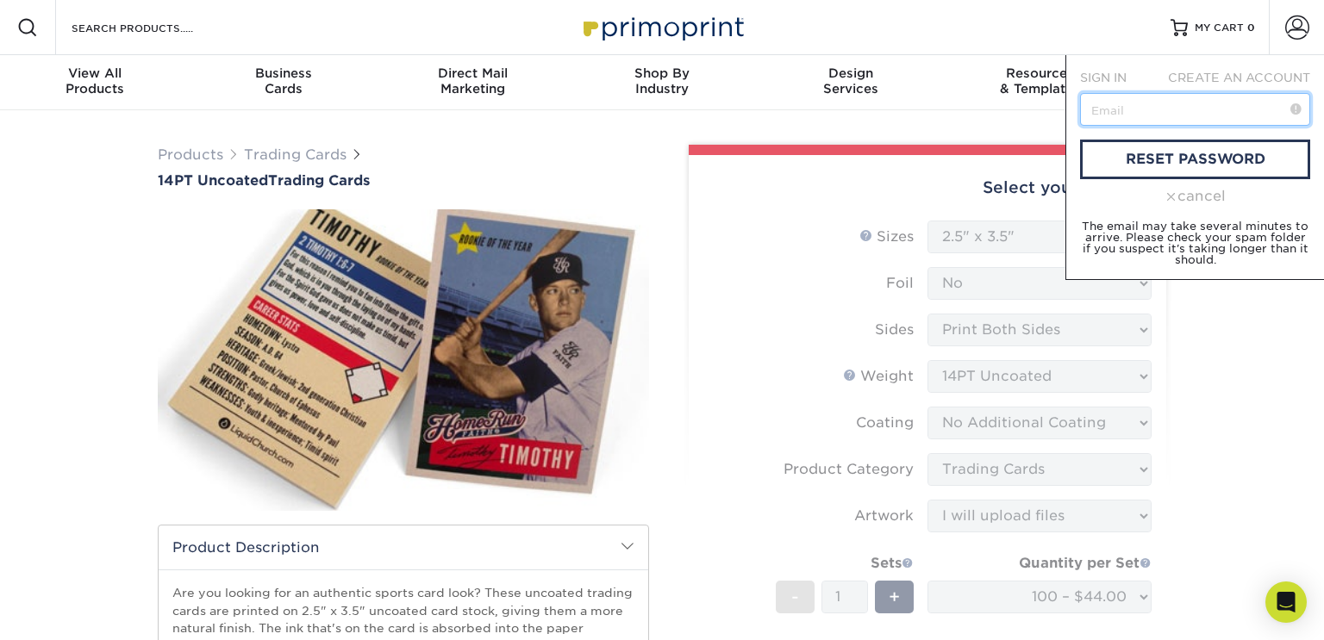
click at [1144, 99] on input "text" at bounding box center [1195, 109] width 230 height 33
type input "norm75856@gmail.com"
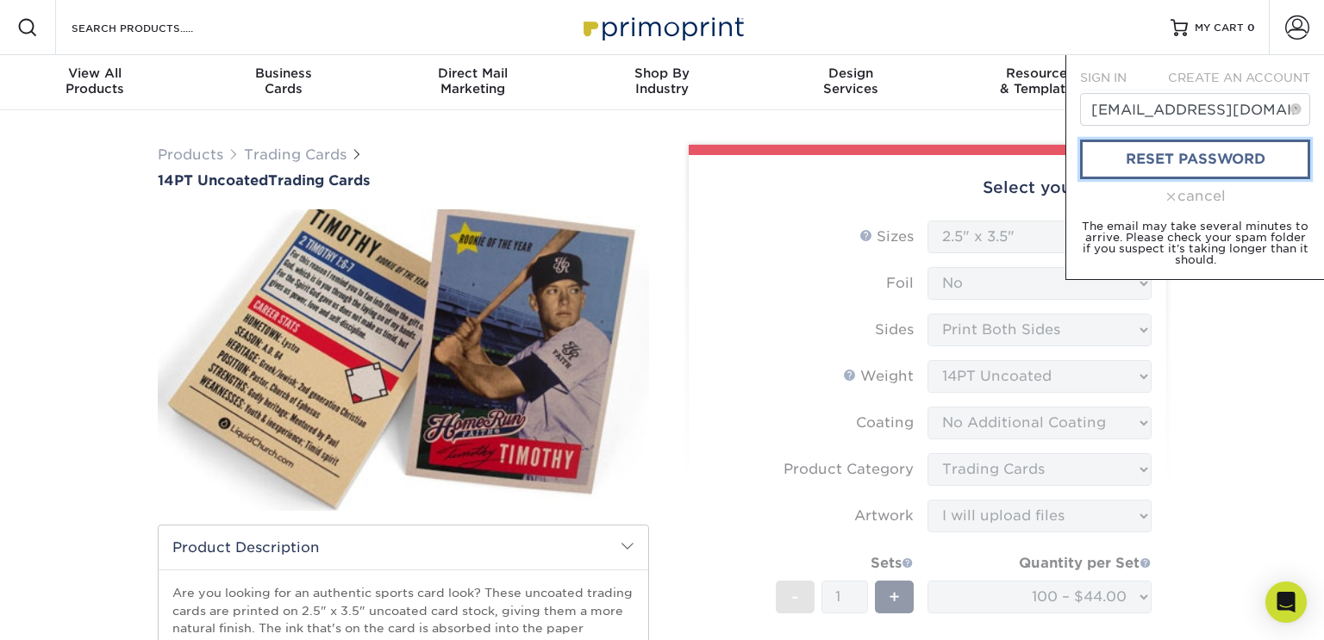
click at [1159, 156] on link "reset password" at bounding box center [1195, 160] width 230 height 40
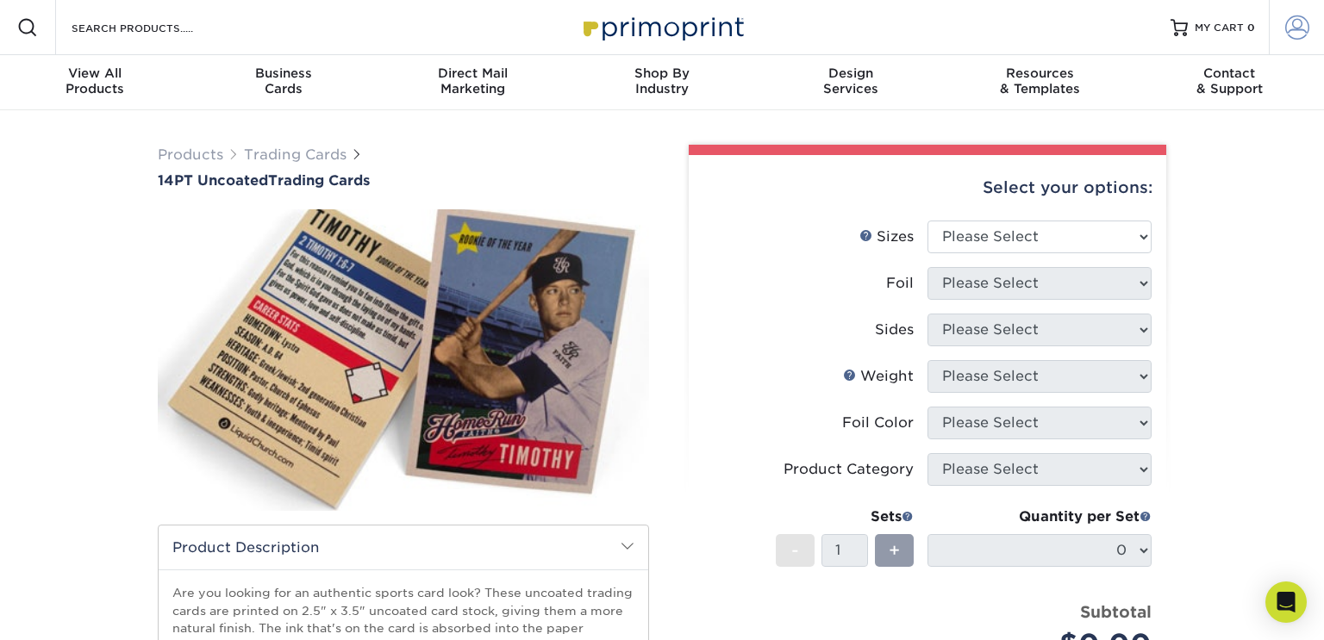
type input "norm75856@gmail.com"
click at [1301, 19] on span at bounding box center [1297, 28] width 24 height 24
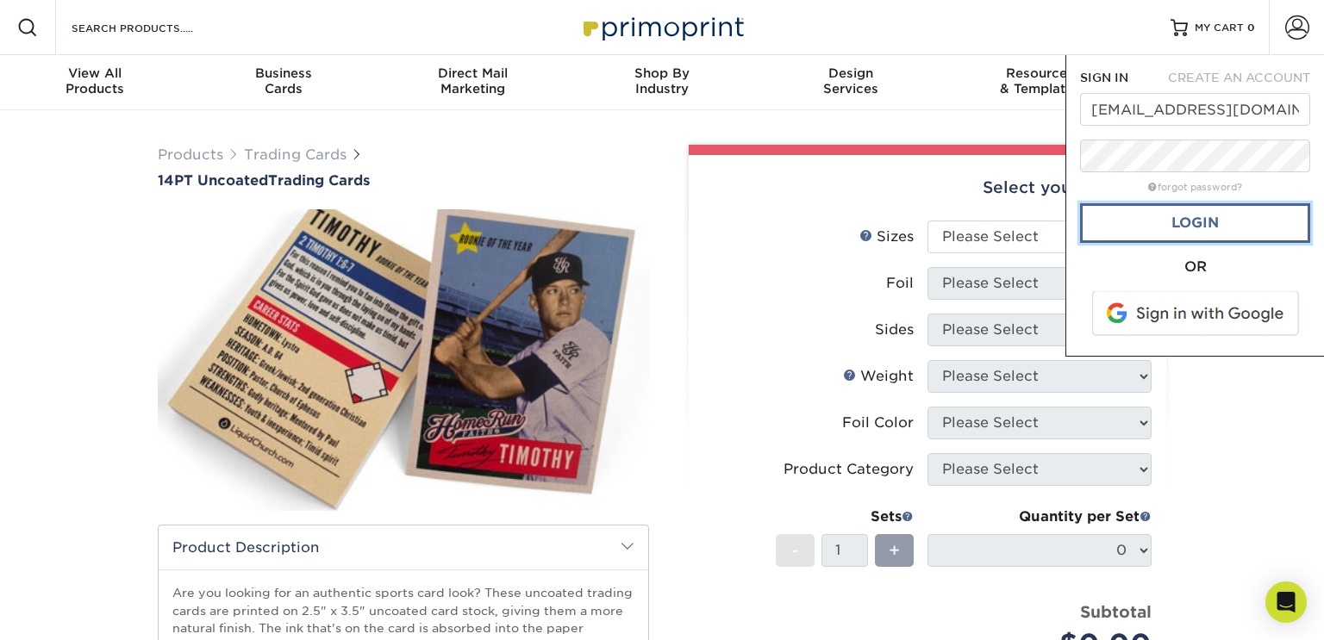
click at [1279, 229] on link "Login" at bounding box center [1195, 223] width 230 height 40
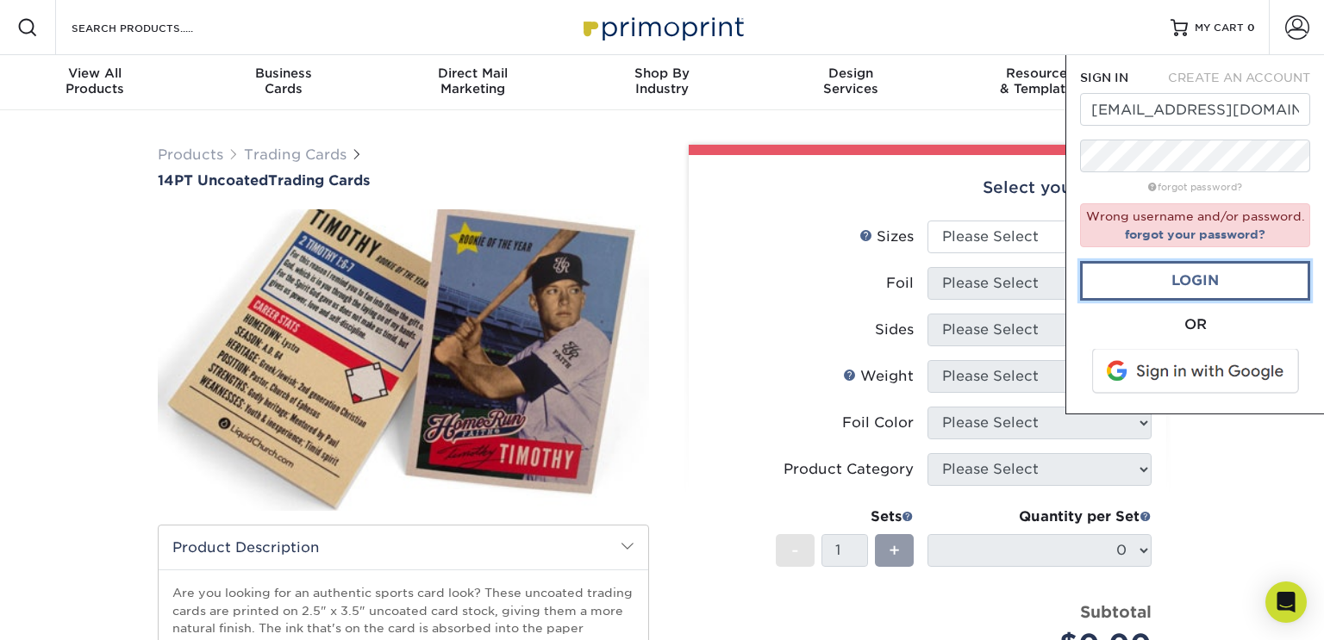
click at [1230, 283] on link "Login" at bounding box center [1195, 281] width 230 height 40
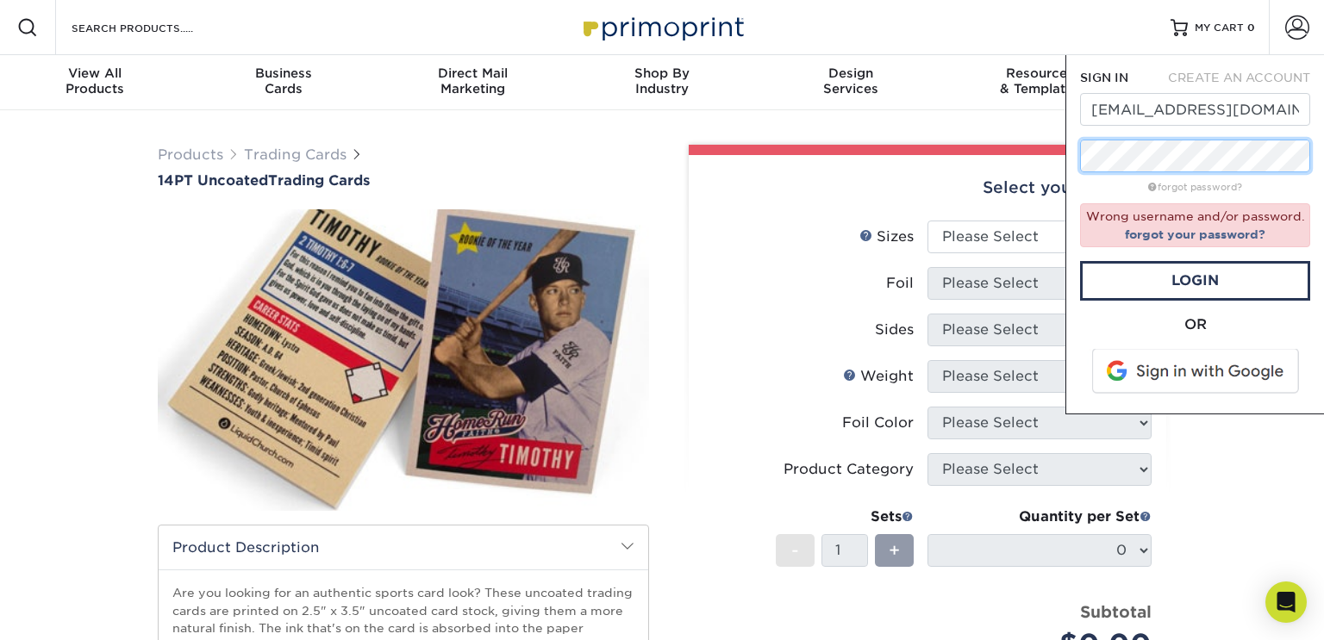
click at [1078, 165] on div "SIGN IN CREATE AN ACCOUNT norm75856@gmail.com forgot password? Wrong username a…" at bounding box center [1194, 234] width 259 height 359
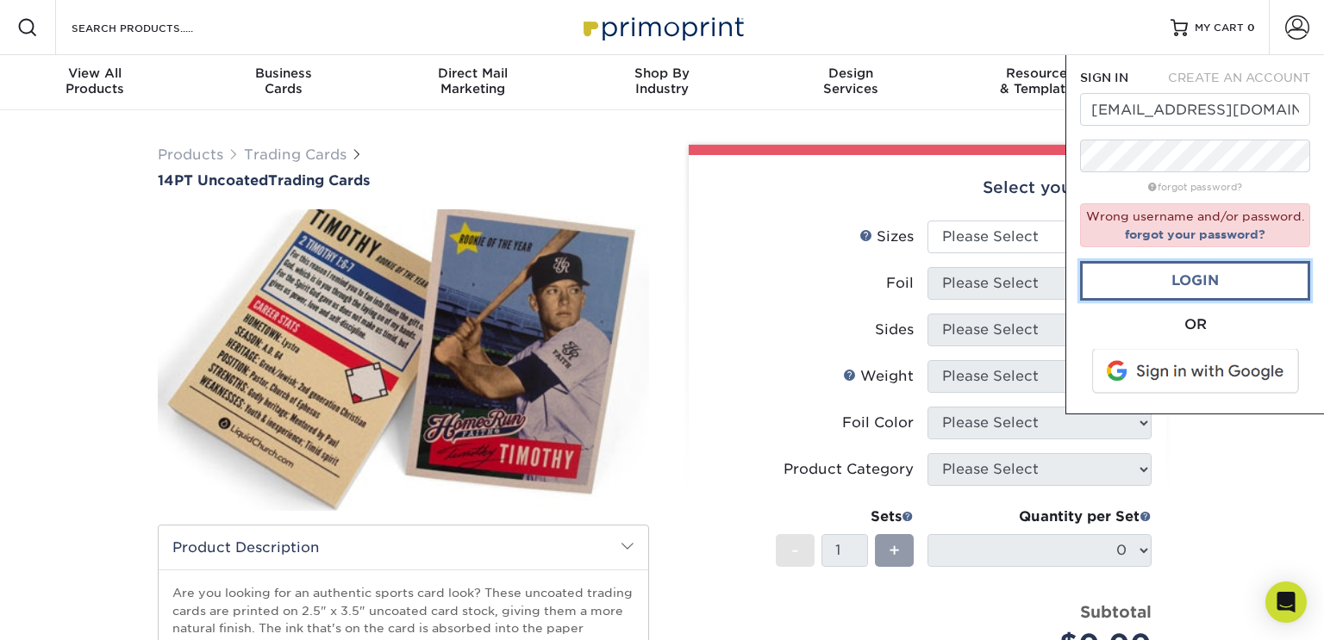
click at [1128, 265] on link "Login" at bounding box center [1195, 281] width 230 height 40
click at [1218, 81] on span "CREATE AN ACCOUNT" at bounding box center [1239, 78] width 142 height 14
type input "[EMAIL_ADDRESS][DOMAIN_NAME]"
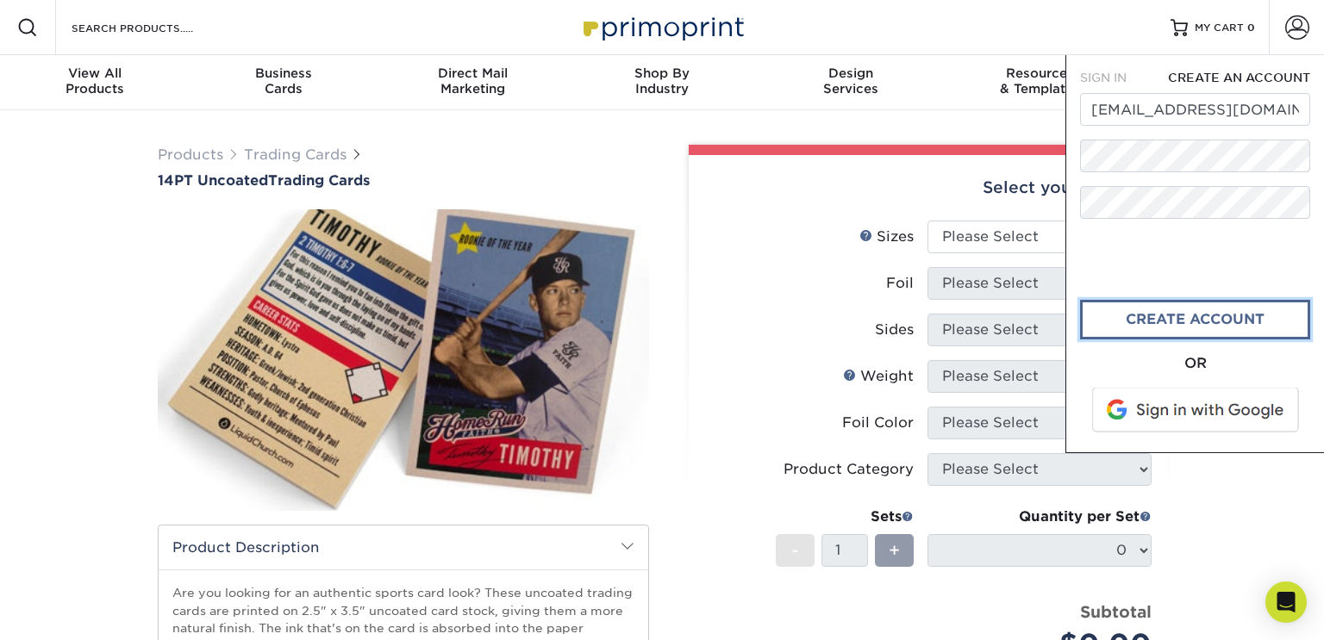
click at [1120, 317] on link "create account" at bounding box center [1195, 320] width 230 height 40
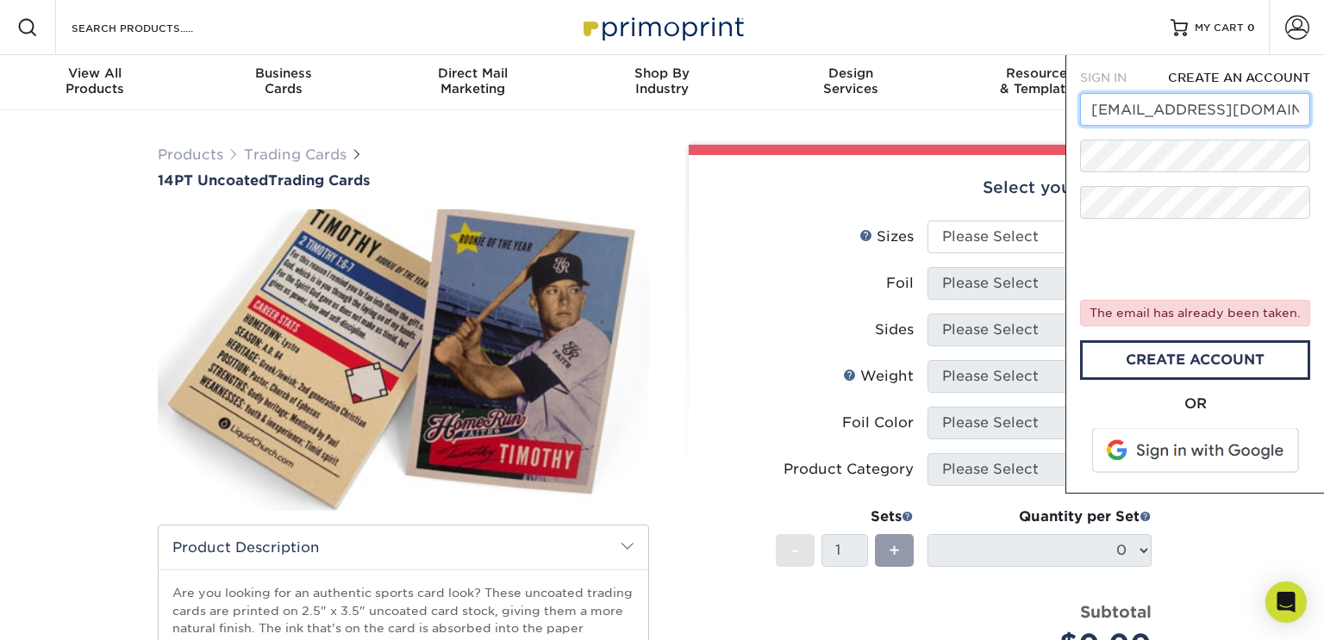
drag, startPoint x: 1263, startPoint y: 116, endPoint x: 1087, endPoint y: 121, distance: 176.7
click at [1087, 121] on input "[EMAIL_ADDRESS][DOMAIN_NAME]" at bounding box center [1195, 109] width 230 height 33
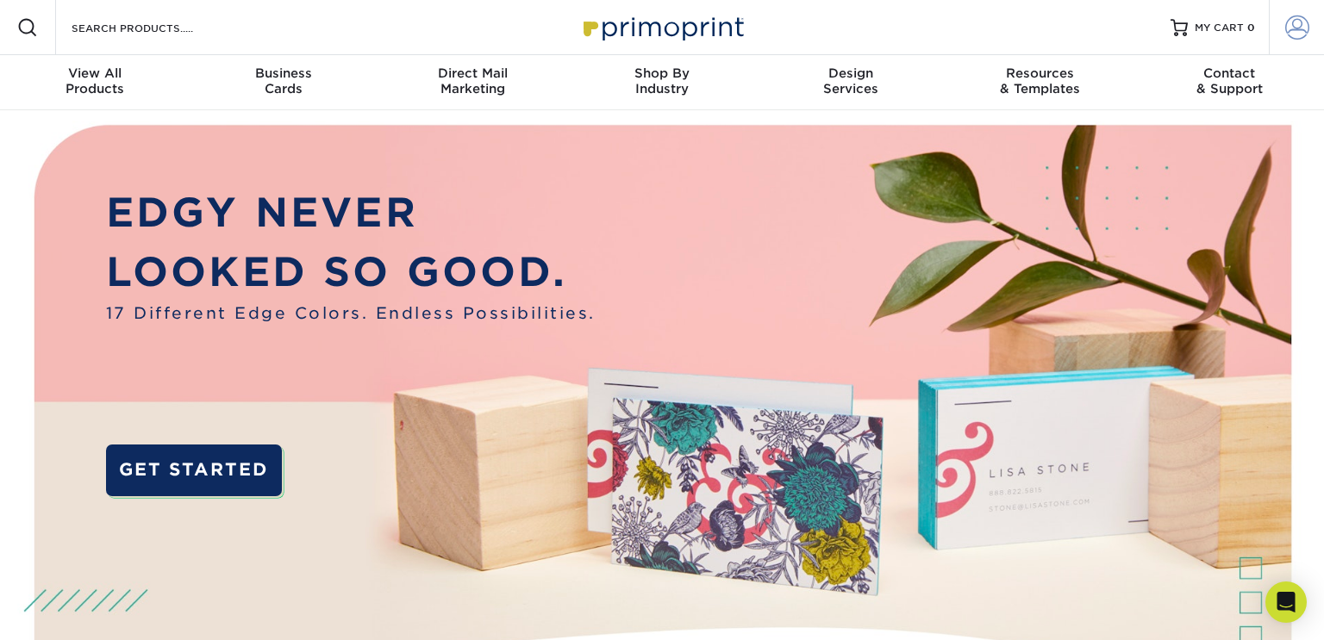
type input "[EMAIL_ADDRESS][DOMAIN_NAME]"
click at [1282, 44] on link "Account" at bounding box center [1296, 27] width 55 height 55
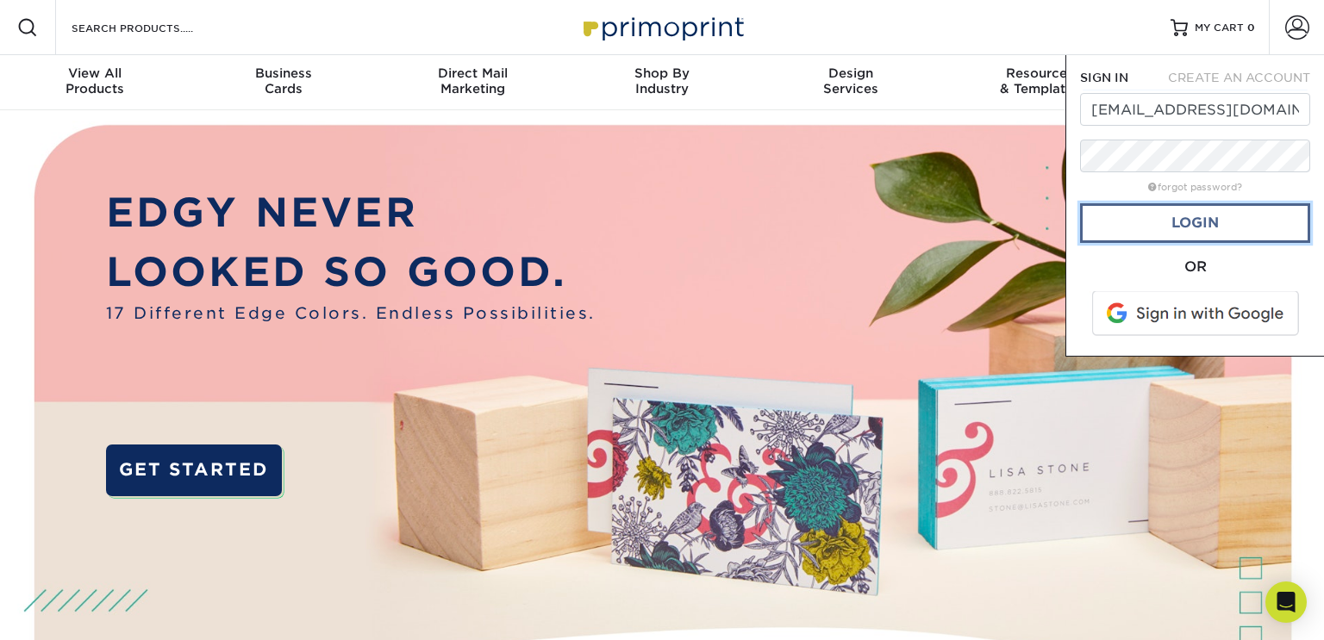
click at [1195, 213] on link "Login" at bounding box center [1195, 223] width 230 height 40
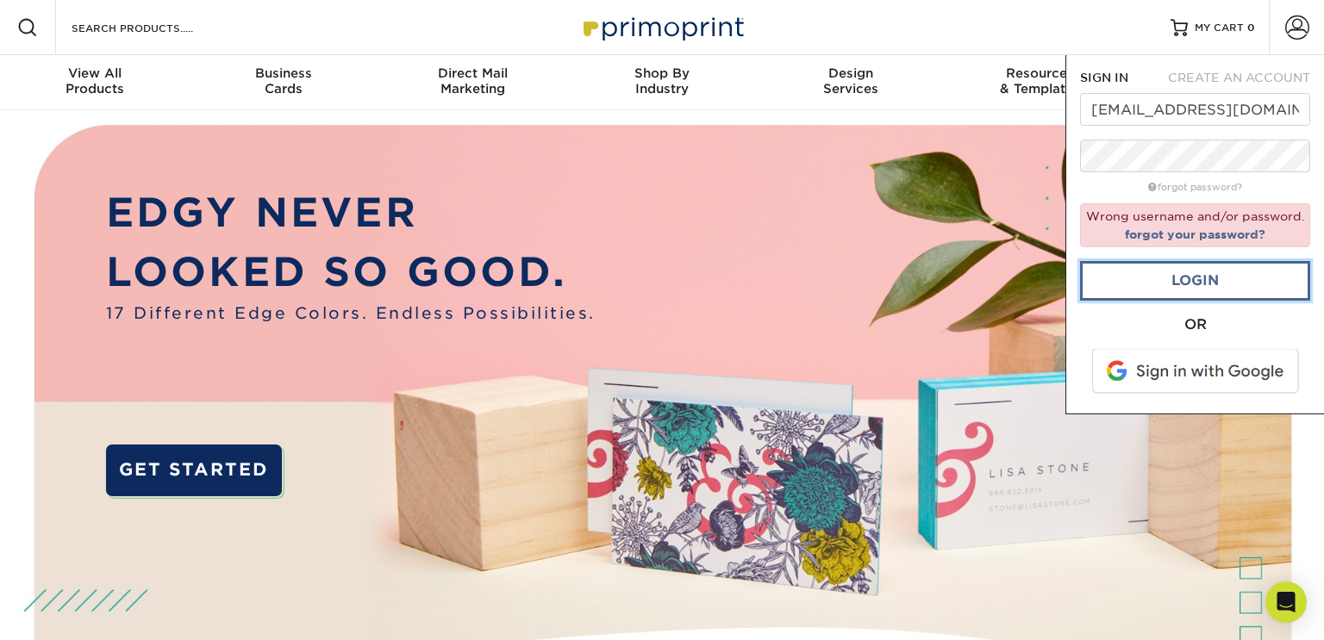
click at [1203, 271] on link "Login" at bounding box center [1195, 281] width 230 height 40
click at [1181, 364] on span at bounding box center [1197, 371] width 220 height 45
click at [1246, 73] on span "CREATE AN ACCOUNT" at bounding box center [1239, 78] width 142 height 14
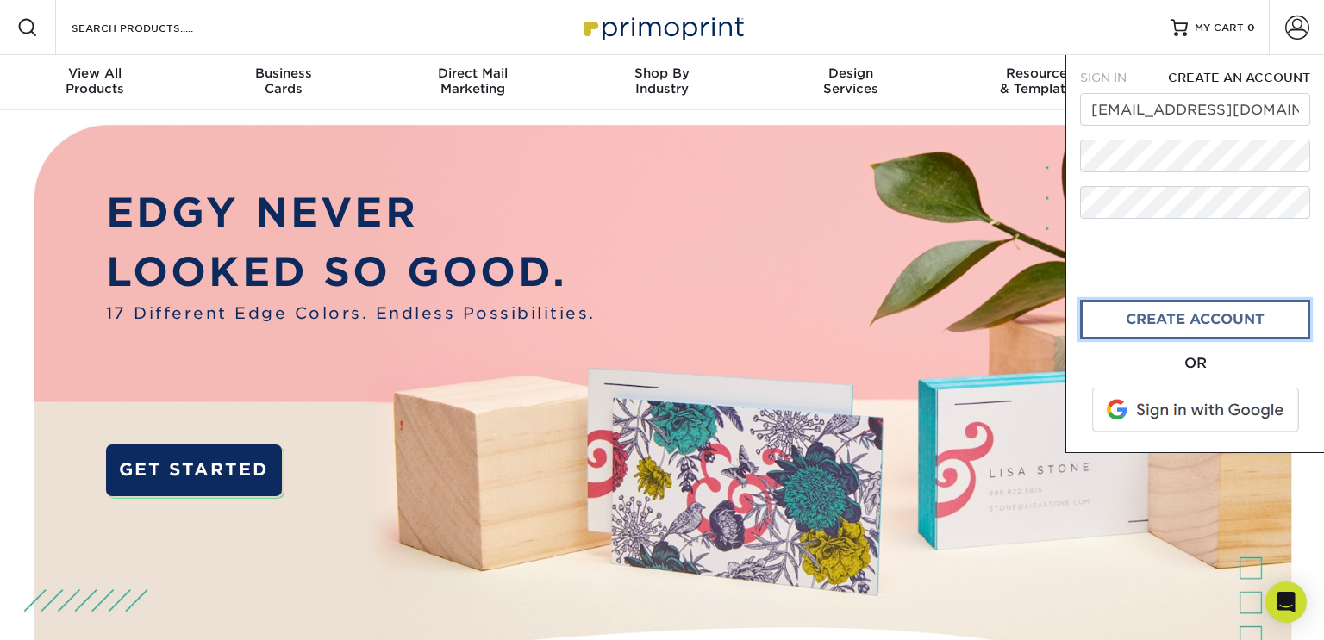
click at [1140, 310] on link "create account" at bounding box center [1195, 320] width 230 height 40
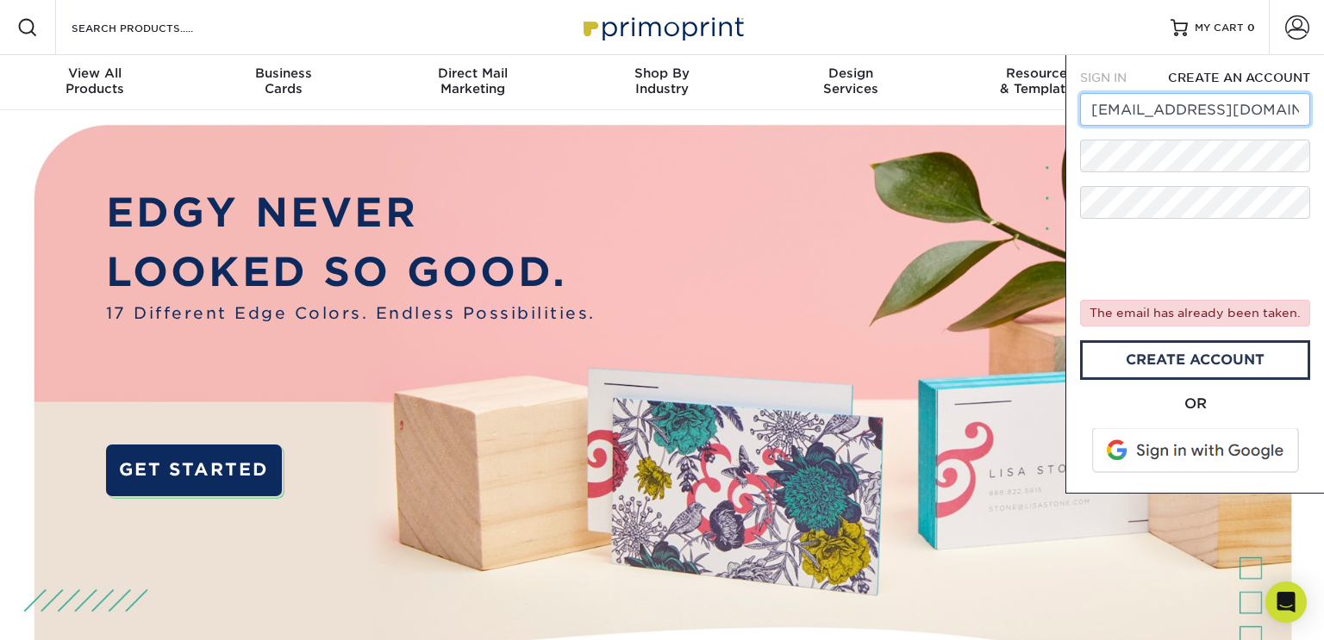
drag, startPoint x: 1260, startPoint y: 108, endPoint x: 1083, endPoint y: 117, distance: 176.9
click at [1083, 117] on input "[EMAIL_ADDRESS][DOMAIN_NAME]" at bounding box center [1195, 109] width 230 height 33
type input "adamschnore@gmail.com"
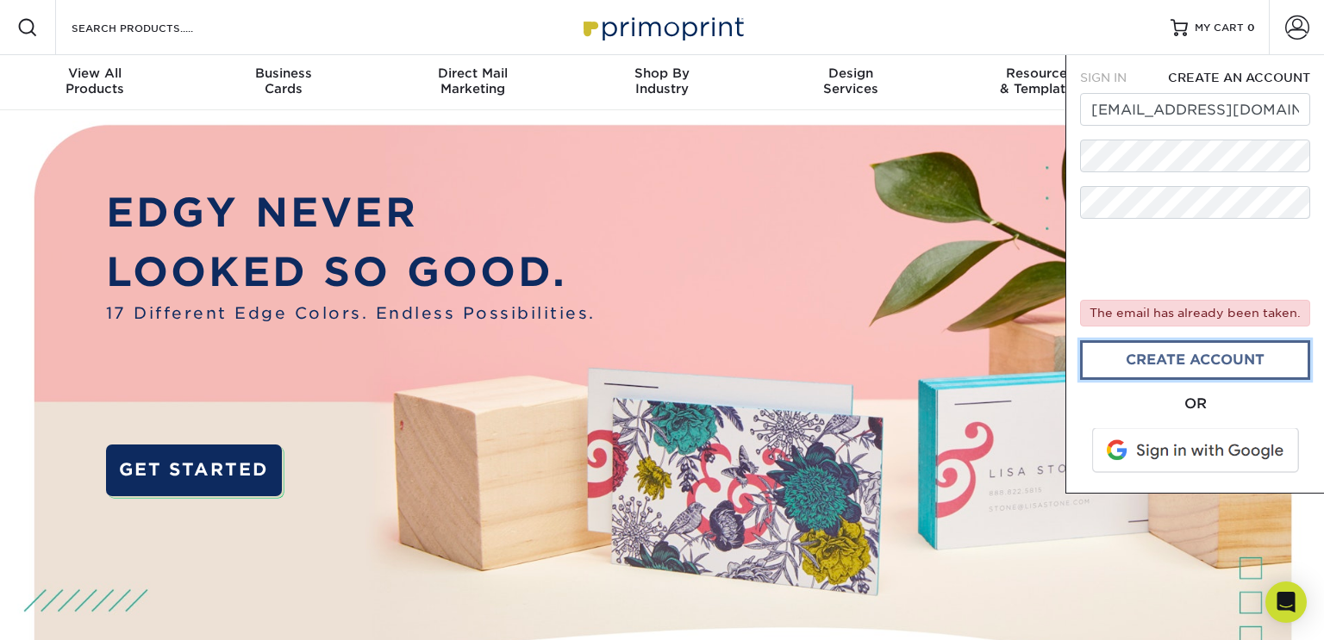
click at [1107, 350] on link "create account" at bounding box center [1195, 360] width 230 height 40
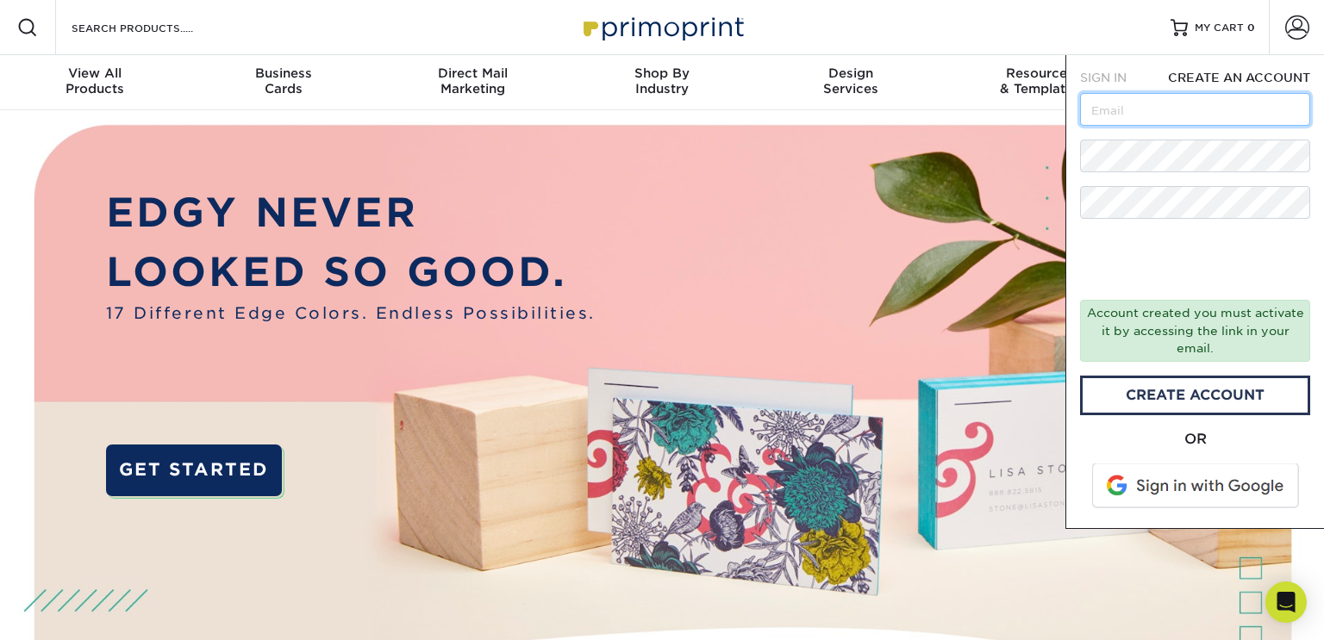
click at [1121, 107] on input "text" at bounding box center [1195, 109] width 230 height 33
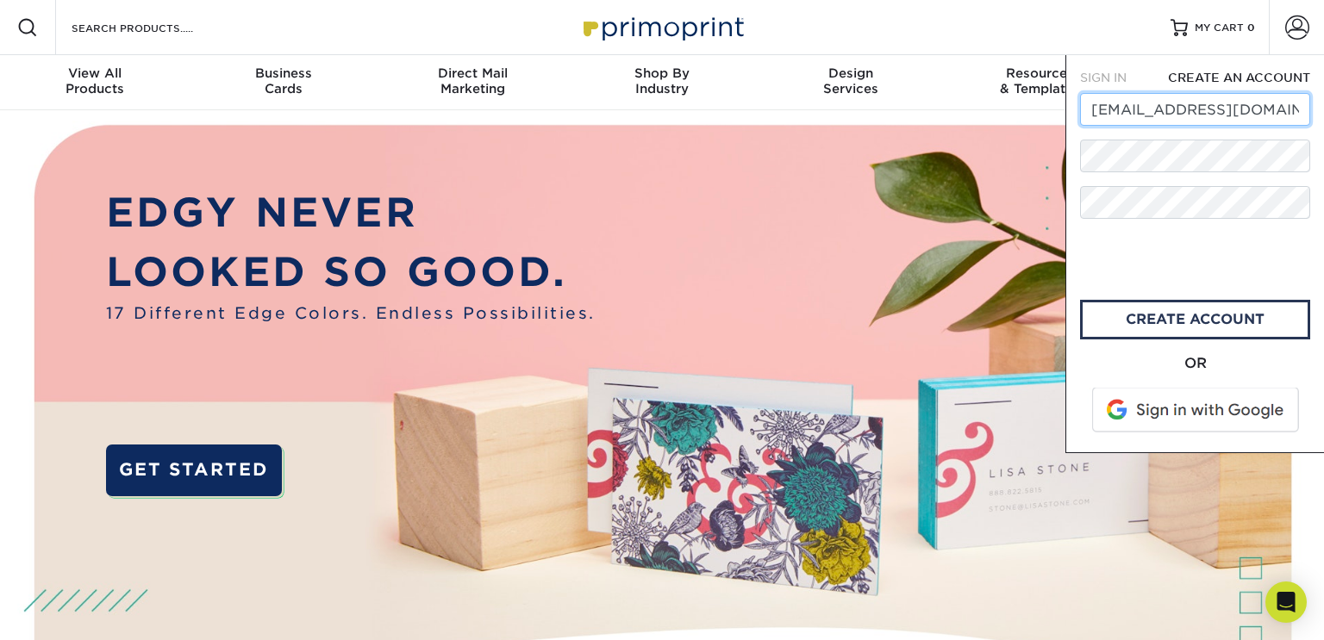
type input "[EMAIL_ADDRESS][DOMAIN_NAME]"
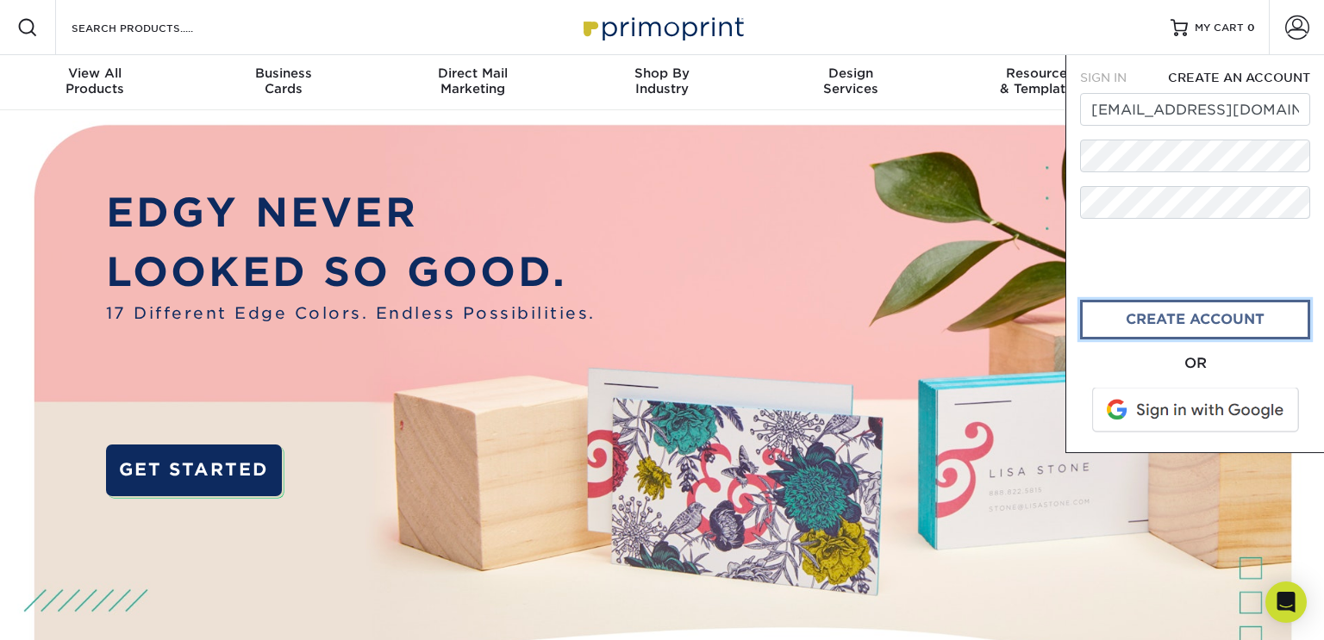
click at [1133, 321] on link "CREATE ACCOUNT" at bounding box center [1195, 320] width 230 height 40
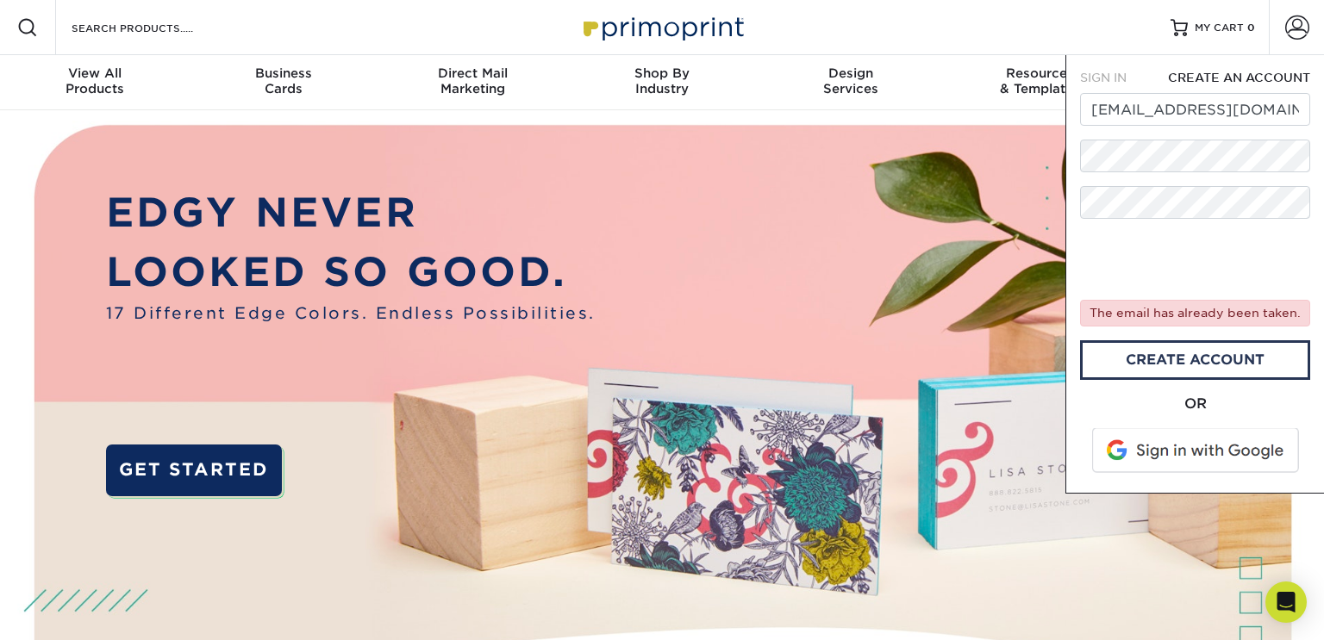
click at [1123, 73] on span "SIGN IN" at bounding box center [1103, 78] width 47 height 14
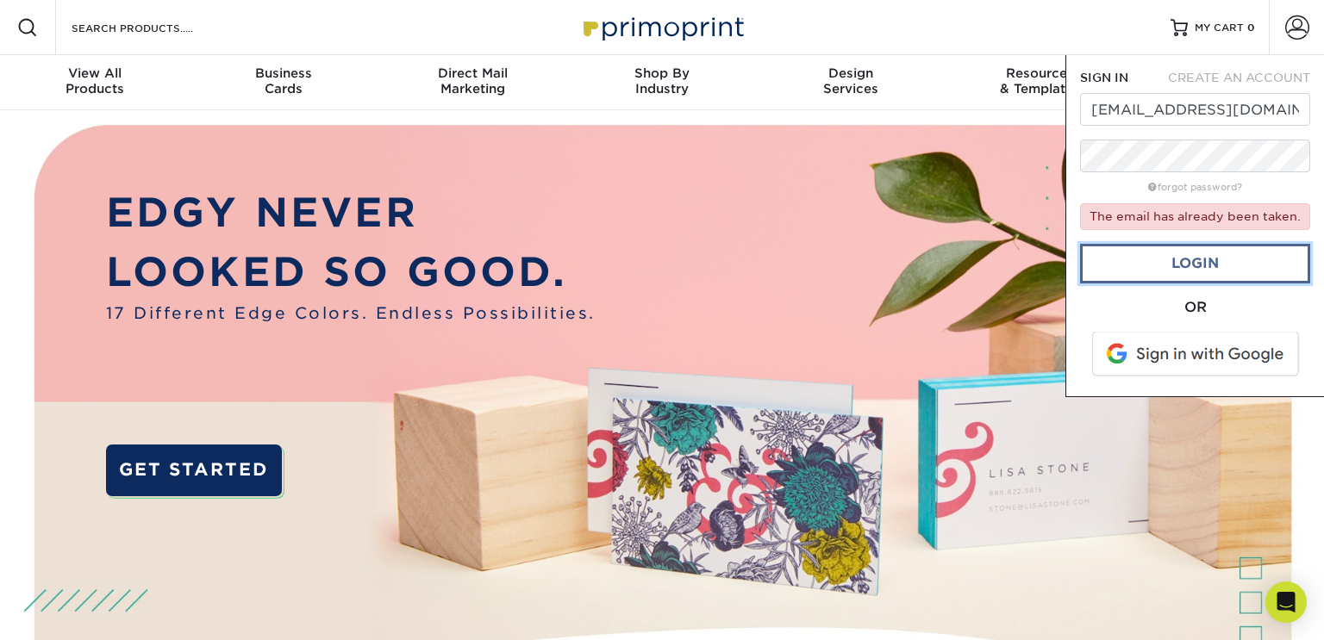
click at [1170, 255] on link "Login" at bounding box center [1195, 264] width 230 height 40
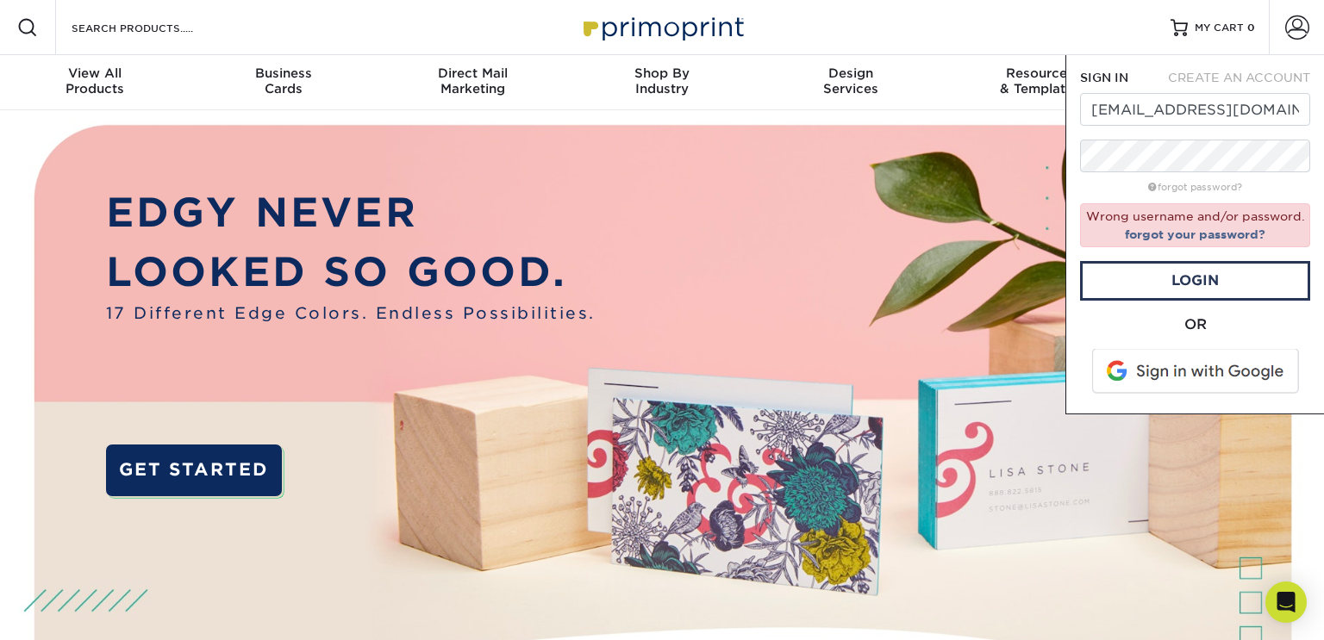
click at [1254, 83] on span "CREATE AN ACCOUNT" at bounding box center [1239, 78] width 142 height 14
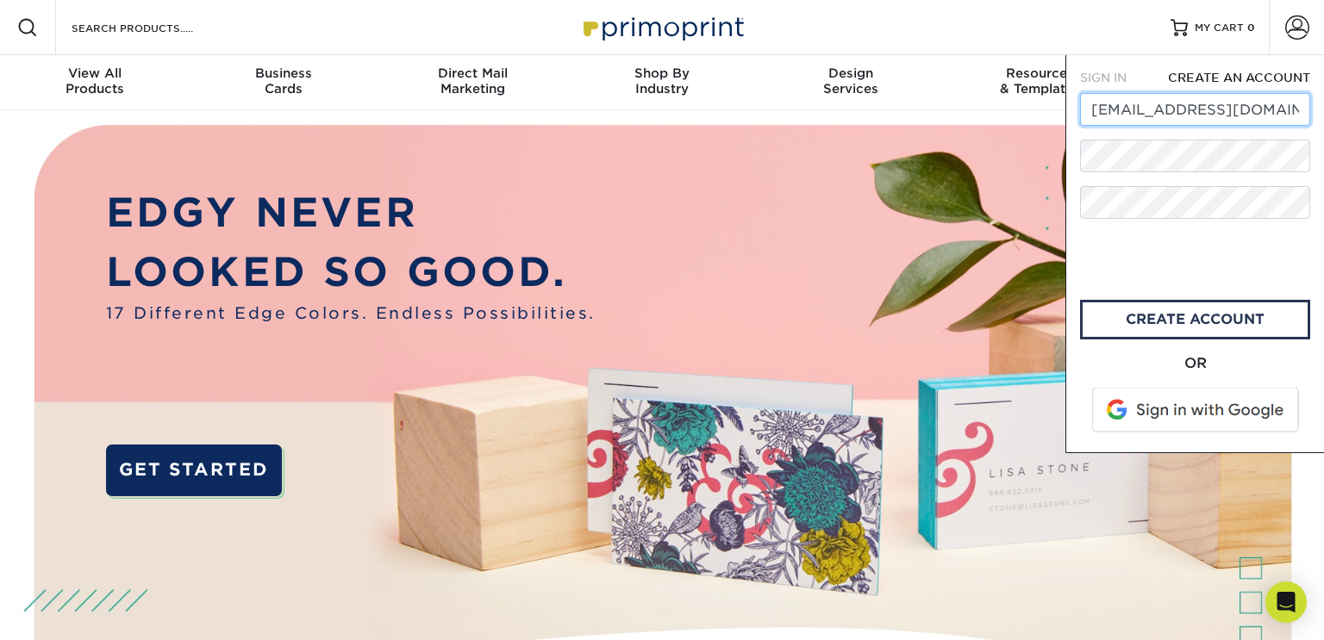
drag, startPoint x: 1260, startPoint y: 111, endPoint x: 1090, endPoint y: 105, distance: 169.9
click at [1090, 105] on input "[EMAIL_ADDRESS][DOMAIN_NAME]" at bounding box center [1195, 109] width 230 height 33
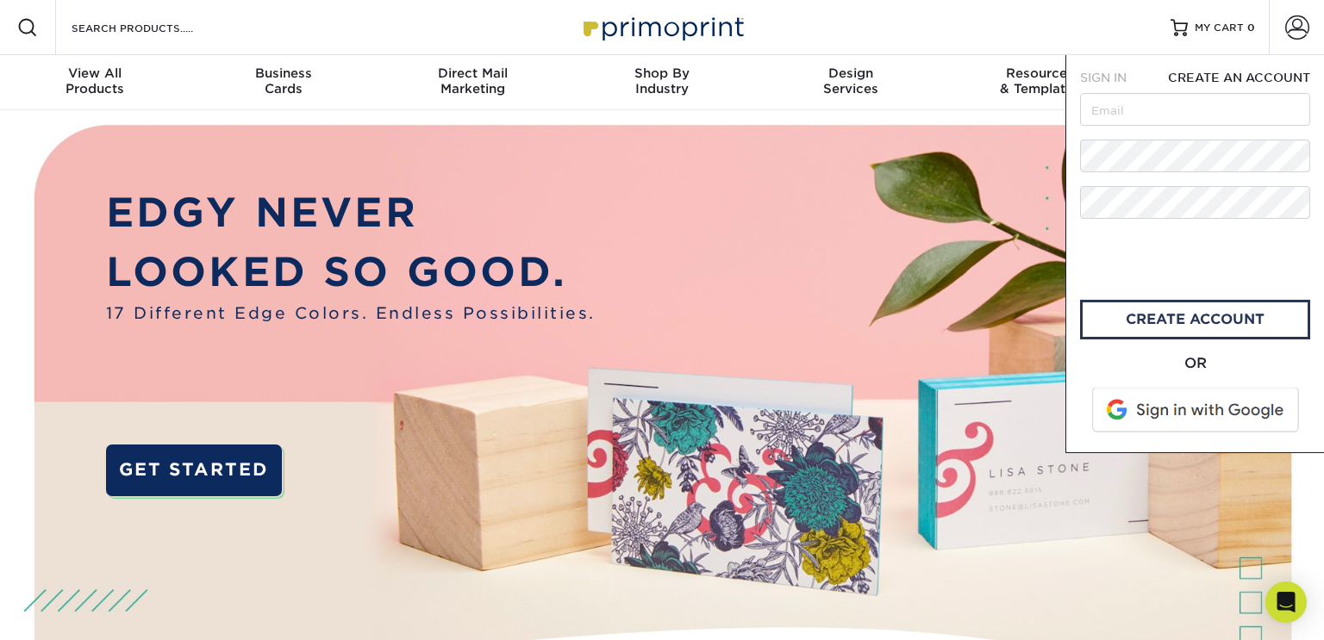
click at [1115, 174] on form "SIGN IN CREATE AN ACCOUNT The email has already been taken. Account created you…" at bounding box center [1195, 254] width 230 height 370
click at [1090, 193] on form "SIGN IN CREATE AN ACCOUNT The email has already been taken. Account created you…" at bounding box center [1195, 254] width 230 height 370
click at [1193, 147] on form "SIGN IN CREATE AN ACCOUNT The email has already been taken. Account created you…" at bounding box center [1195, 254] width 230 height 370
click at [1141, 126] on input "text" at bounding box center [1195, 109] width 230 height 33
click at [1123, 360] on div "OR" at bounding box center [1195, 363] width 230 height 21
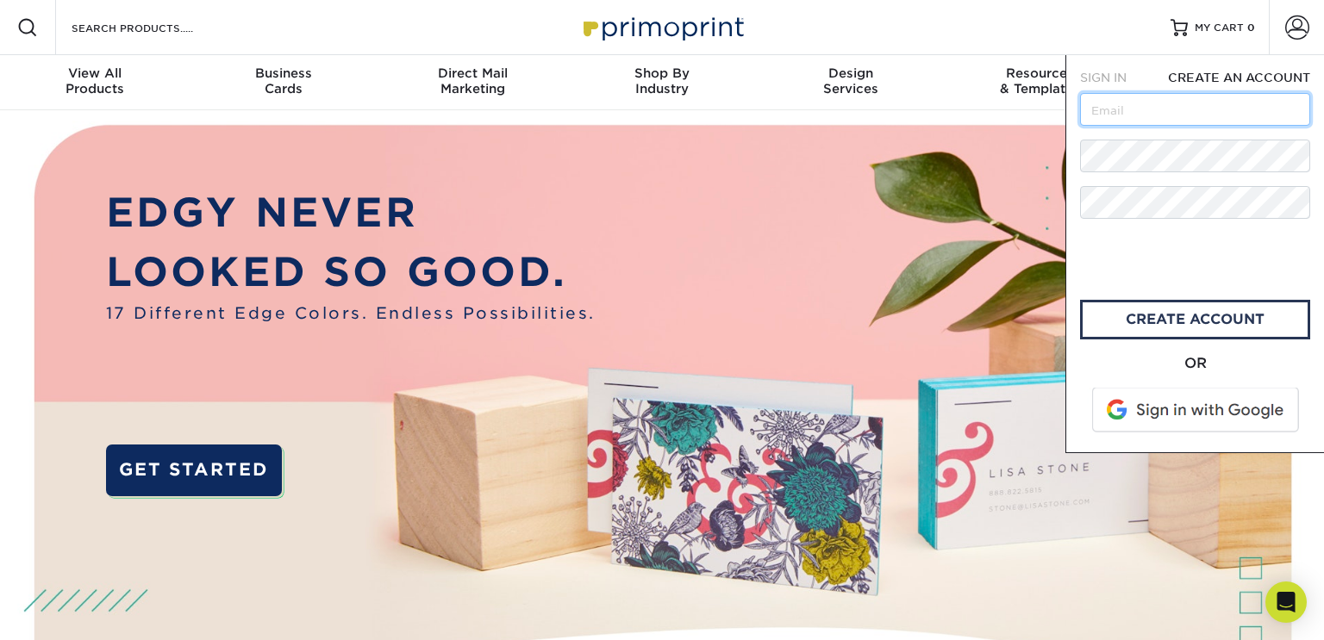
click at [1138, 114] on input "text" at bounding box center [1195, 109] width 230 height 33
click at [1072, 126] on div "SIGN IN CREATE AN ACCOUNT norm75856@gmail.com forgot password? Wrong username a…" at bounding box center [1194, 254] width 259 height 398
click at [1205, 31] on span "MY CART" at bounding box center [1218, 28] width 49 height 15
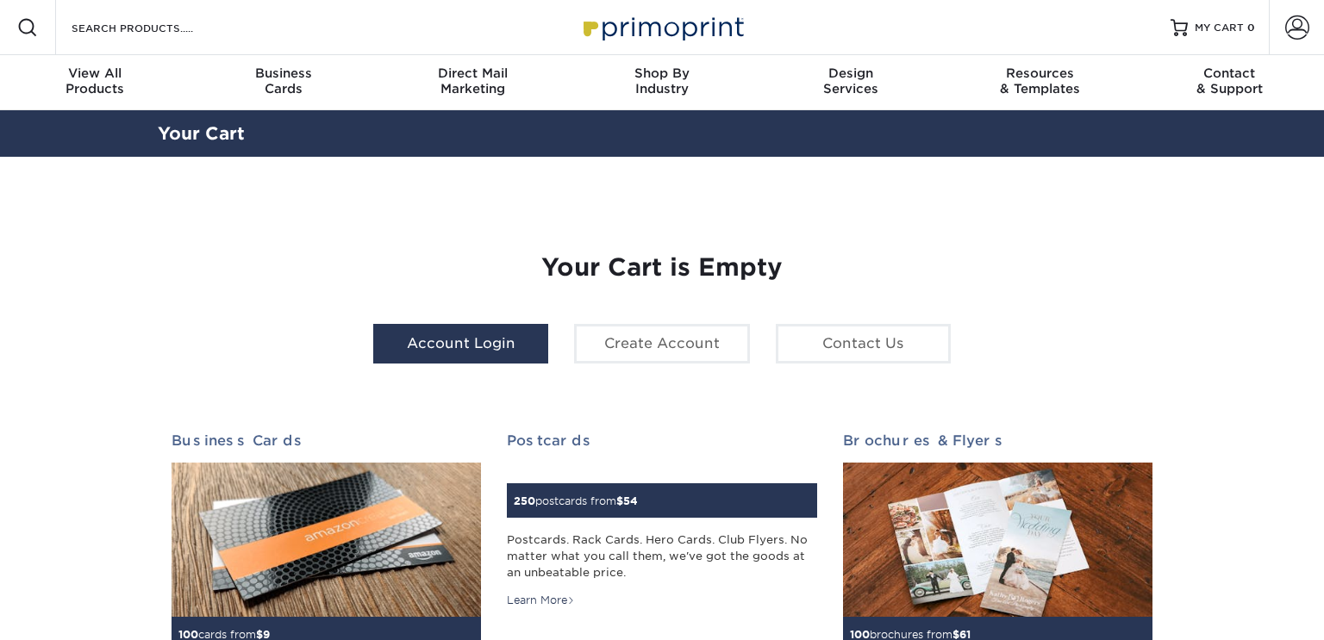
click at [424, 357] on link "Account Login" at bounding box center [460, 344] width 175 height 40
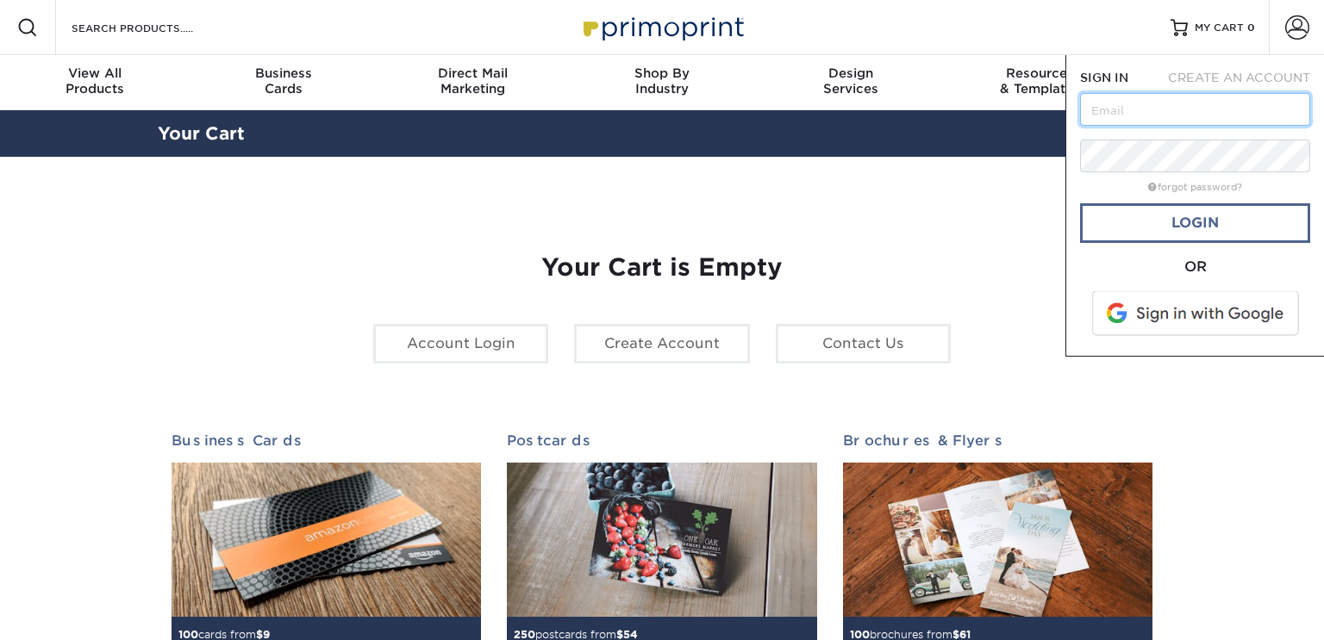
type input "[EMAIL_ADDRESS][DOMAIN_NAME]"
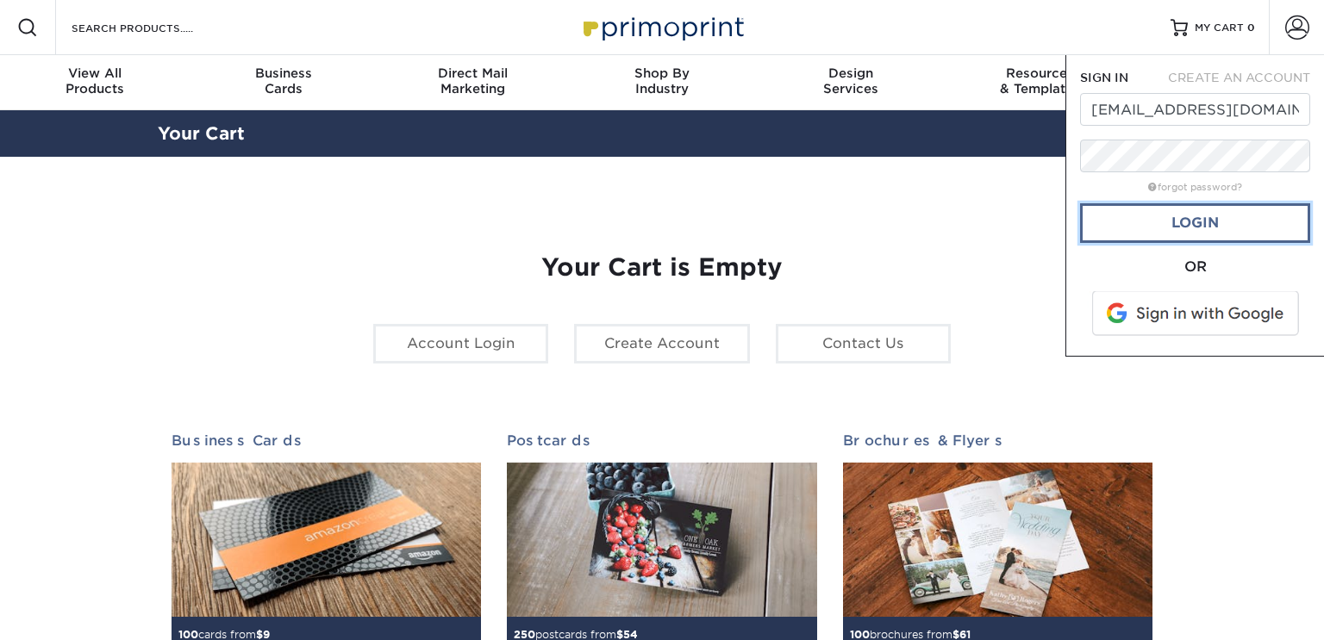
click at [1125, 229] on link "Login" at bounding box center [1195, 223] width 230 height 40
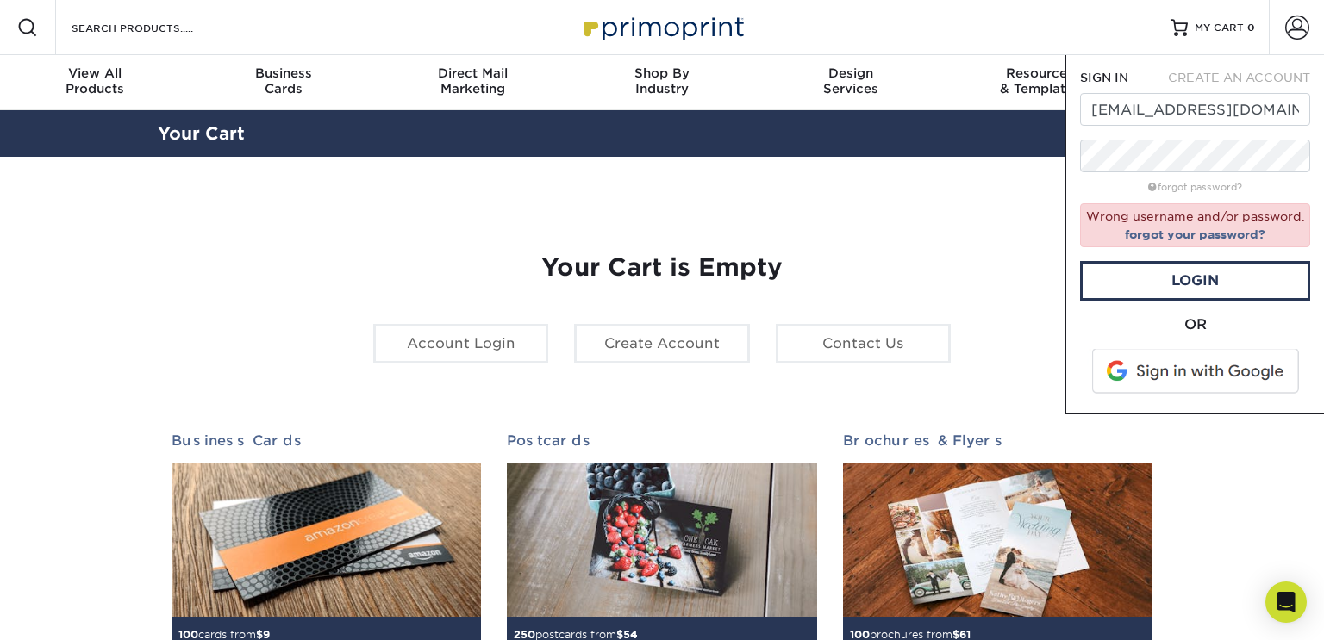
click at [1224, 71] on span "CREATE AN ACCOUNT" at bounding box center [1239, 78] width 142 height 14
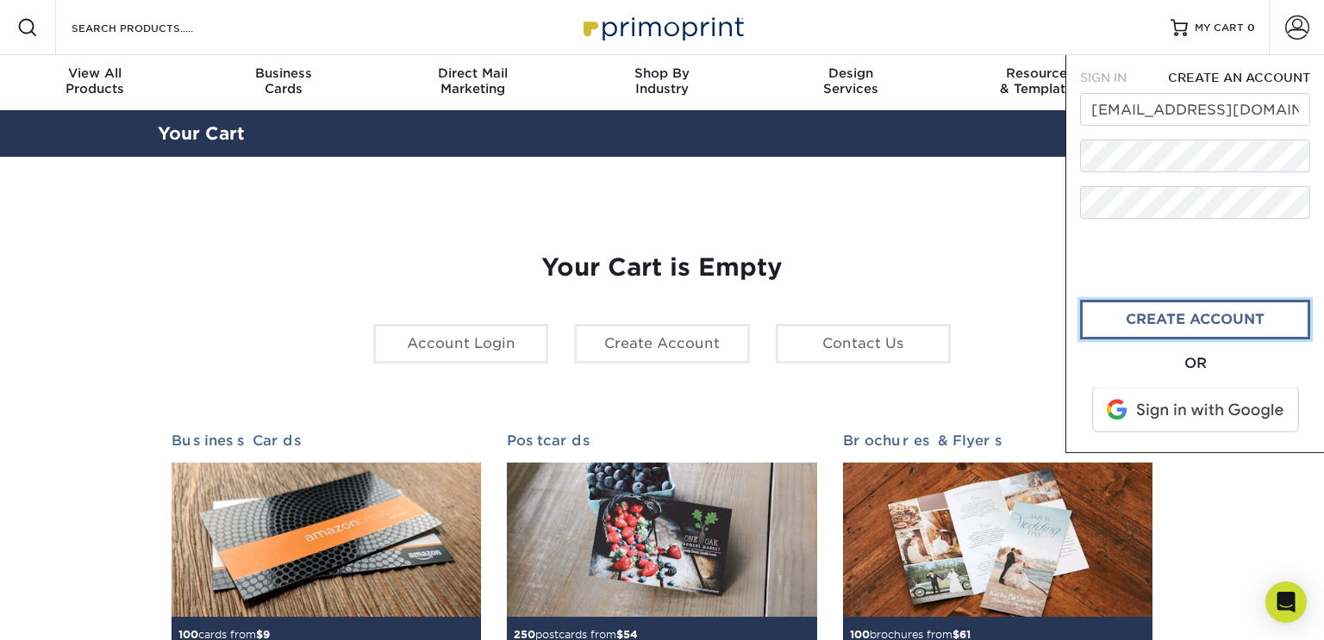
click at [1125, 315] on link "create account" at bounding box center [1195, 320] width 230 height 40
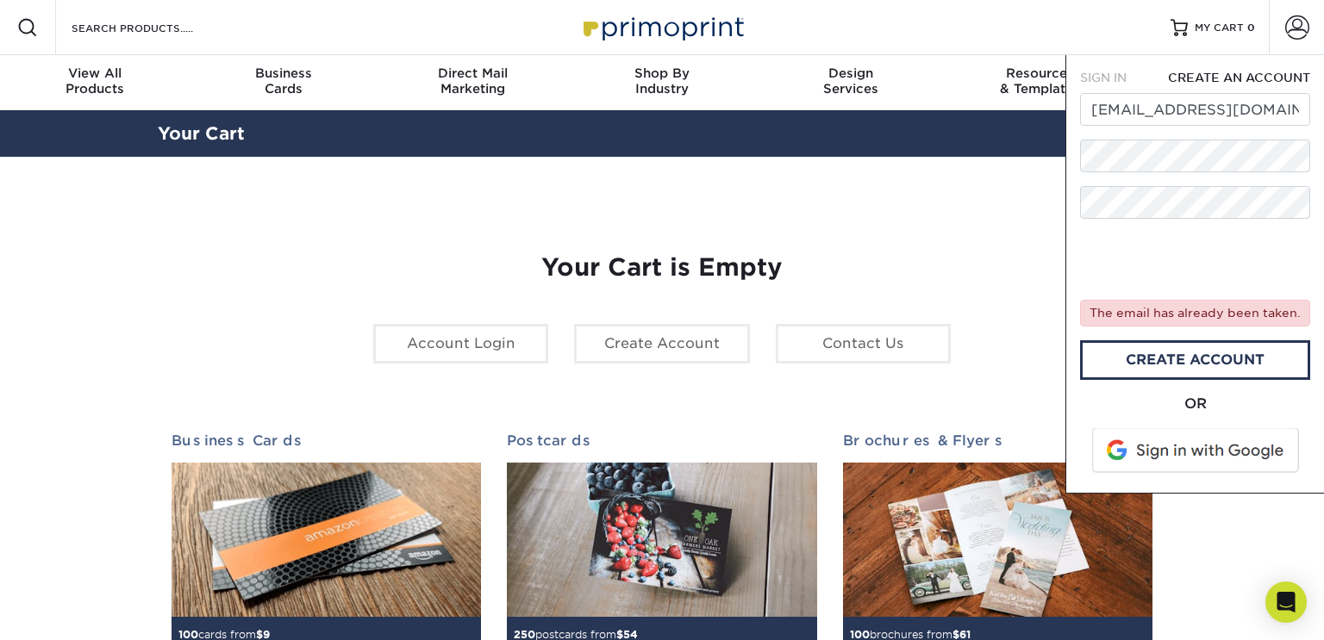
click at [1189, 447] on span at bounding box center [1197, 450] width 220 height 45
